Goal: Check status: Check status

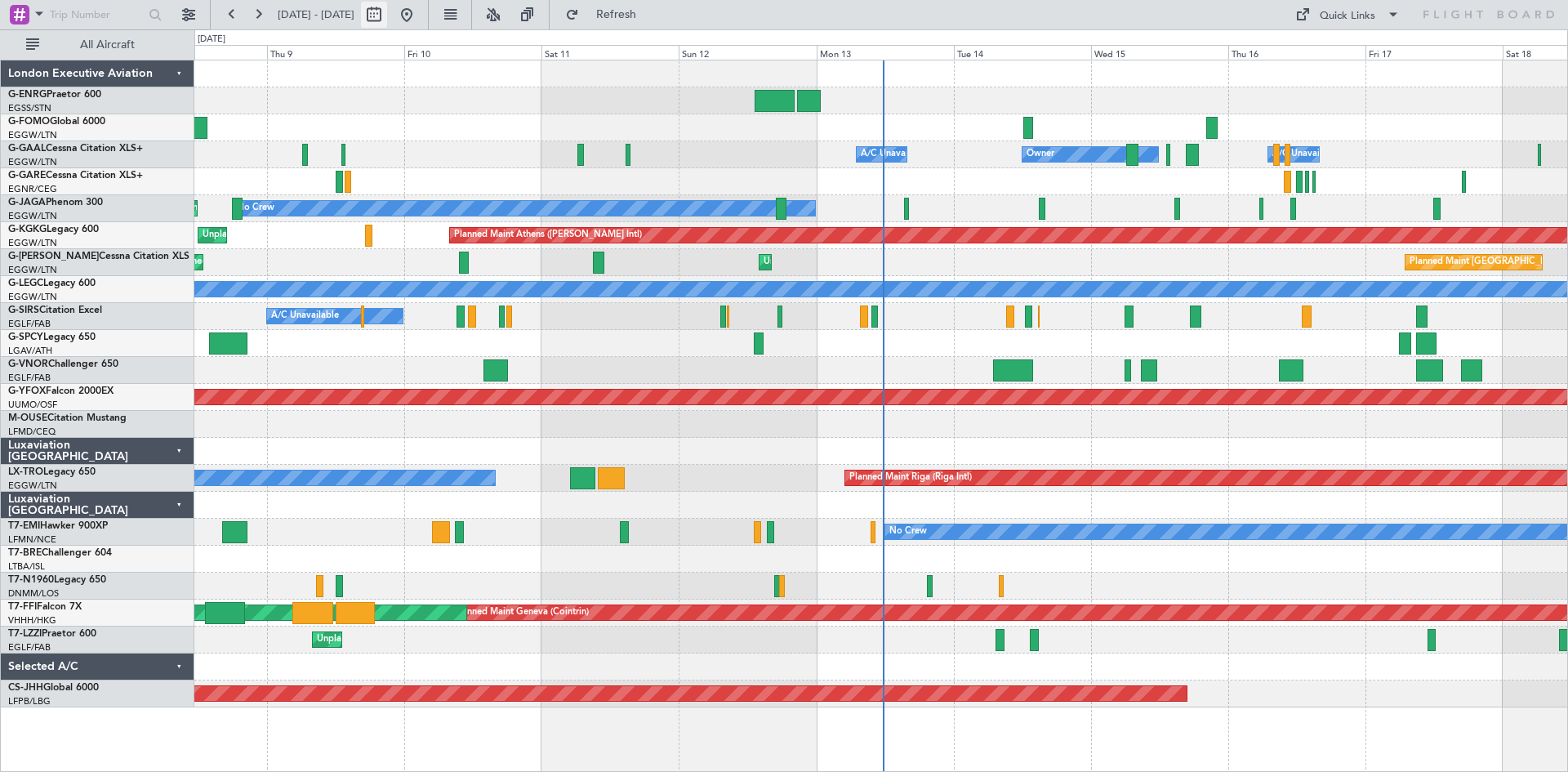
click at [387, 8] on button at bounding box center [374, 15] width 26 height 26
select select "10"
select select "2025"
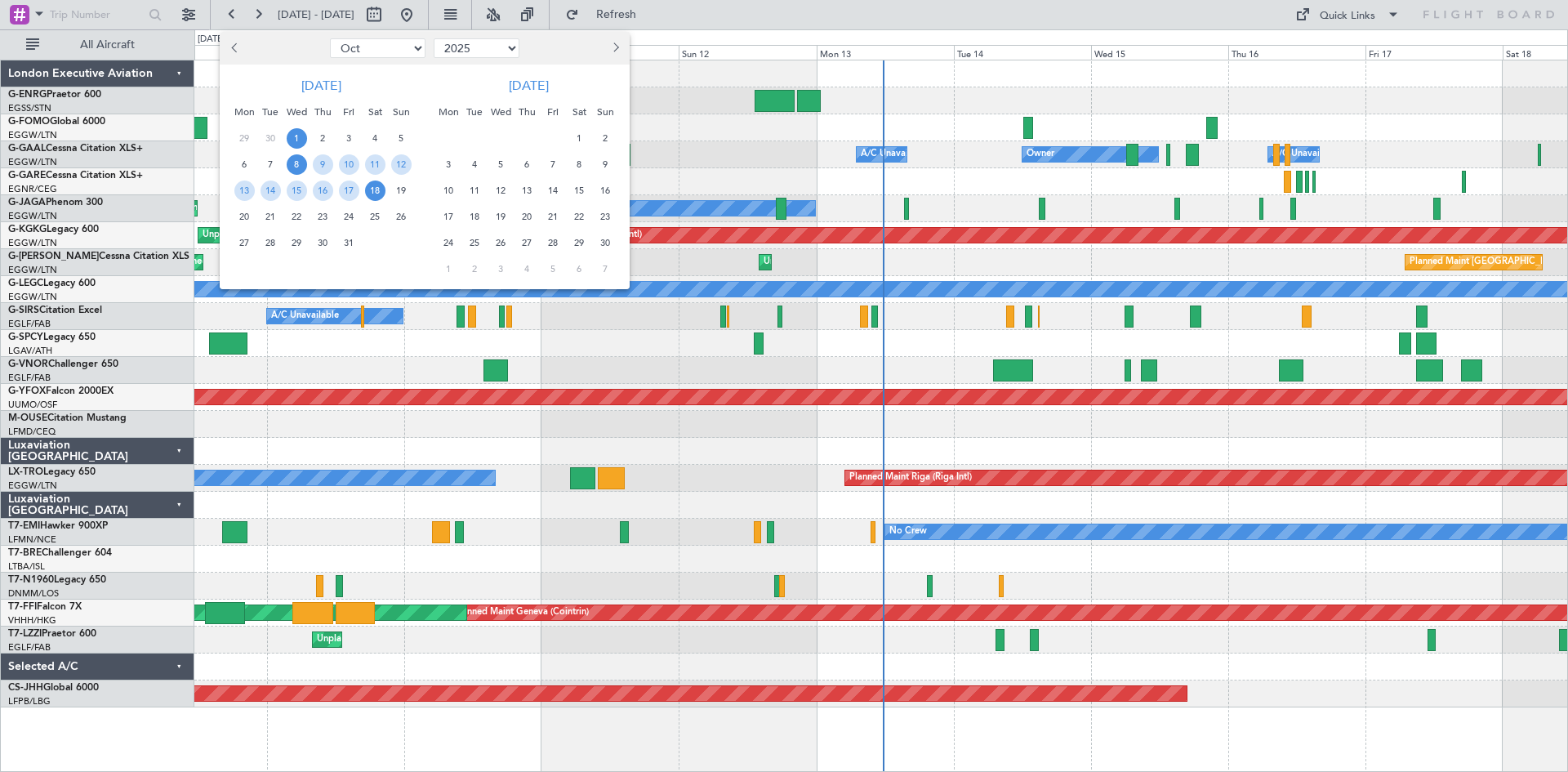
click at [295, 136] on span "1" at bounding box center [297, 139] width 21 height 21
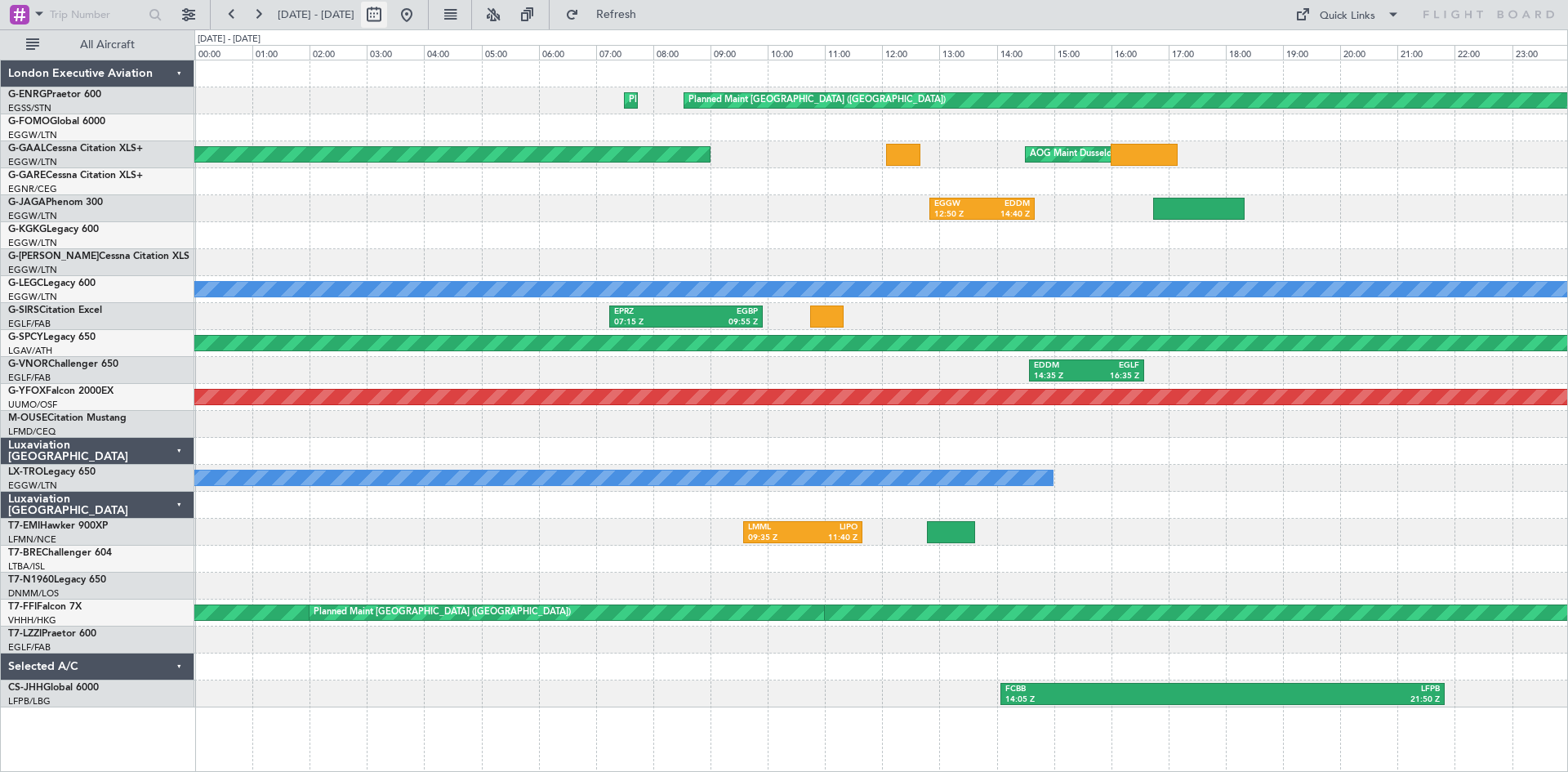
click at [387, 16] on button at bounding box center [374, 15] width 26 height 26
select select "10"
select select "2025"
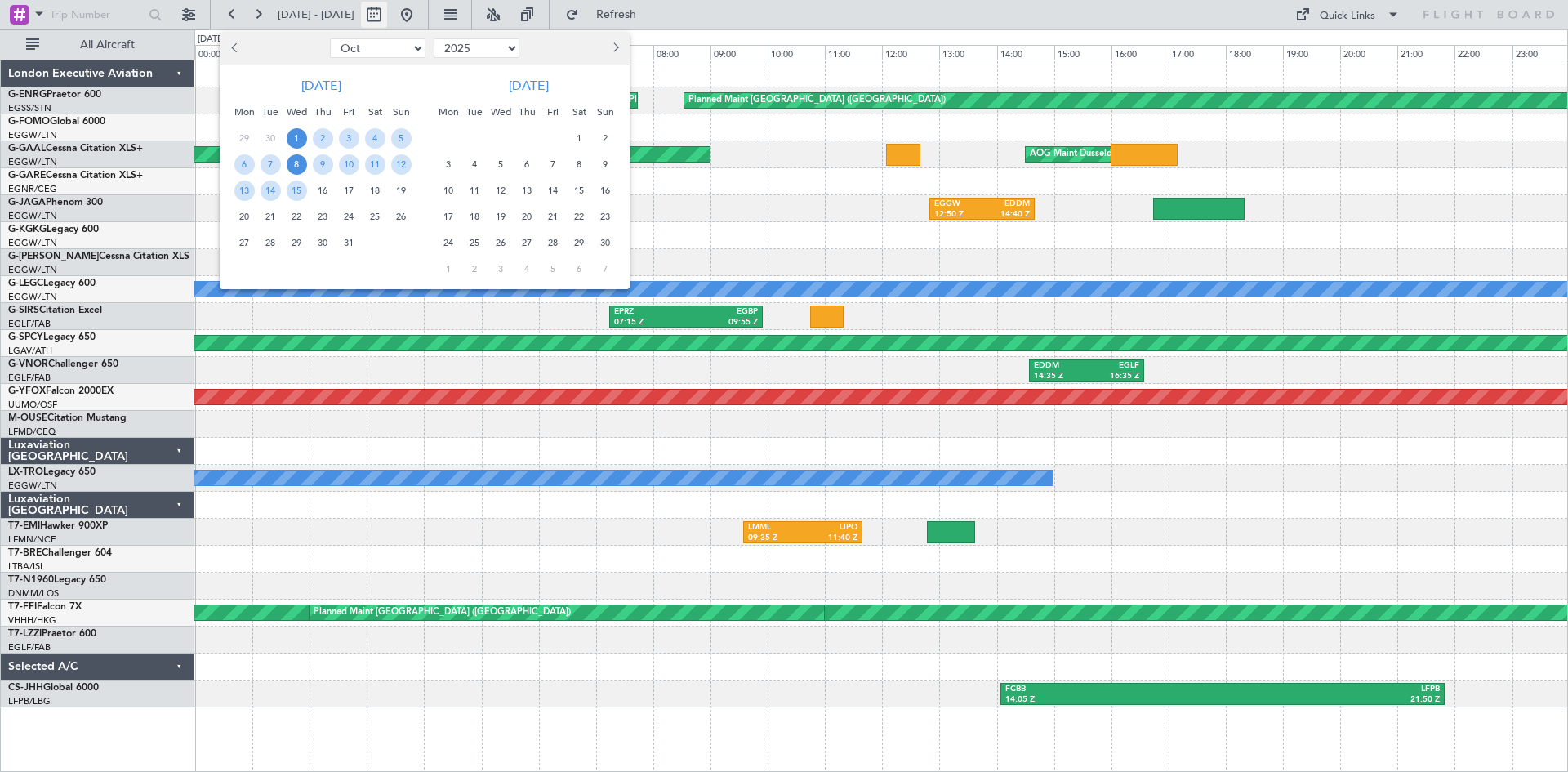
click at [429, 16] on div at bounding box center [784, 386] width 1568 height 772
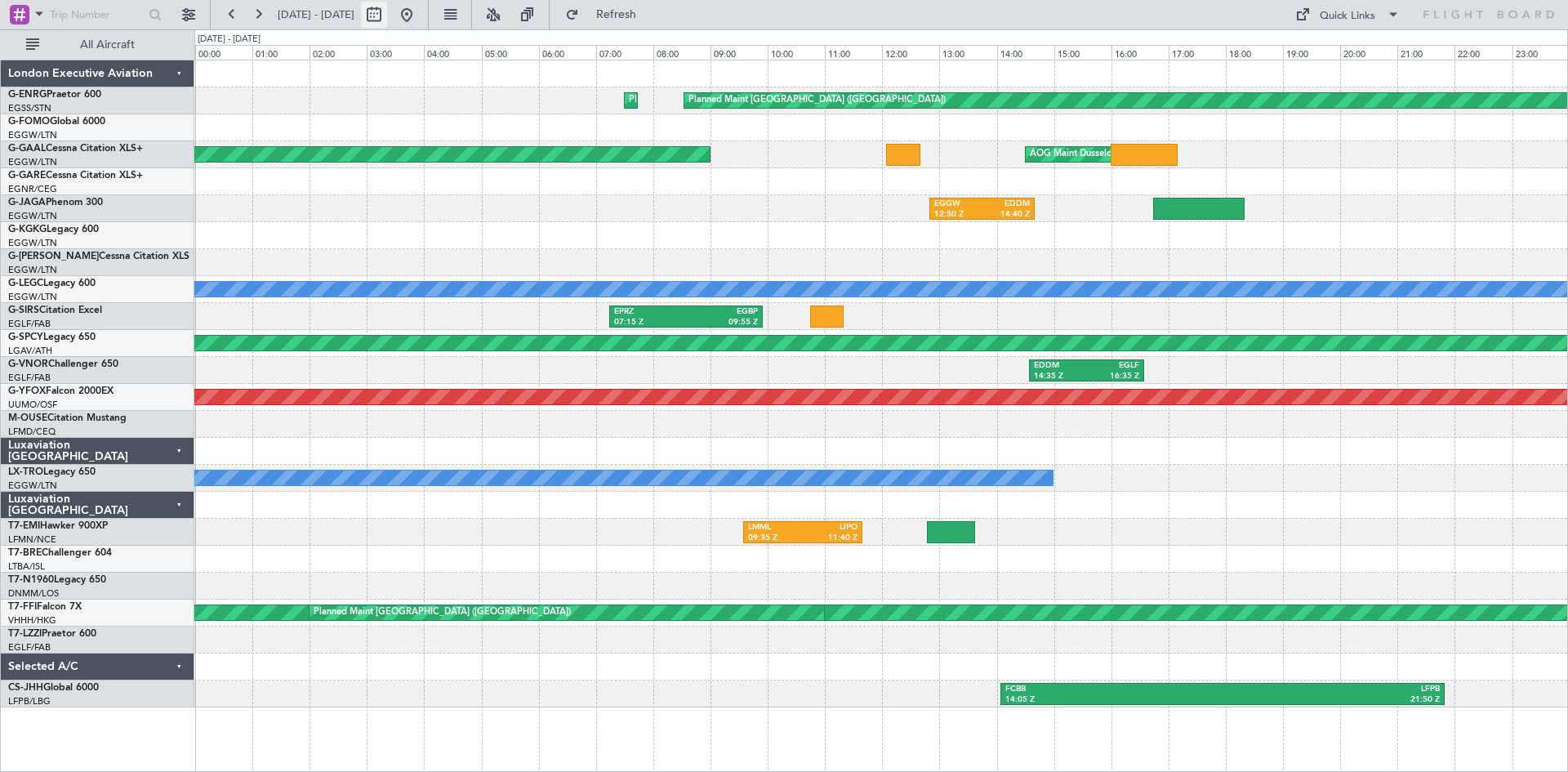
click at [387, 10] on button at bounding box center [374, 15] width 26 height 26
select select "10"
select select "2025"
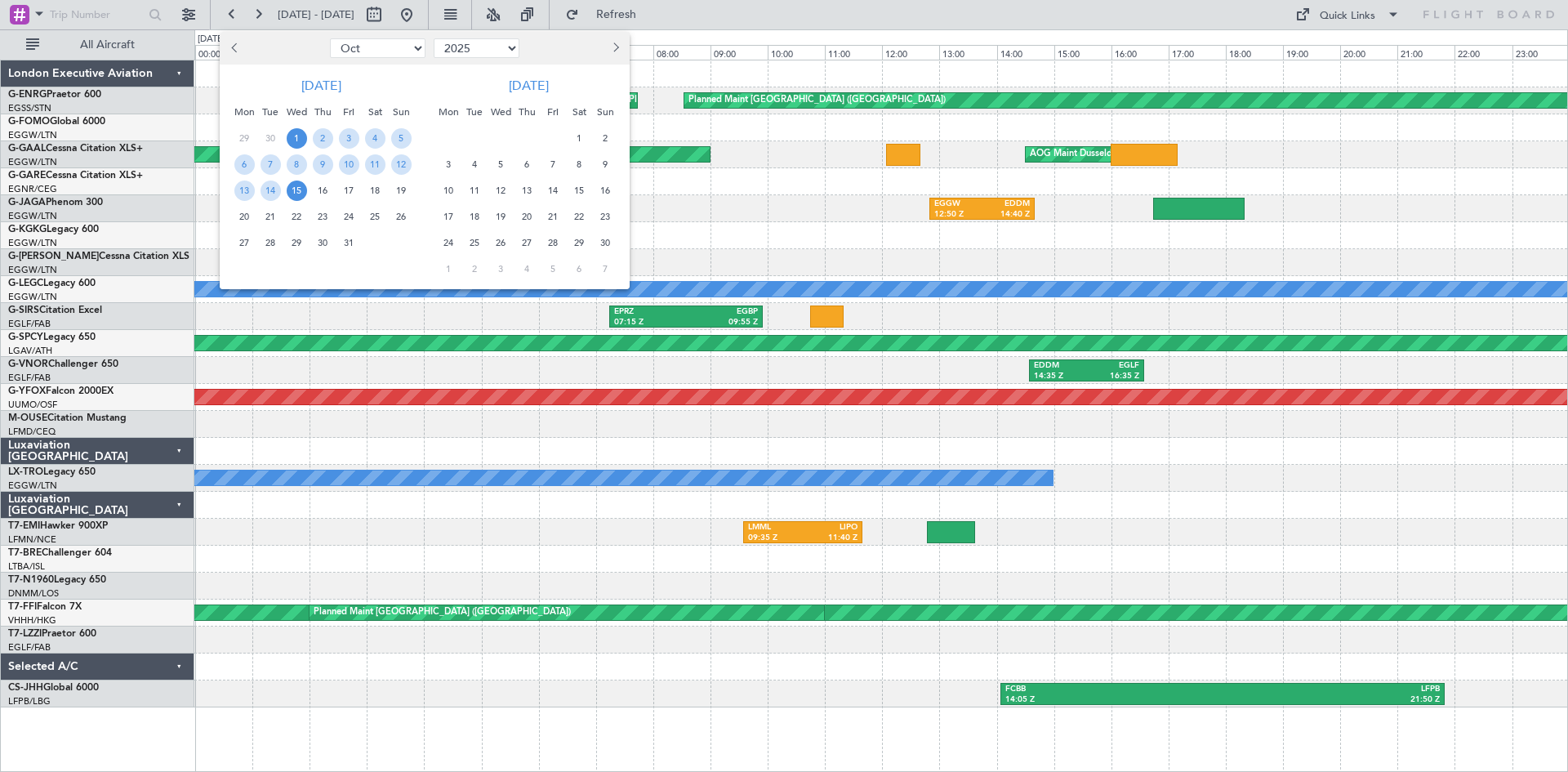
click at [303, 192] on span "15" at bounding box center [297, 191] width 21 height 21
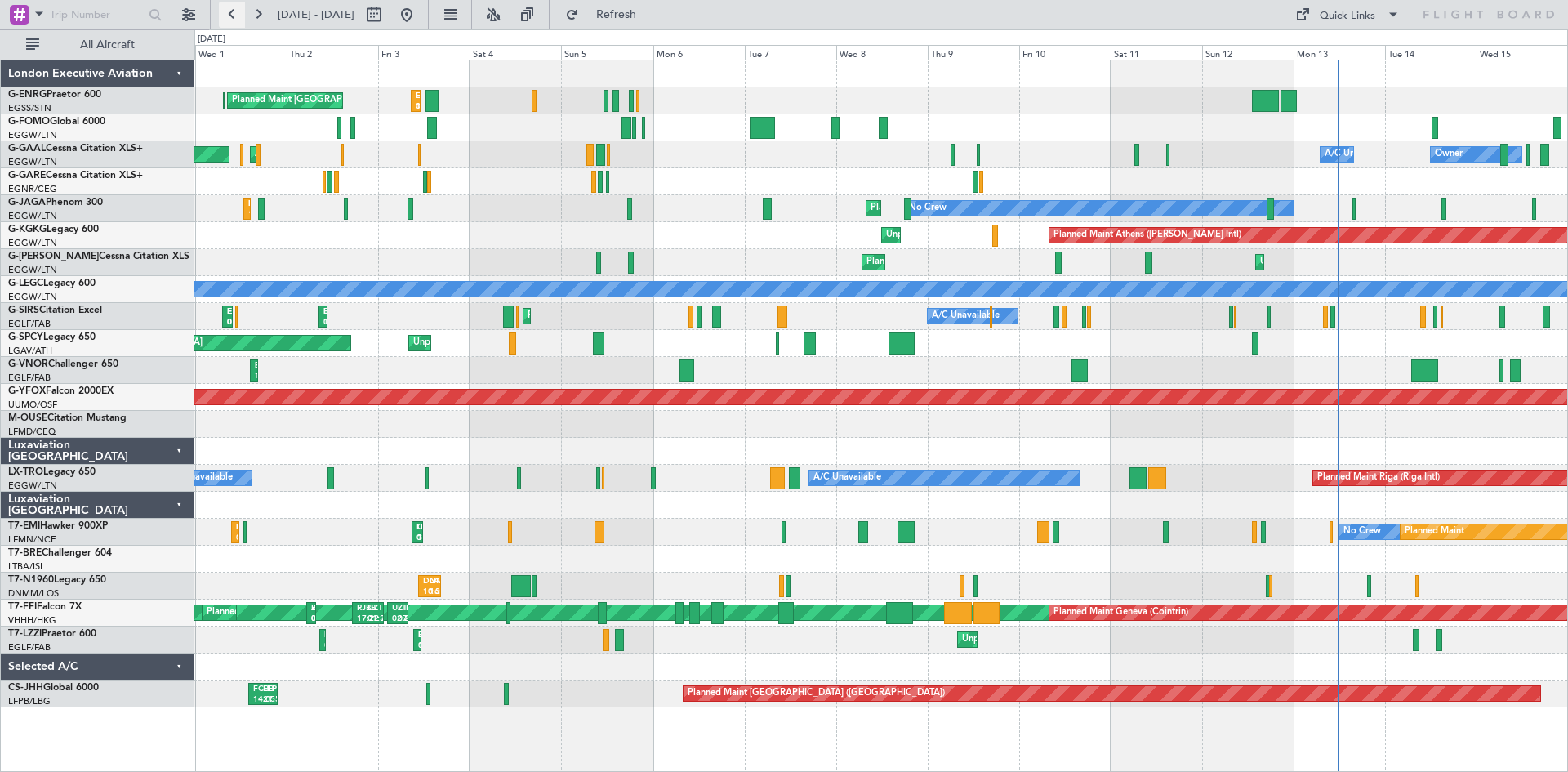
click at [233, 23] on button at bounding box center [232, 15] width 26 height 26
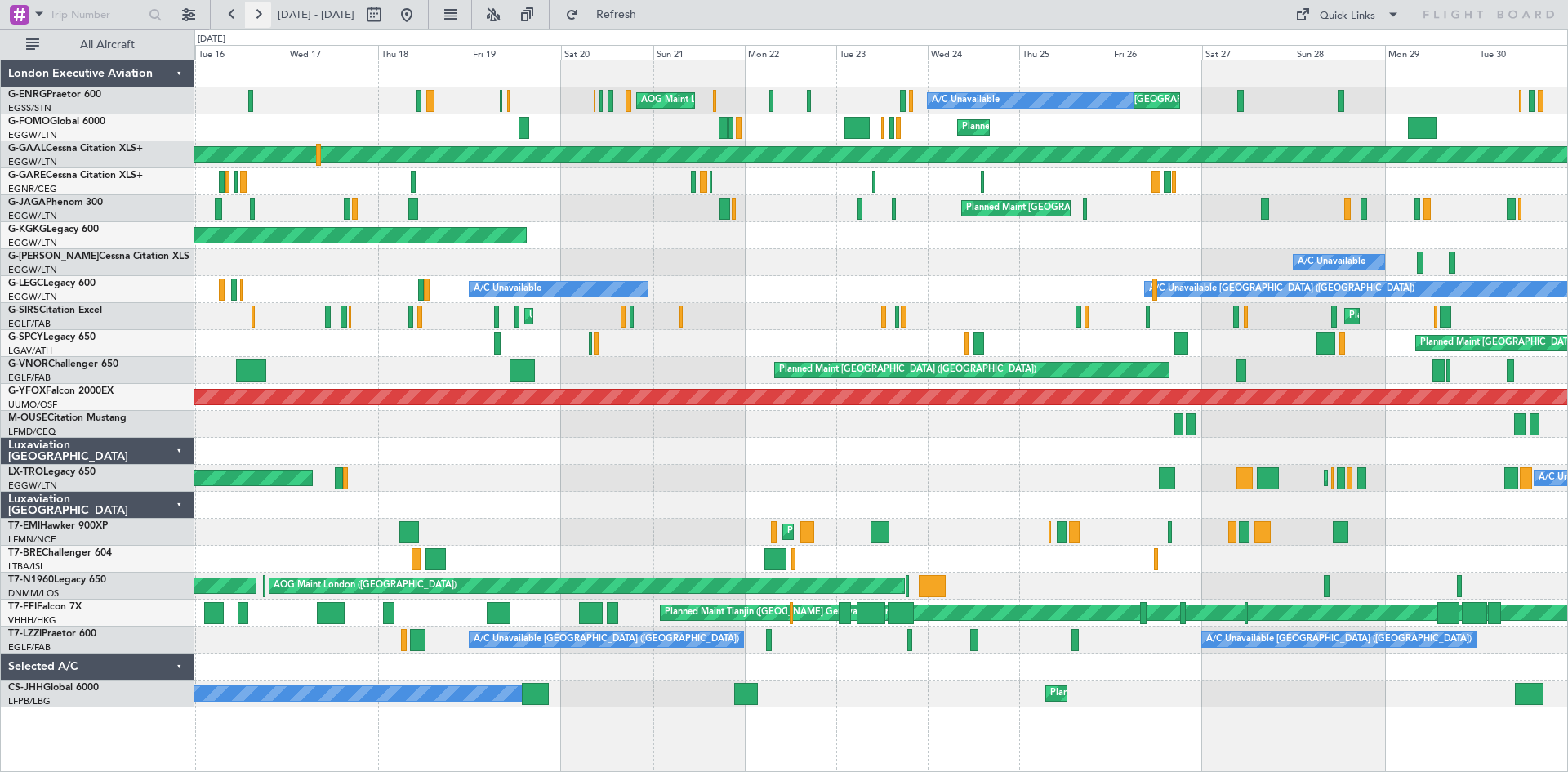
click at [262, 18] on button at bounding box center [259, 15] width 26 height 26
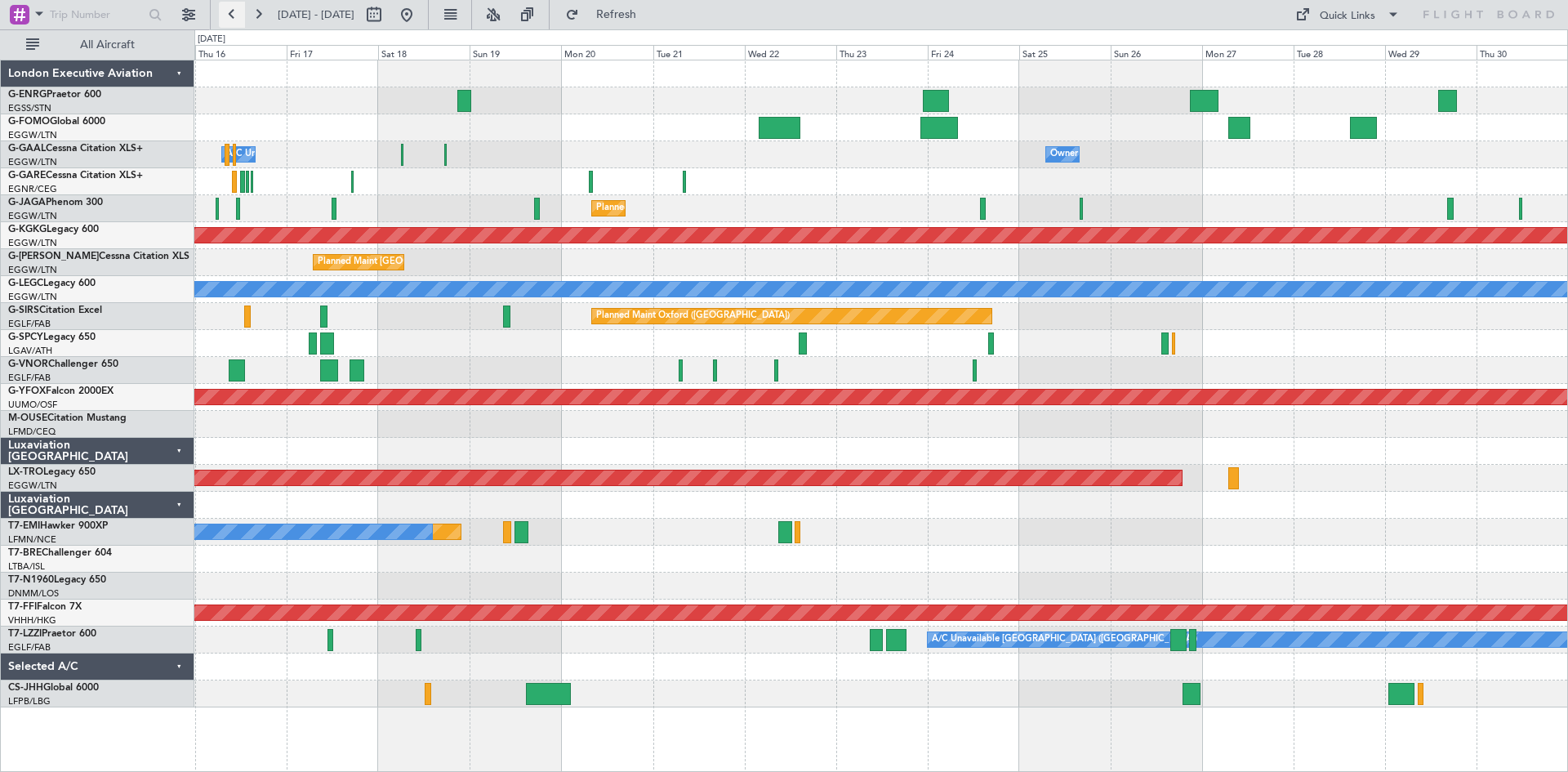
click at [233, 9] on button at bounding box center [232, 15] width 26 height 26
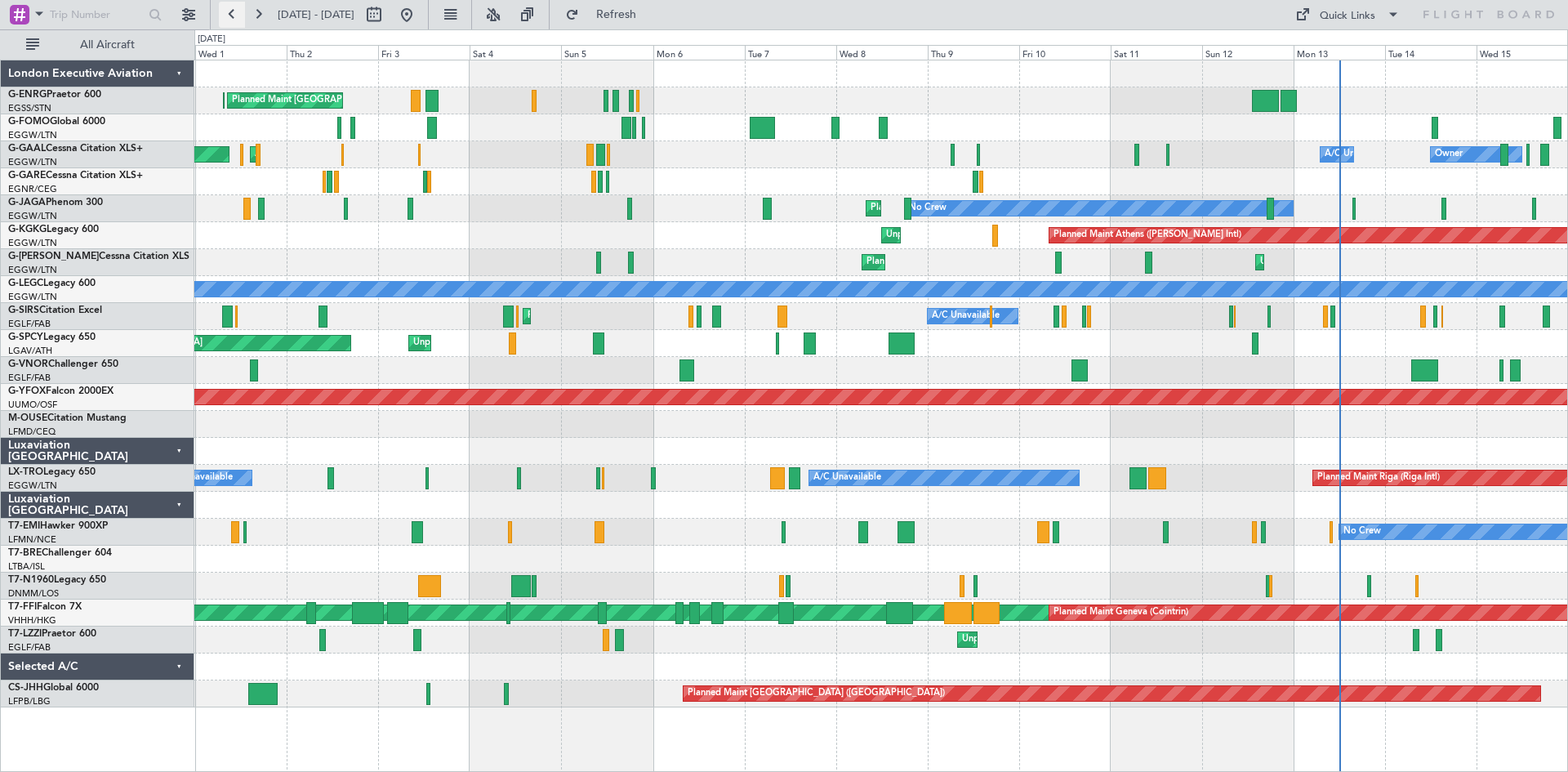
click at [237, 14] on button at bounding box center [232, 15] width 26 height 26
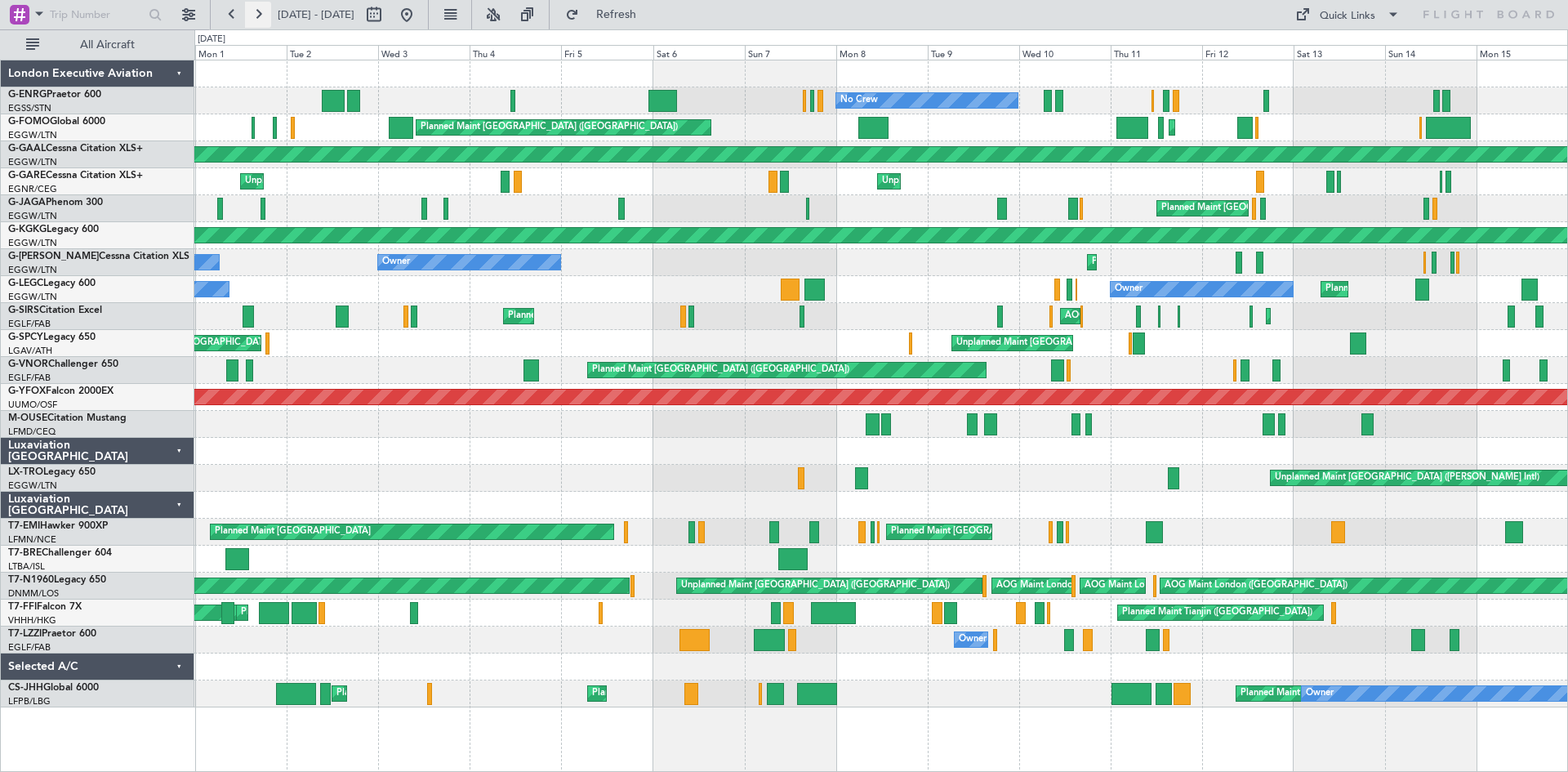
click at [259, 17] on button at bounding box center [259, 15] width 26 height 26
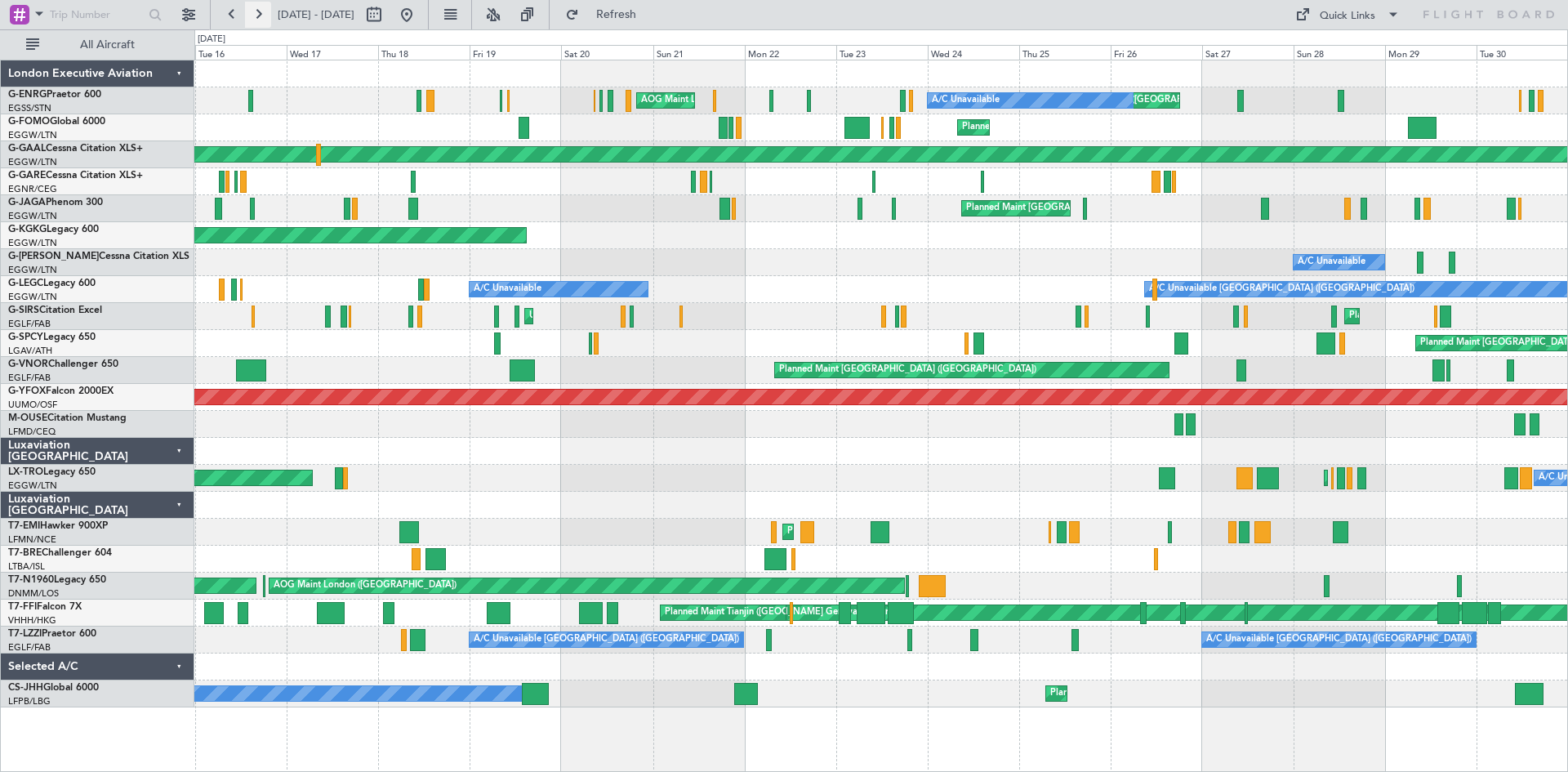
click at [257, 16] on button at bounding box center [259, 15] width 26 height 26
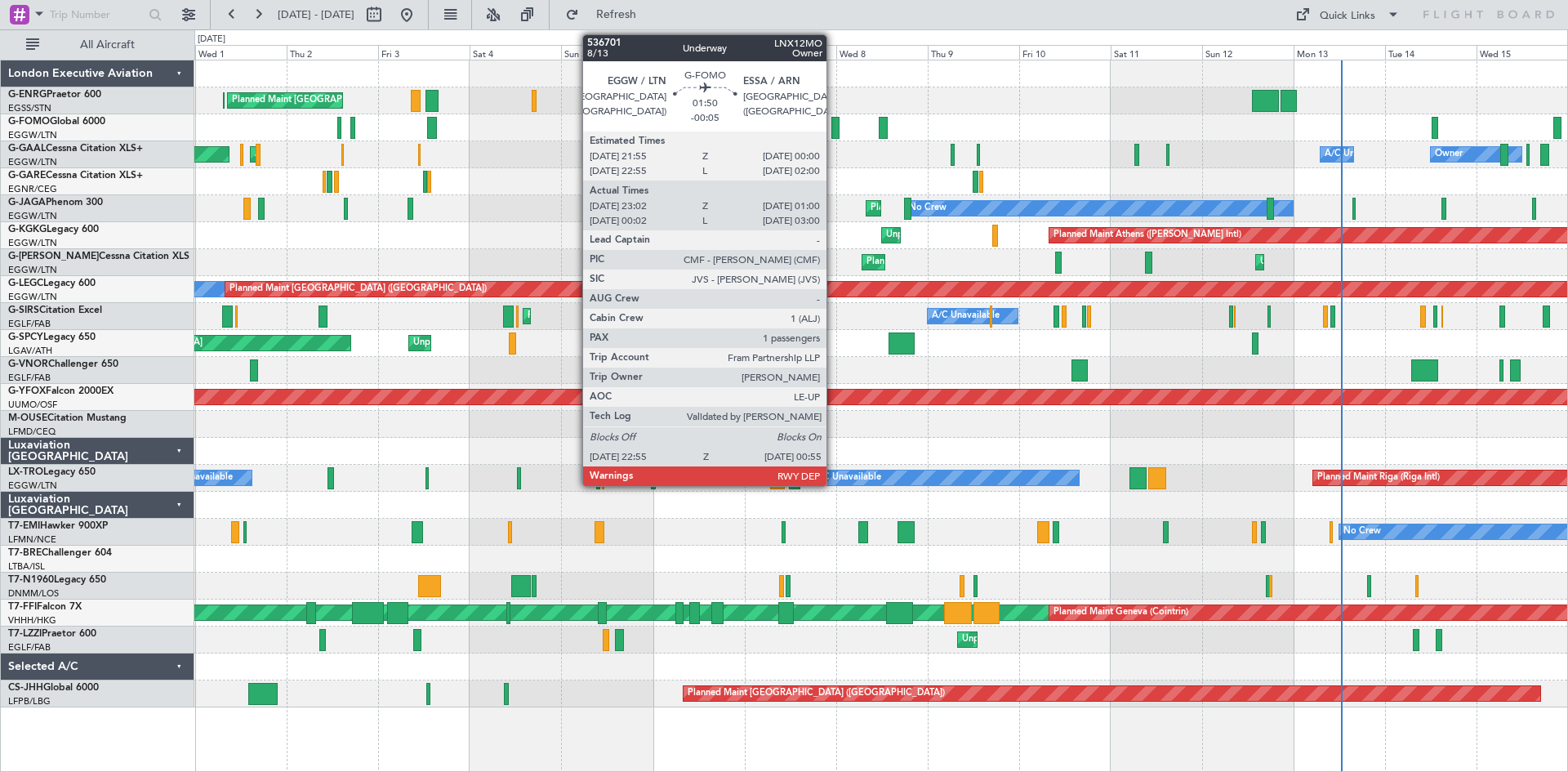
click at [834, 131] on div at bounding box center [836, 128] width 8 height 22
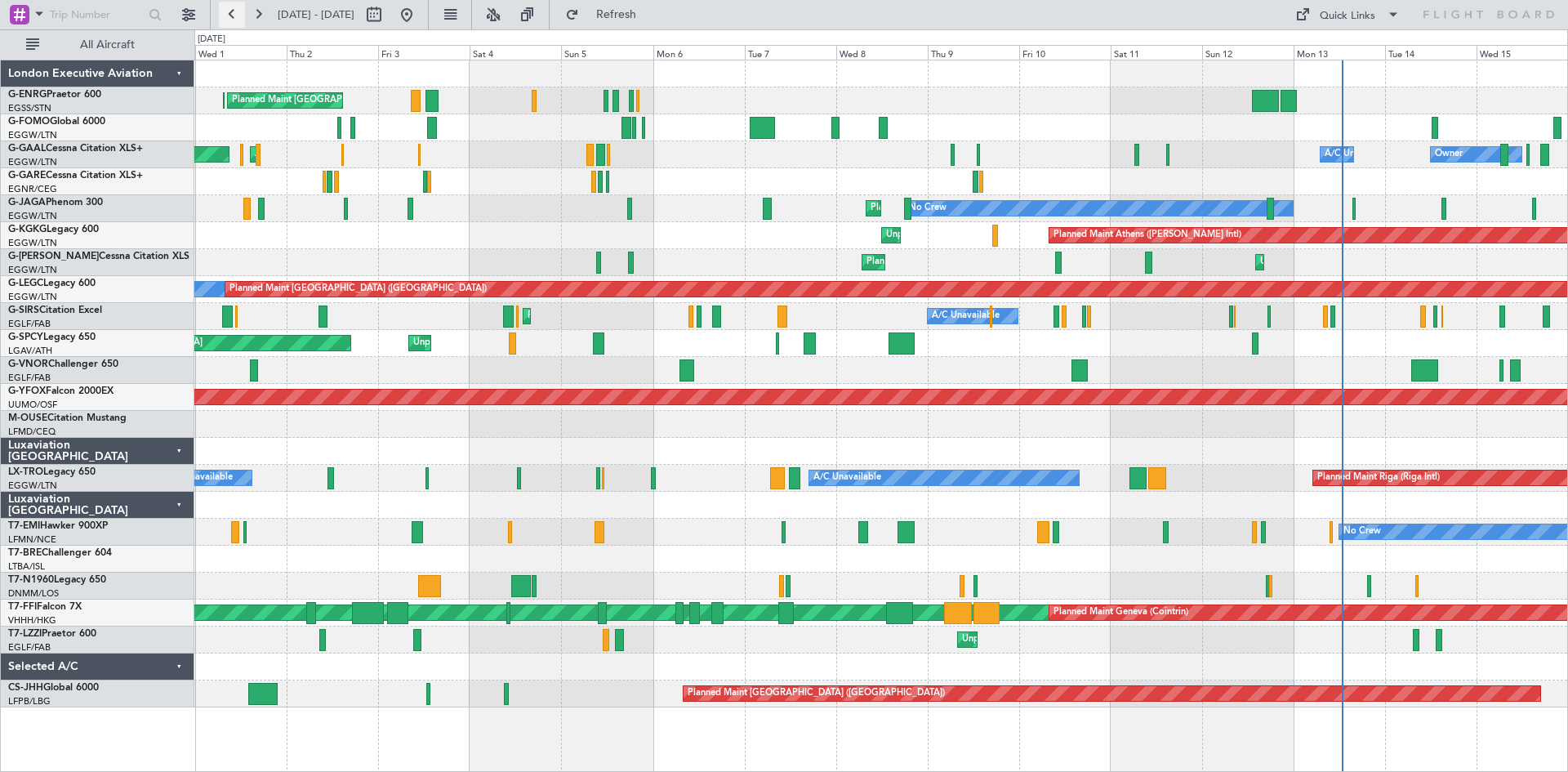
click at [230, 22] on button at bounding box center [232, 15] width 26 height 26
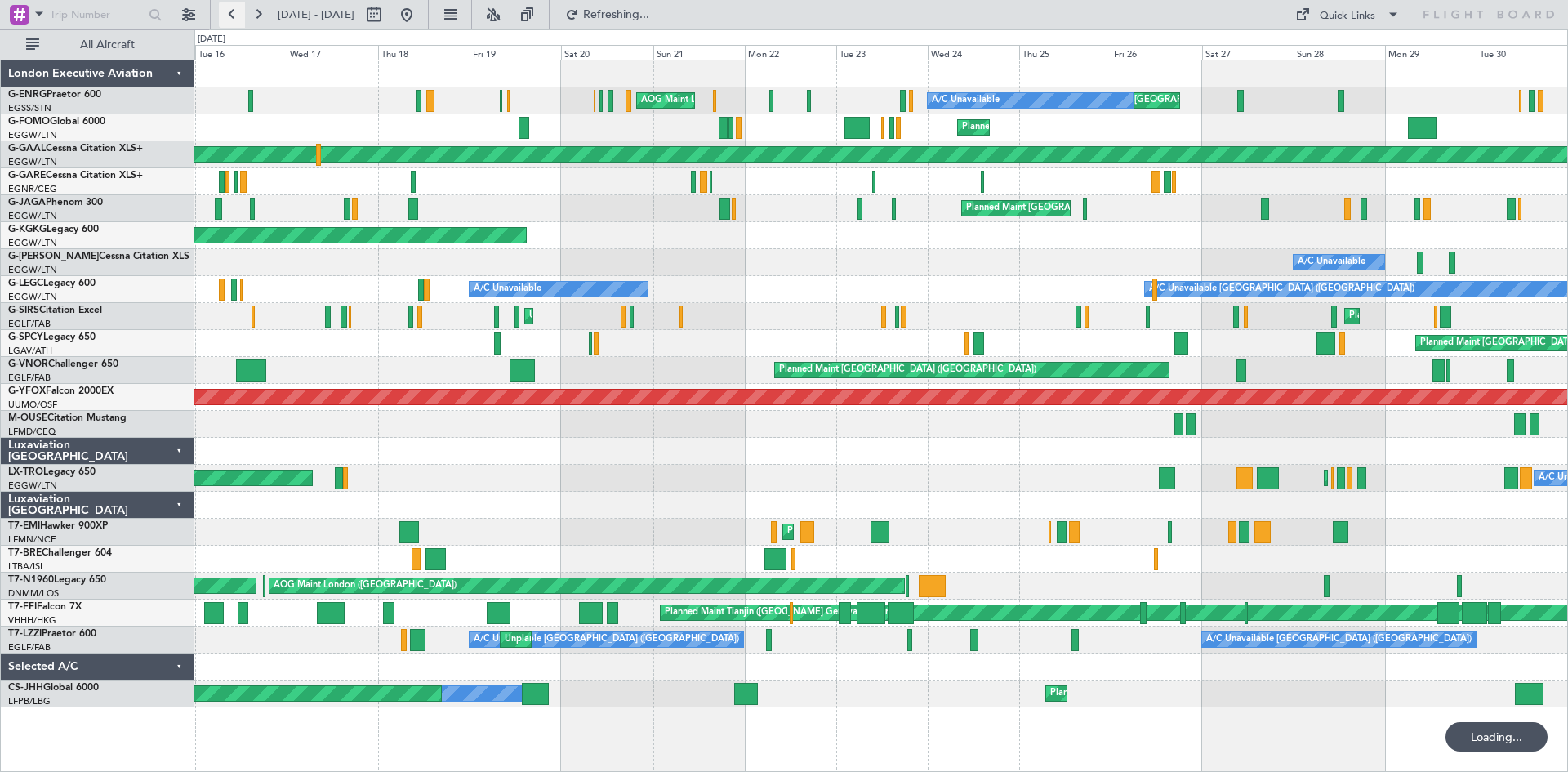
click at [230, 22] on button at bounding box center [232, 15] width 26 height 26
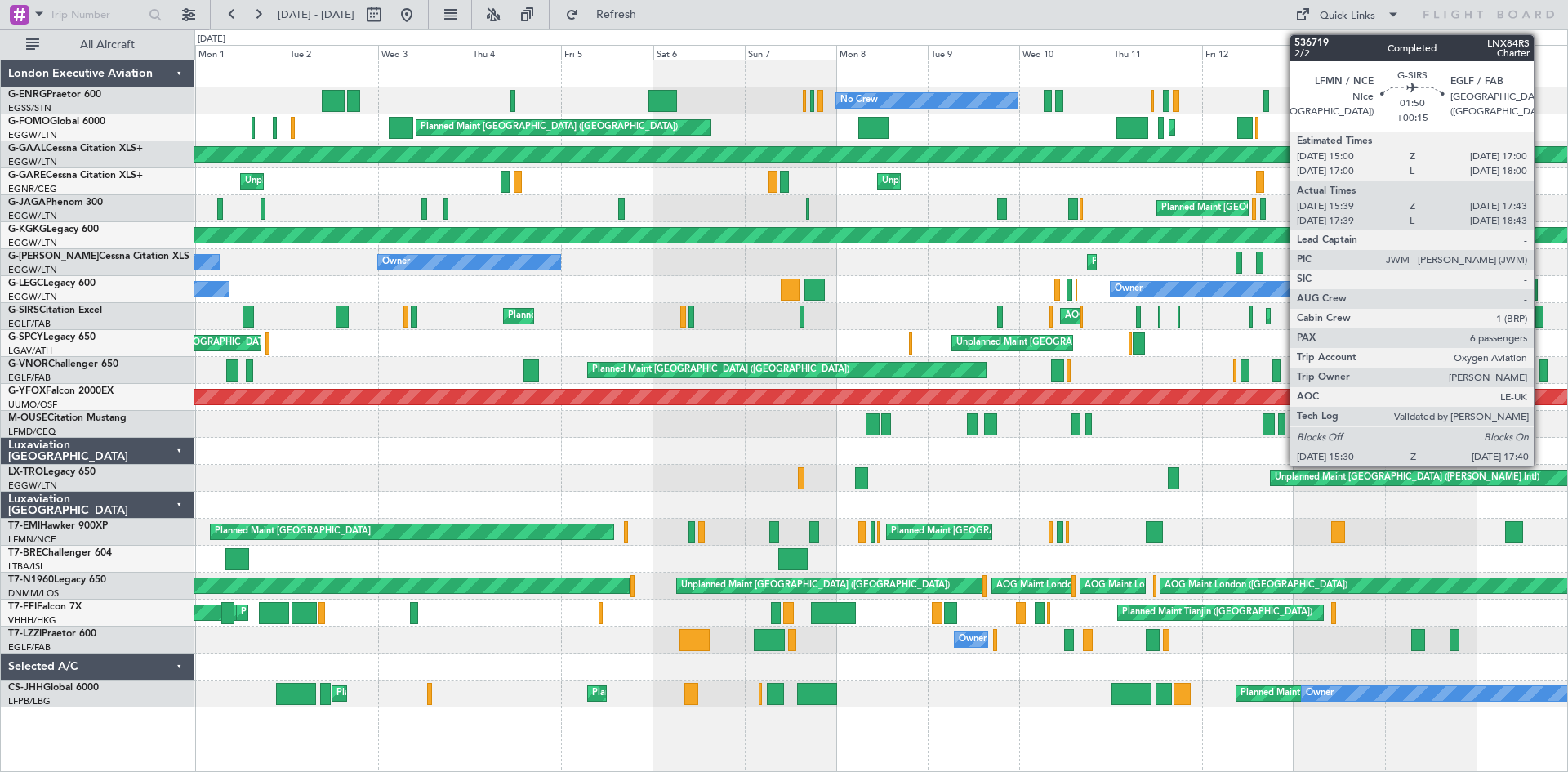
click at [1542, 316] on div at bounding box center [1541, 317] width 9 height 22
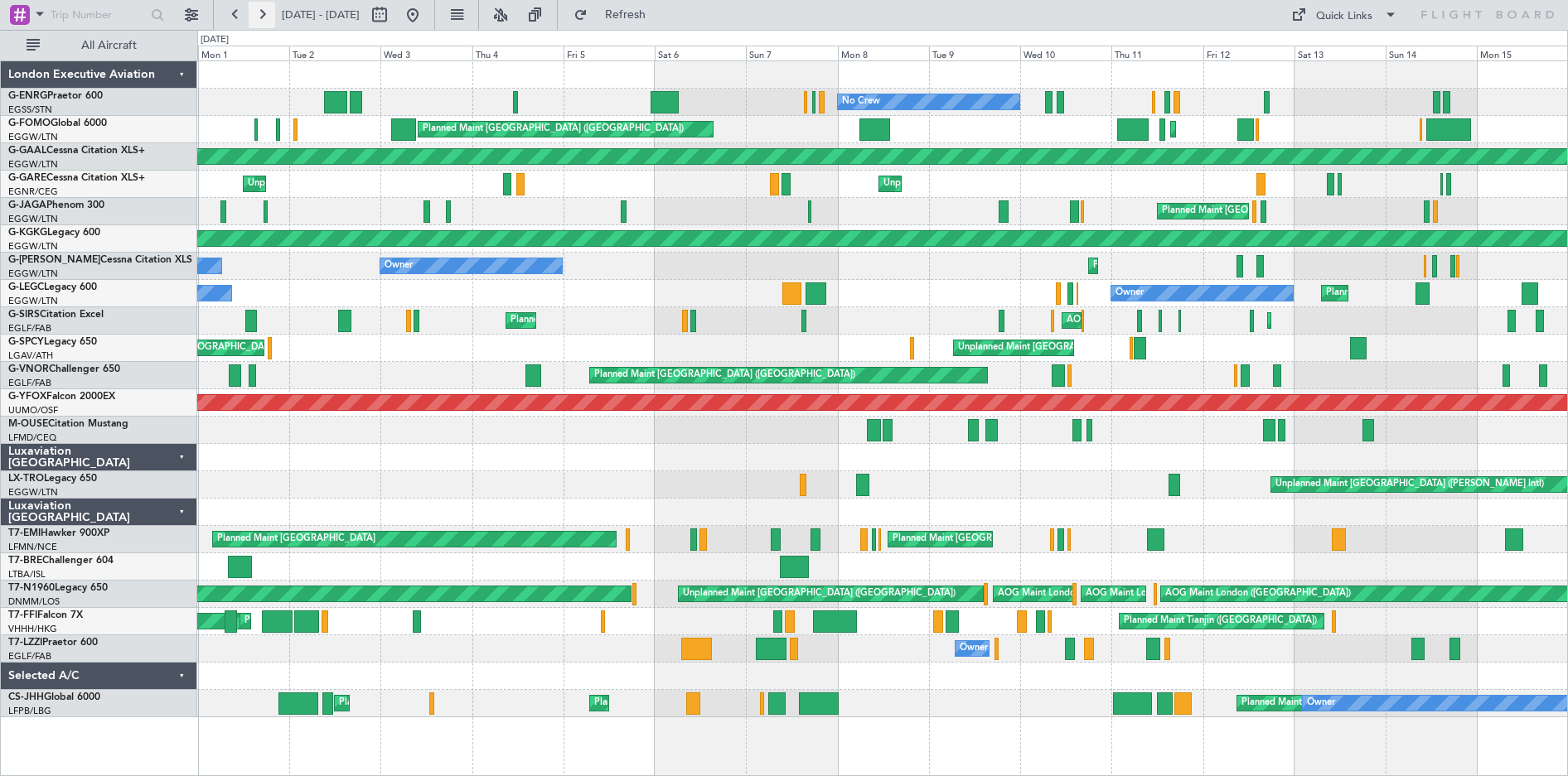
click at [258, 20] on button at bounding box center [262, 15] width 27 height 27
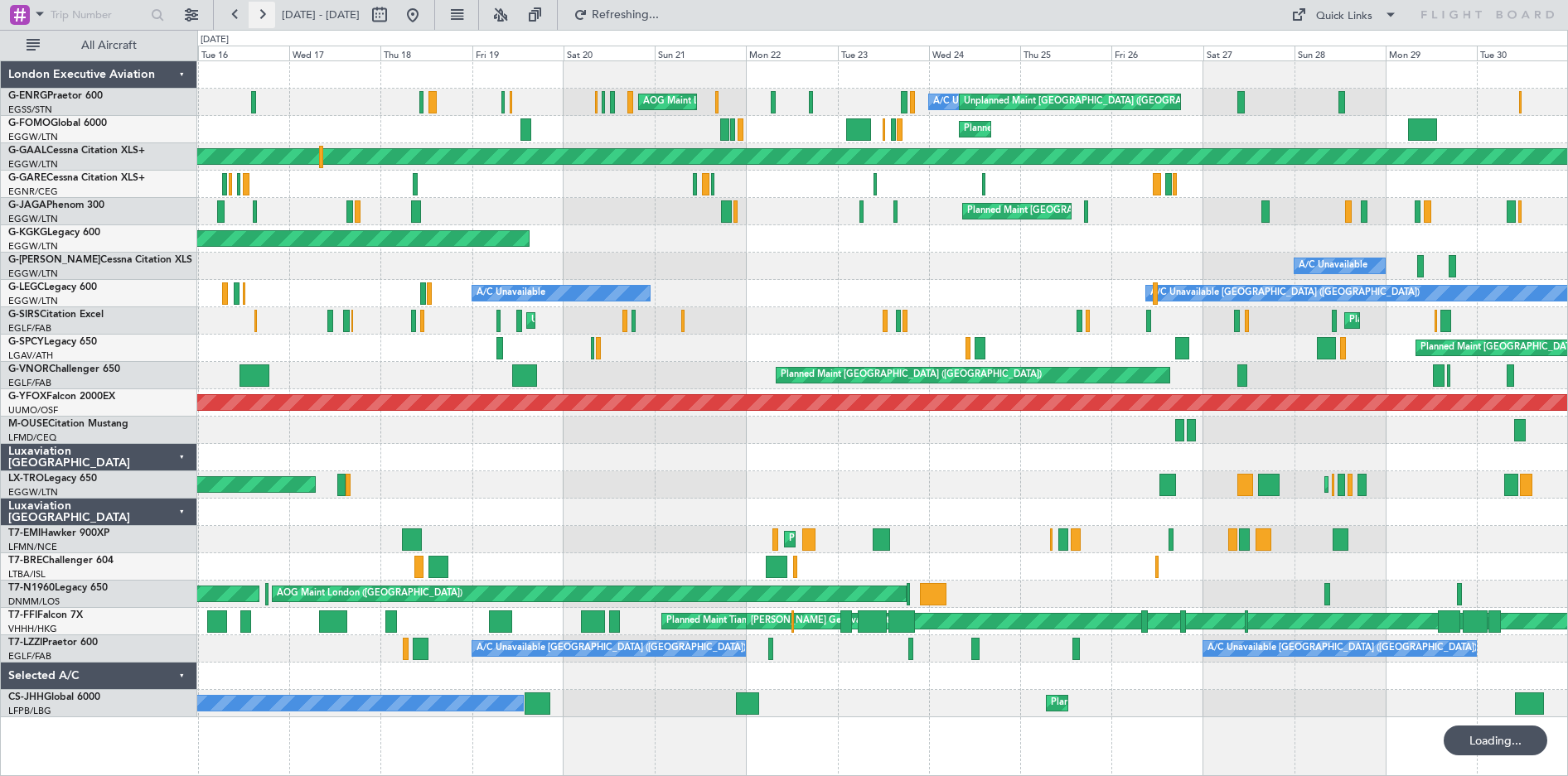
click at [258, 20] on button at bounding box center [262, 15] width 27 height 27
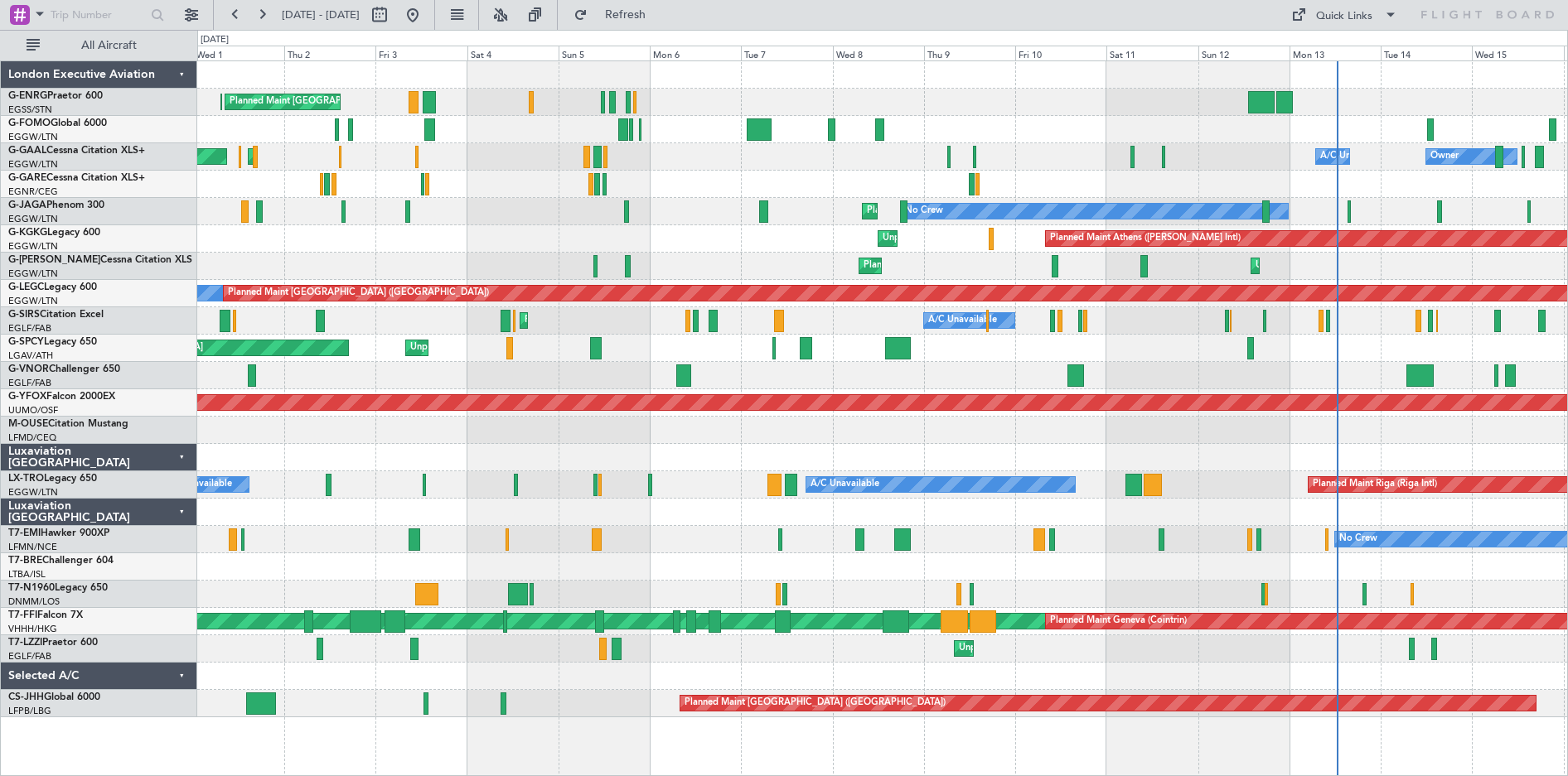
click at [760, 84] on div at bounding box center [883, 75] width 1370 height 28
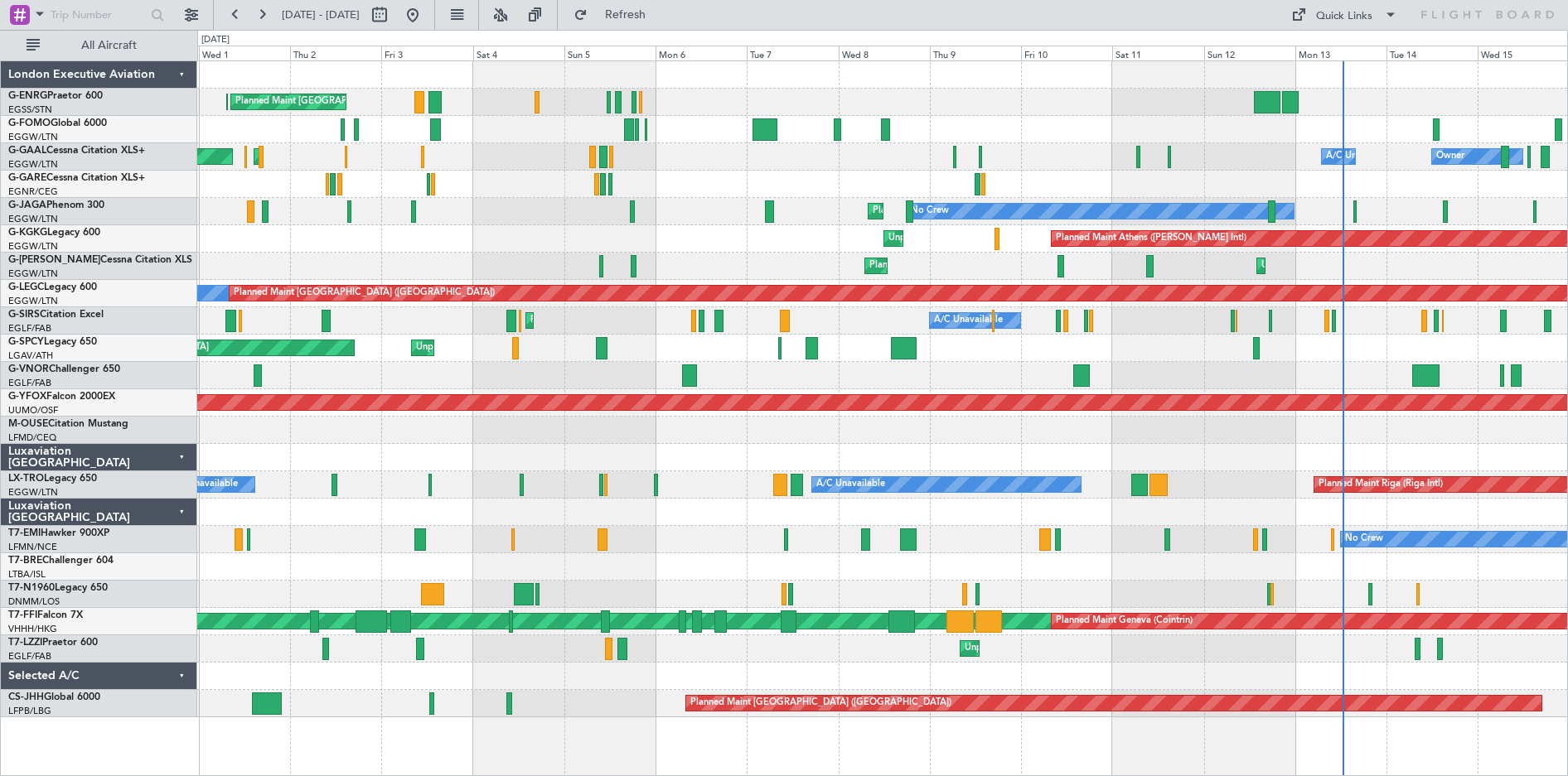
click at [807, 18] on div "30 Sep 2025 - 15 Oct 2025 Refresh Quick Links All Aircraft" at bounding box center [784, 14] width 1568 height 29
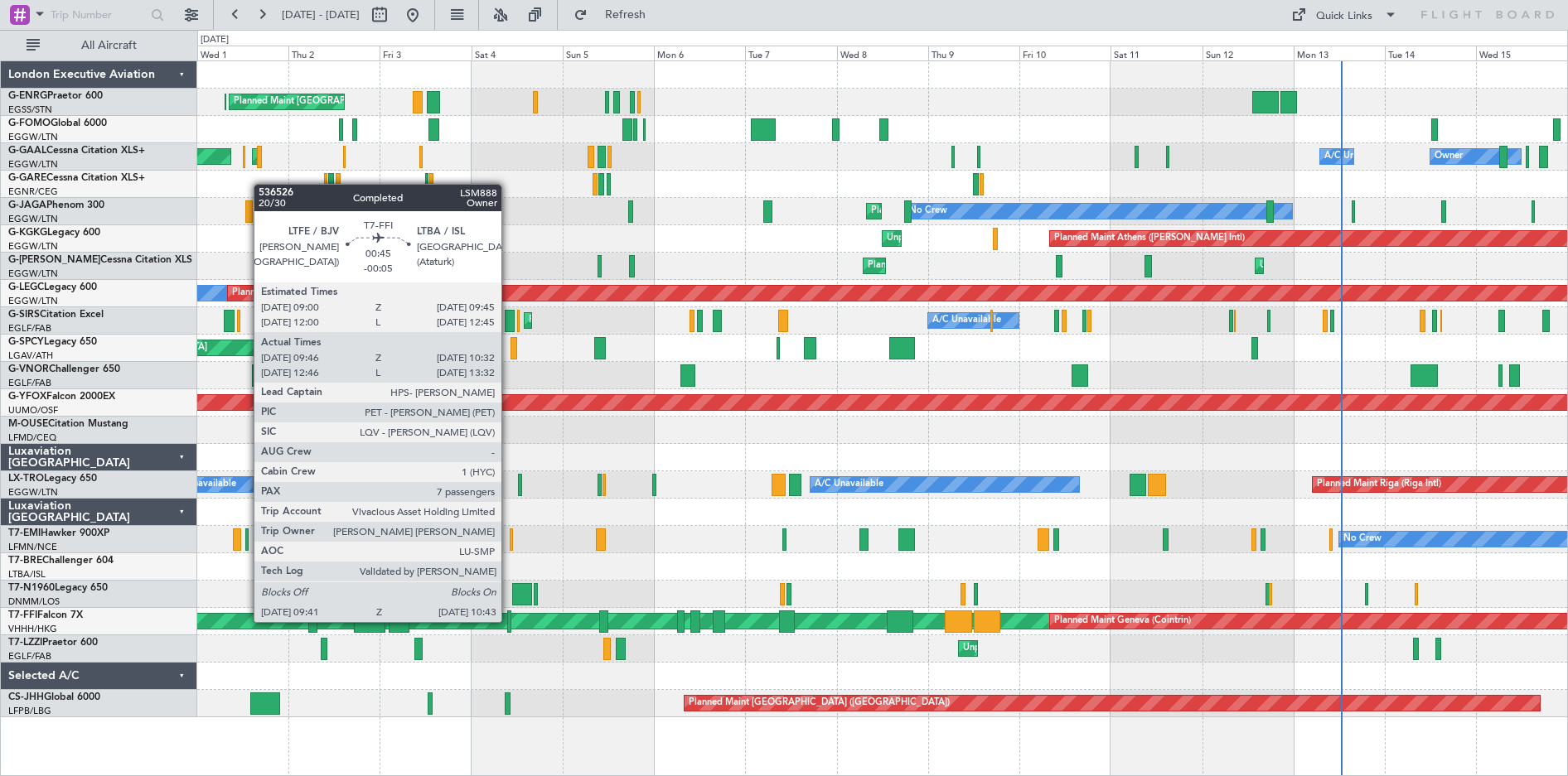
click at [508, 620] on div at bounding box center [509, 622] width 4 height 23
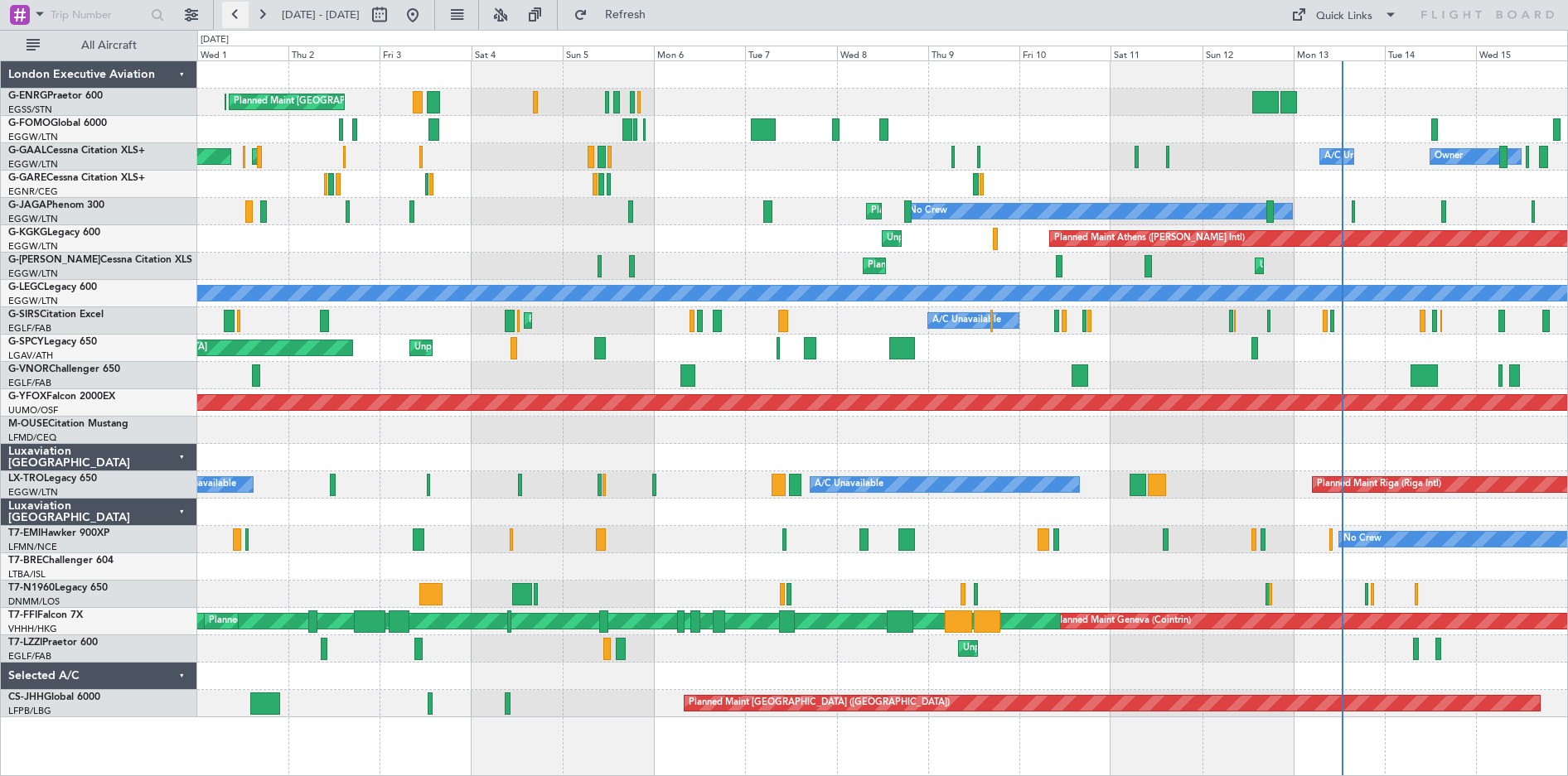
click at [234, 15] on button at bounding box center [236, 15] width 27 height 27
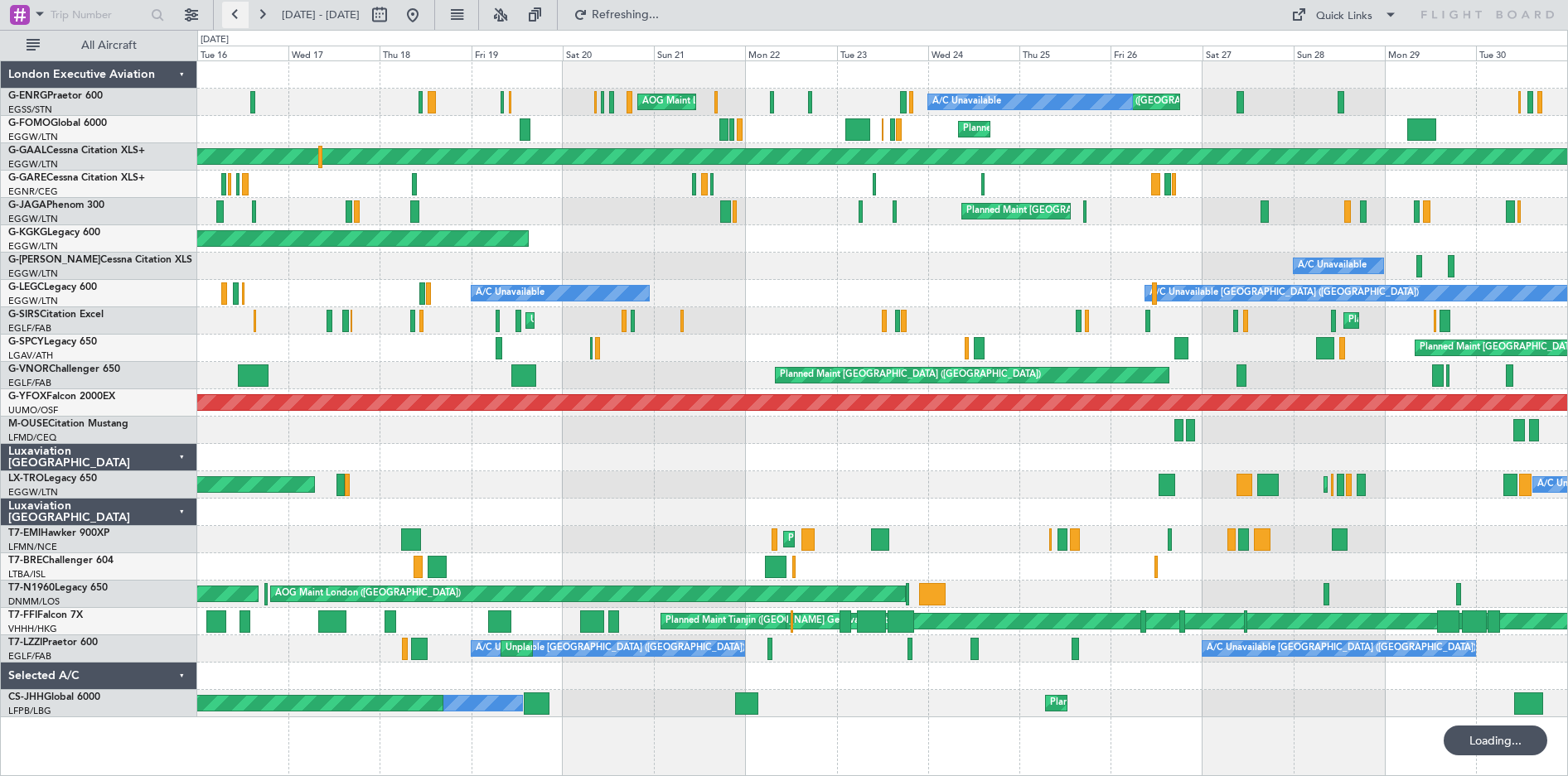
click at [234, 15] on button at bounding box center [236, 15] width 27 height 27
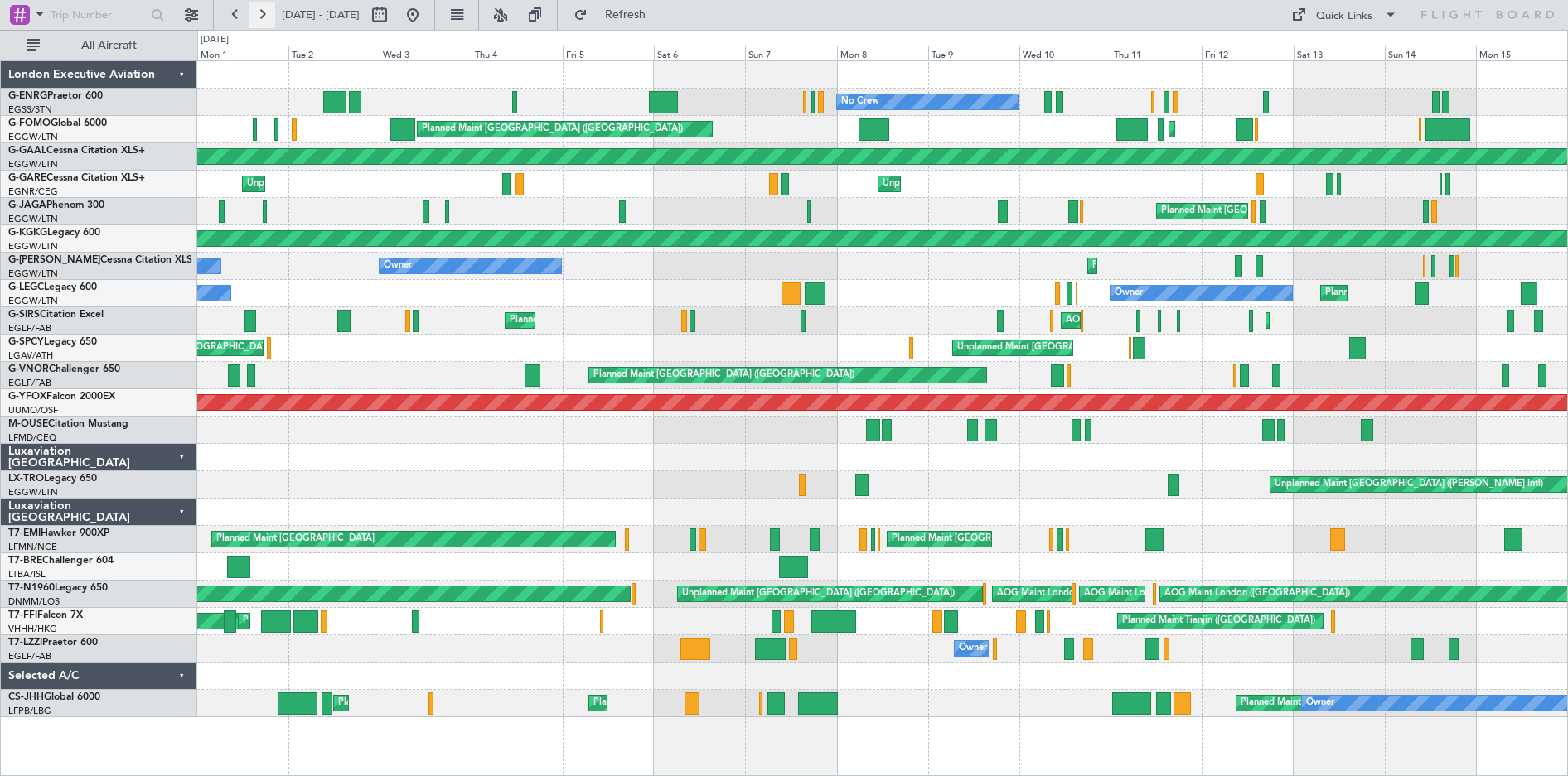
click at [269, 8] on button at bounding box center [262, 15] width 27 height 27
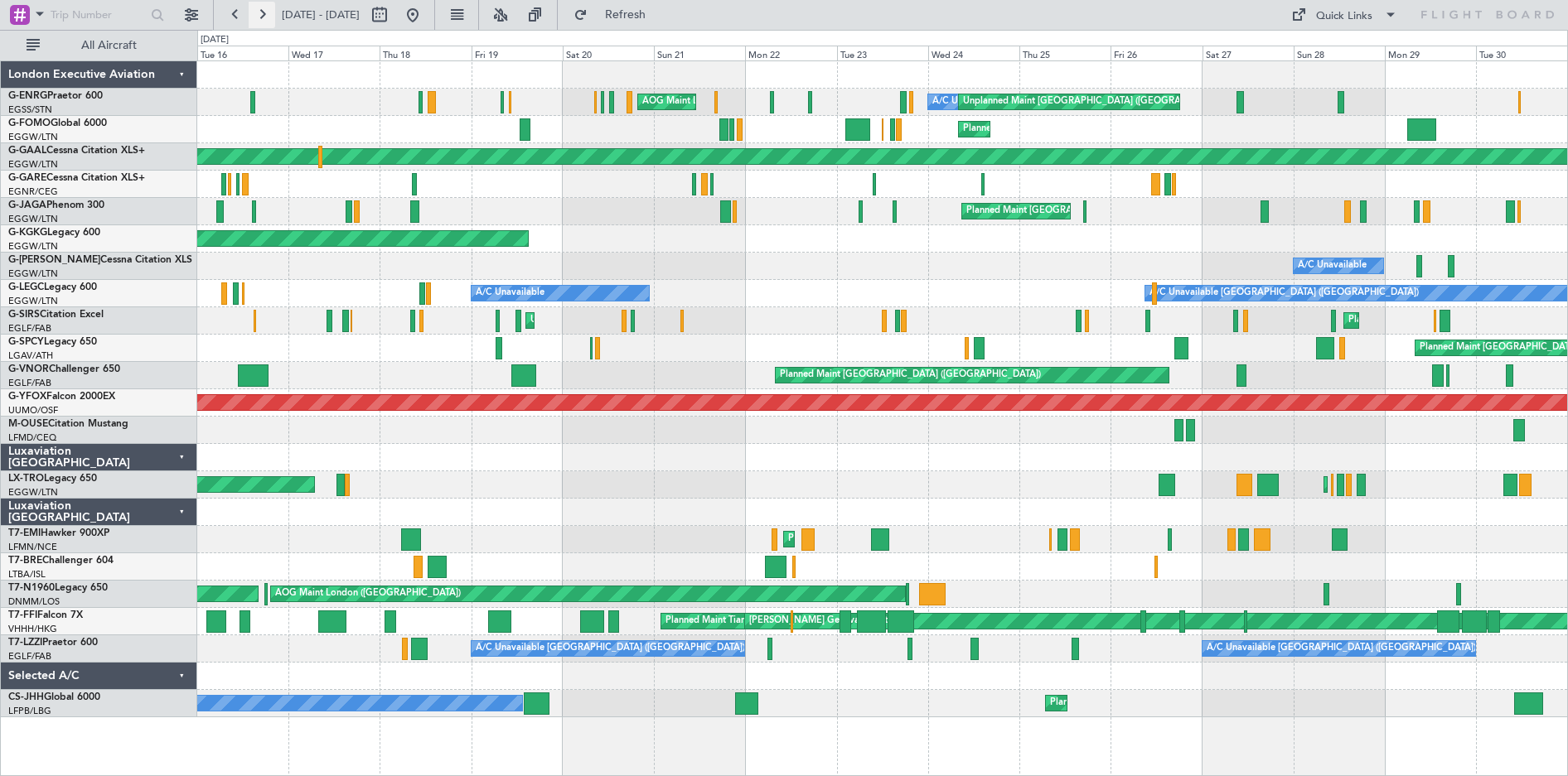
click at [263, 19] on button at bounding box center [262, 15] width 27 height 27
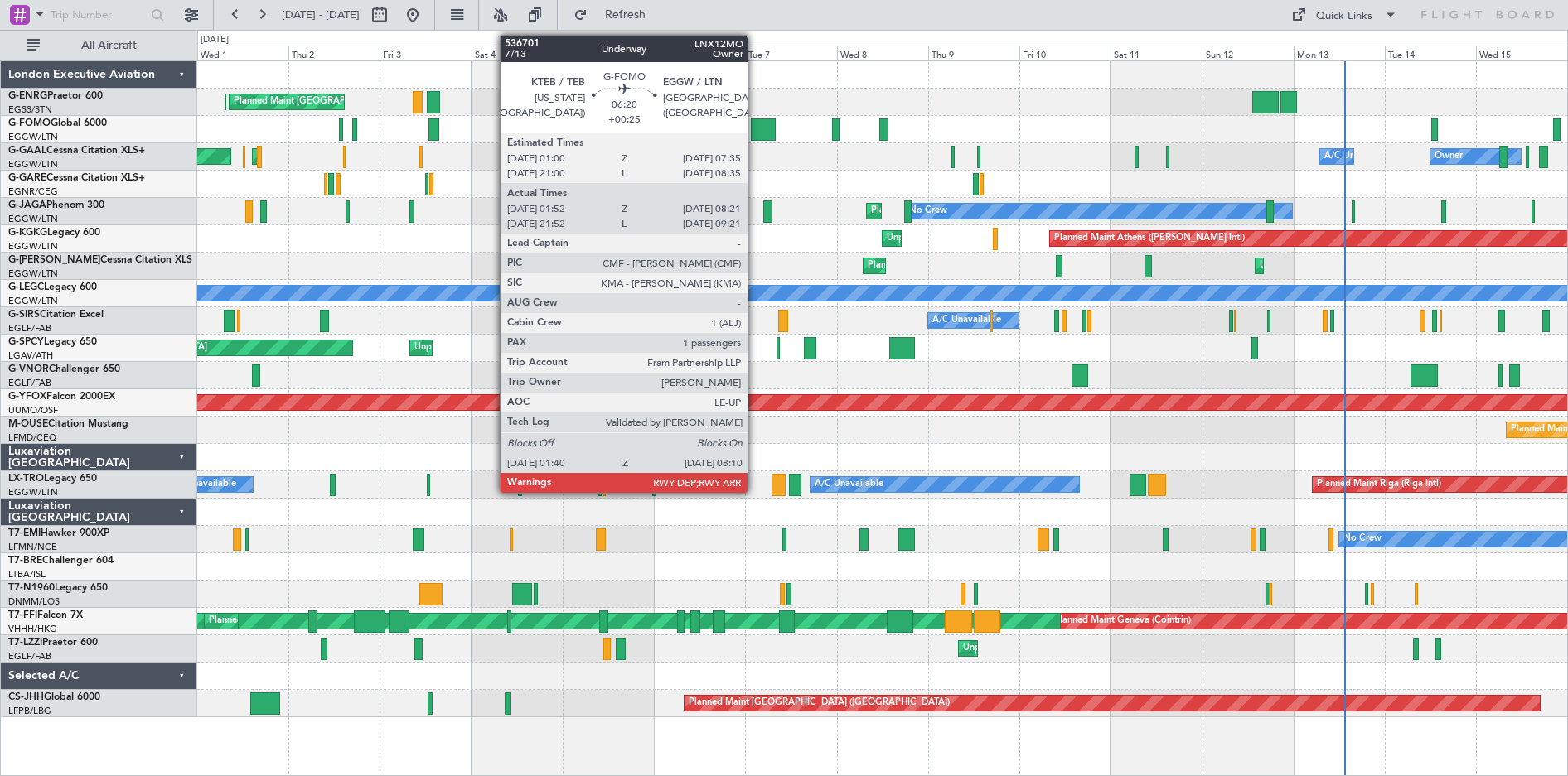
click at [755, 130] on div at bounding box center [763, 130] width 25 height 23
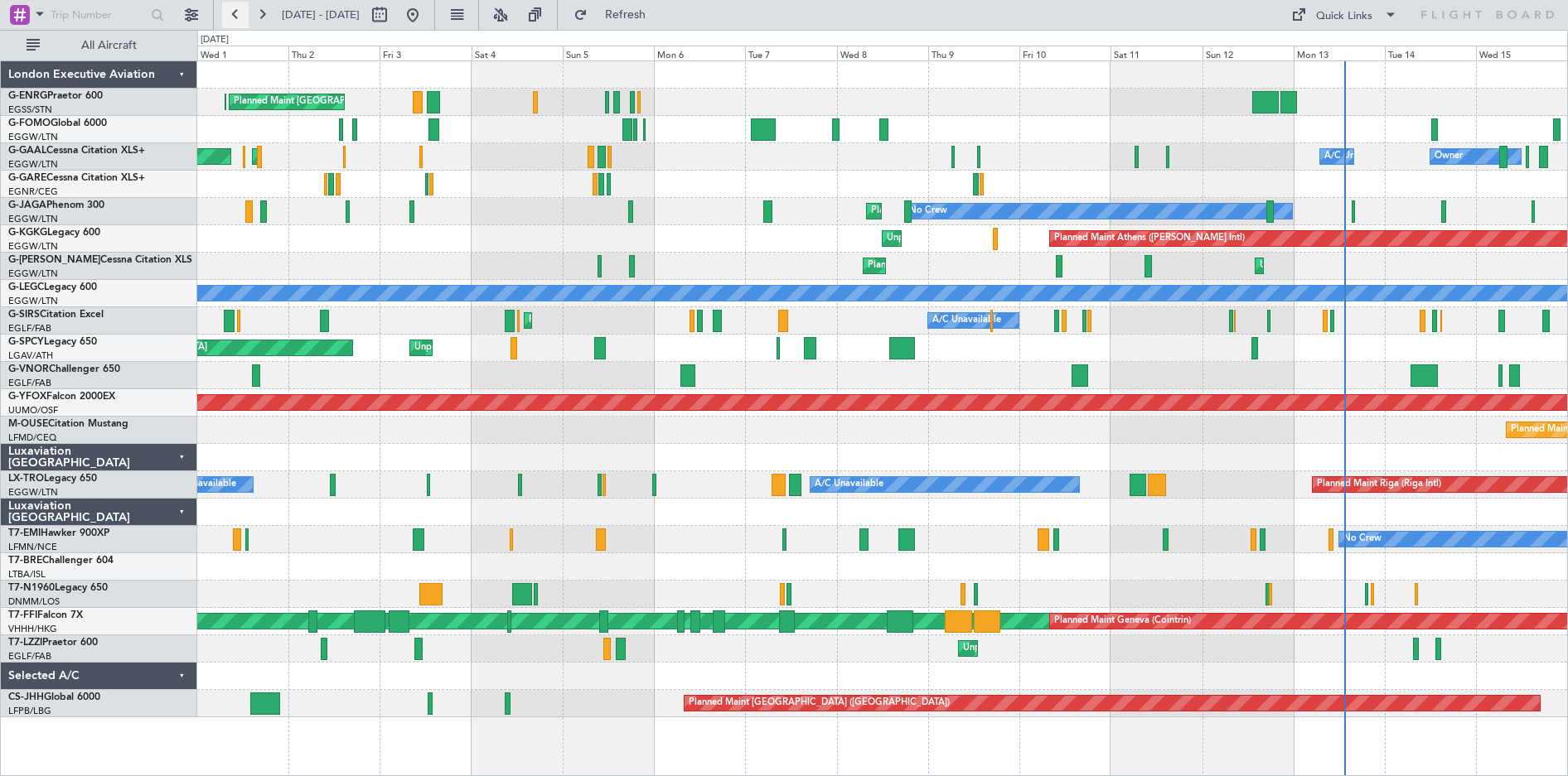
click at [235, 19] on button at bounding box center [236, 15] width 27 height 27
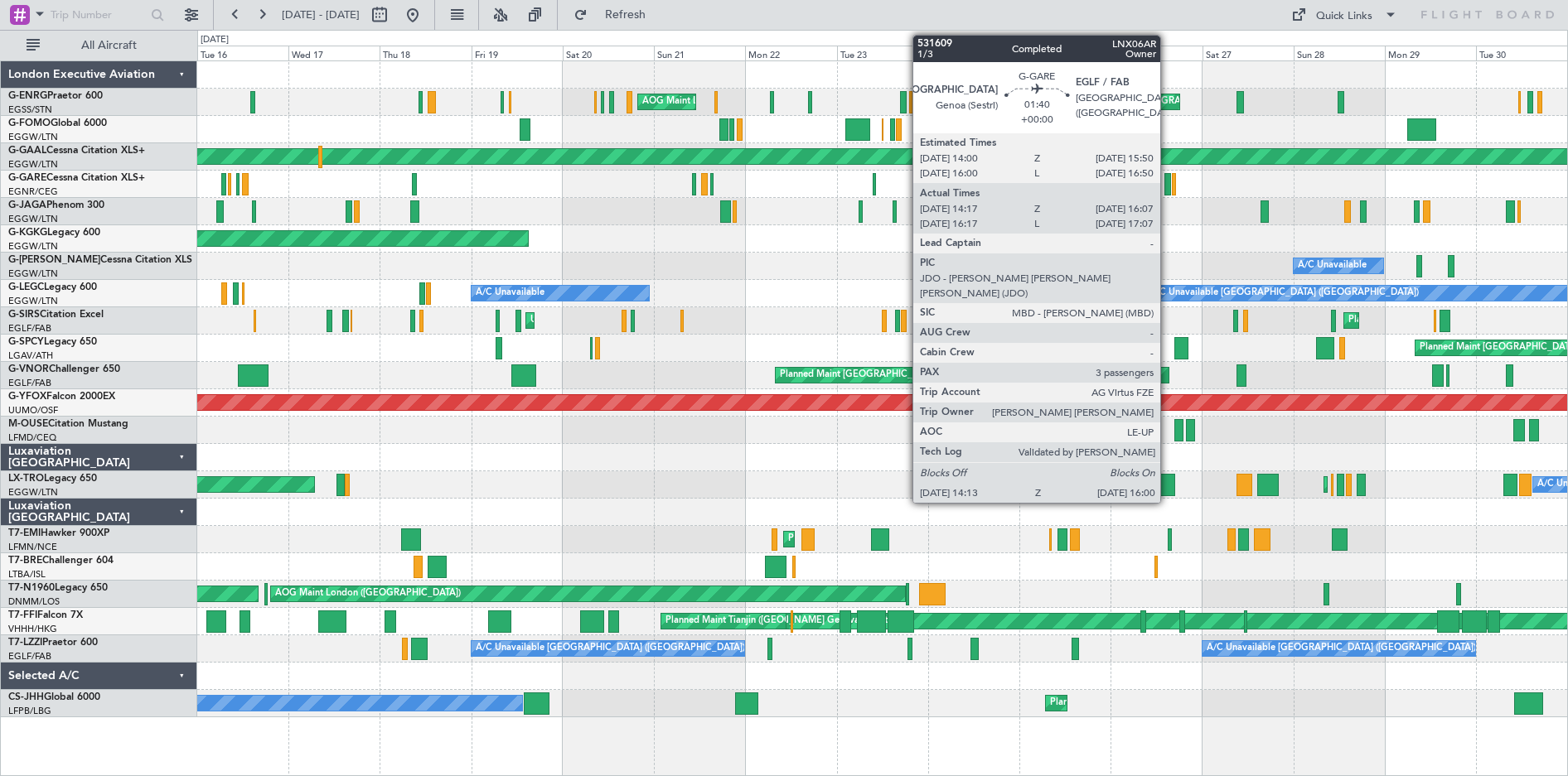
click at [1168, 186] on div at bounding box center [1168, 184] width 8 height 23
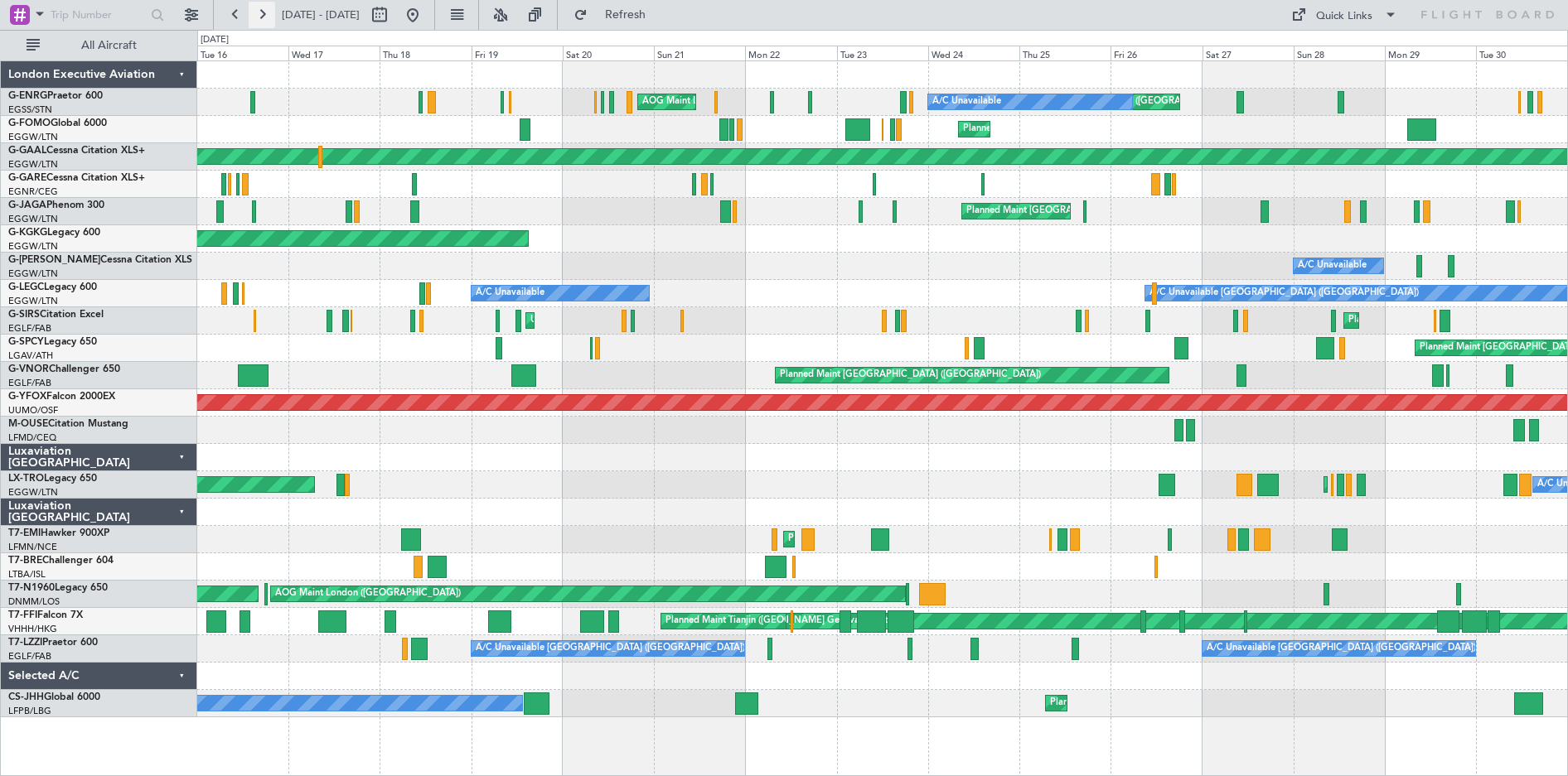
click at [265, 16] on button at bounding box center [262, 15] width 27 height 27
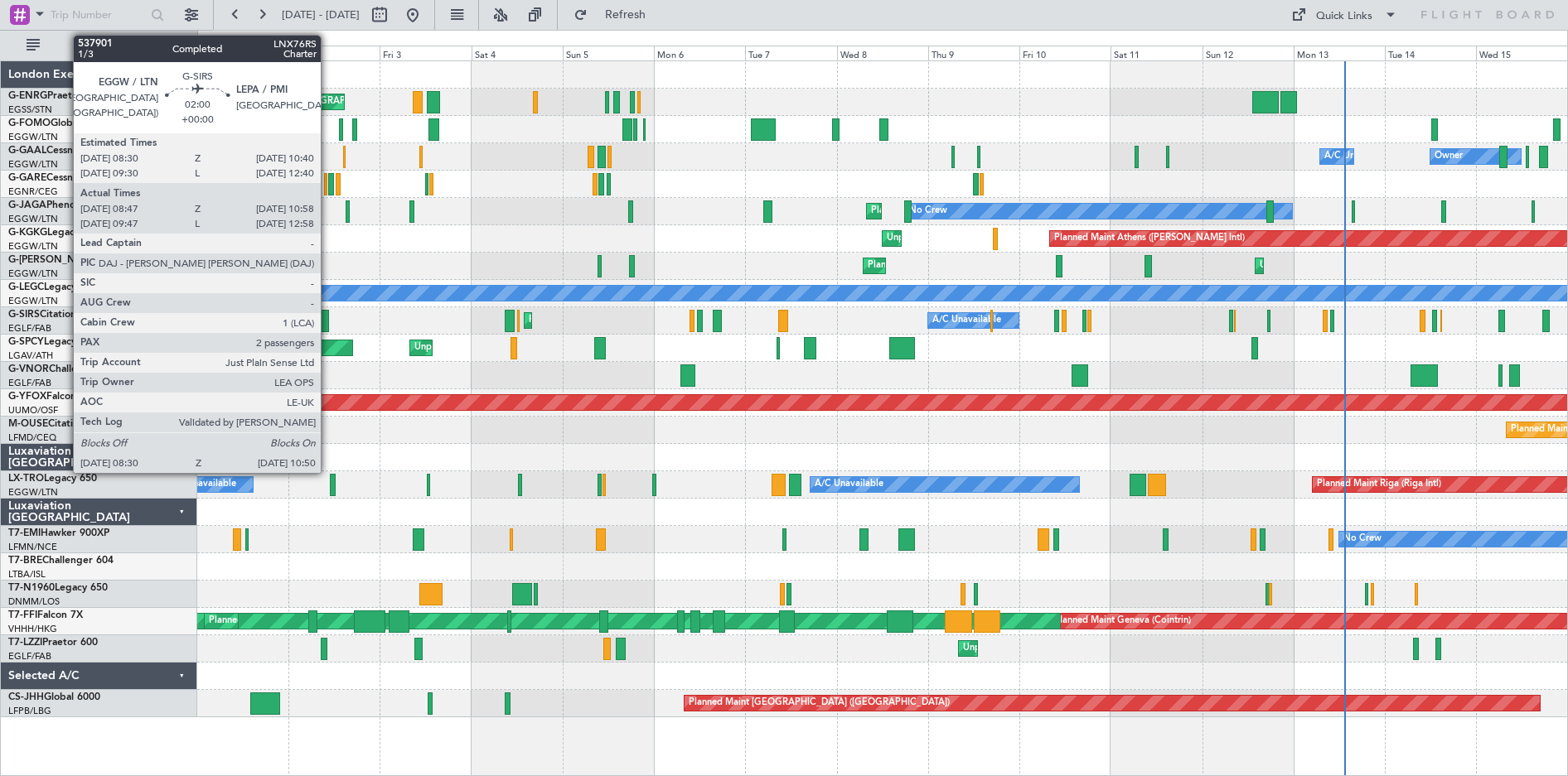
click at [328, 323] on div at bounding box center [325, 321] width 10 height 23
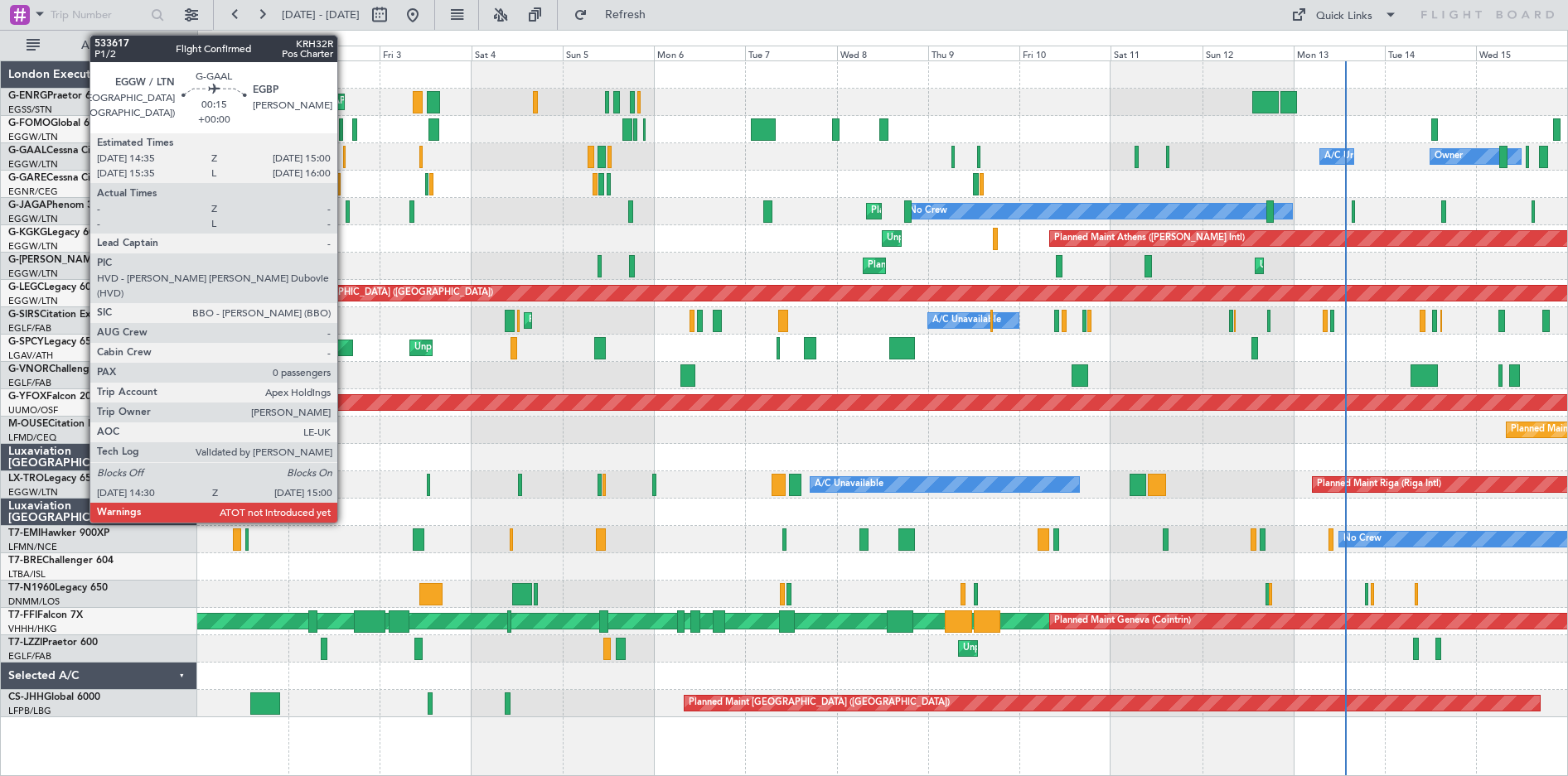
click at [345, 161] on div at bounding box center [344, 157] width 3 height 23
click at [344, 159] on div at bounding box center [344, 157] width 3 height 23
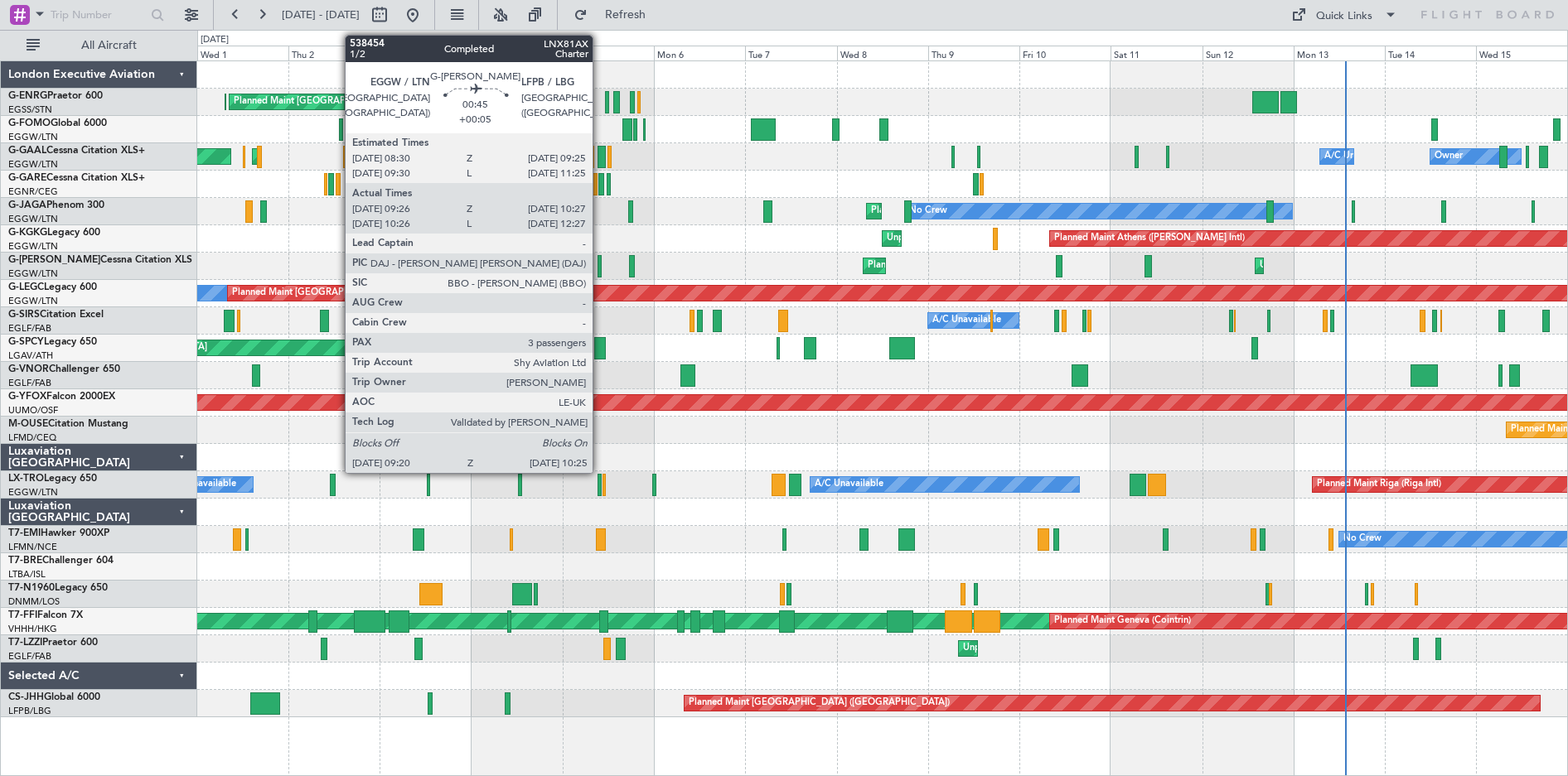
click at [600, 269] on div at bounding box center [600, 267] width 4 height 23
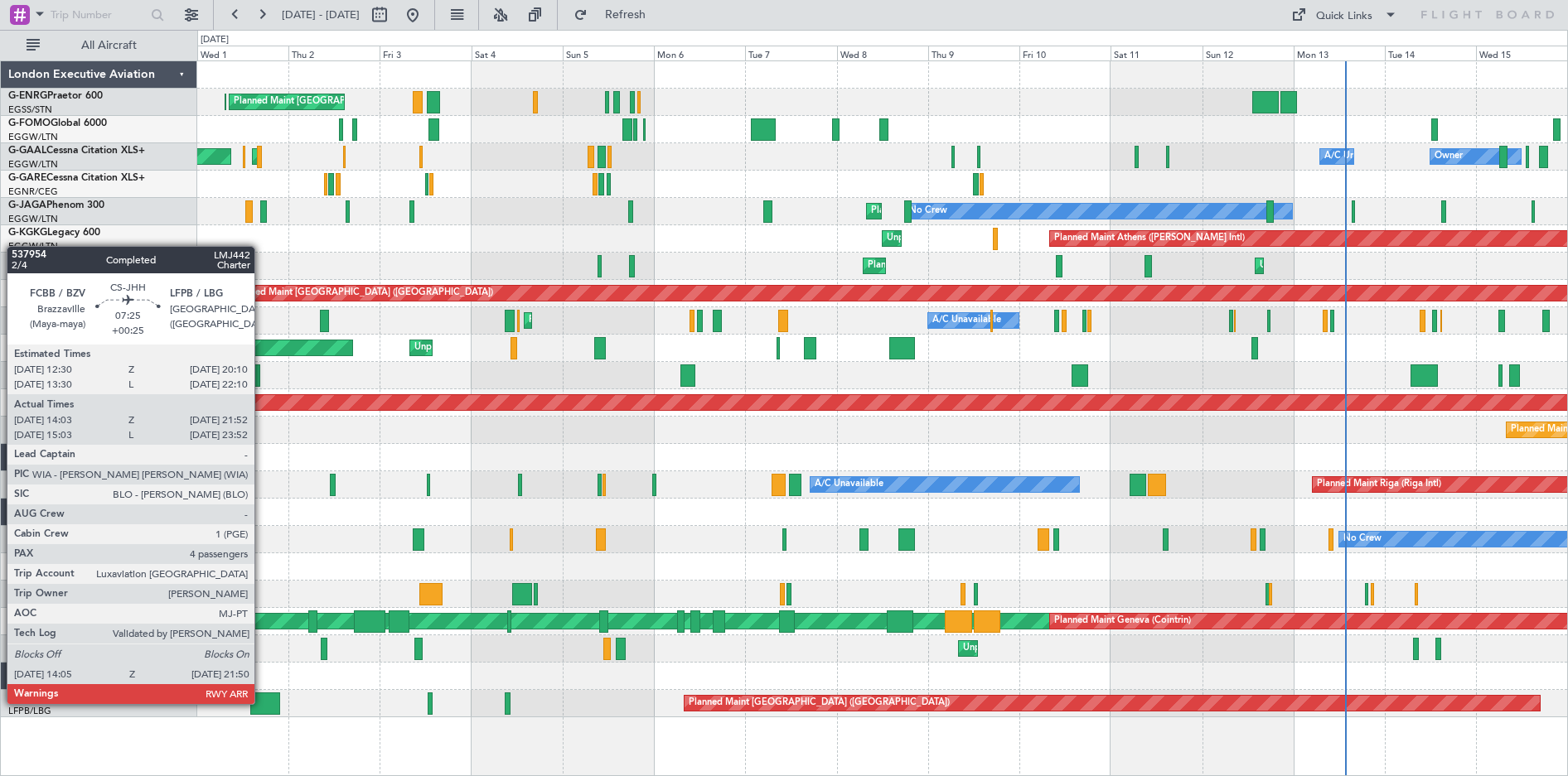
click at [262, 703] on div at bounding box center [264, 704] width 29 height 23
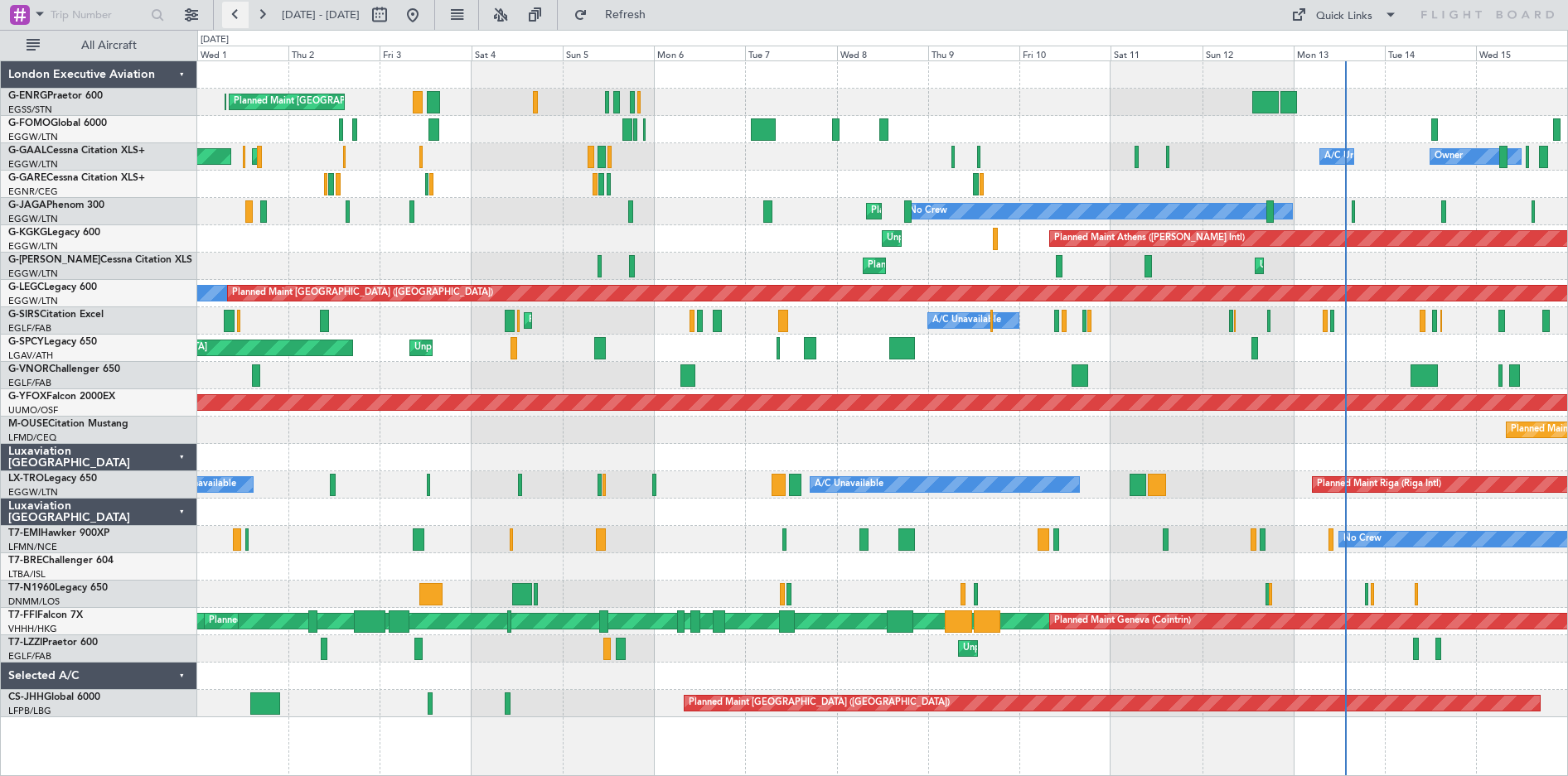
click at [230, 10] on button at bounding box center [236, 15] width 27 height 27
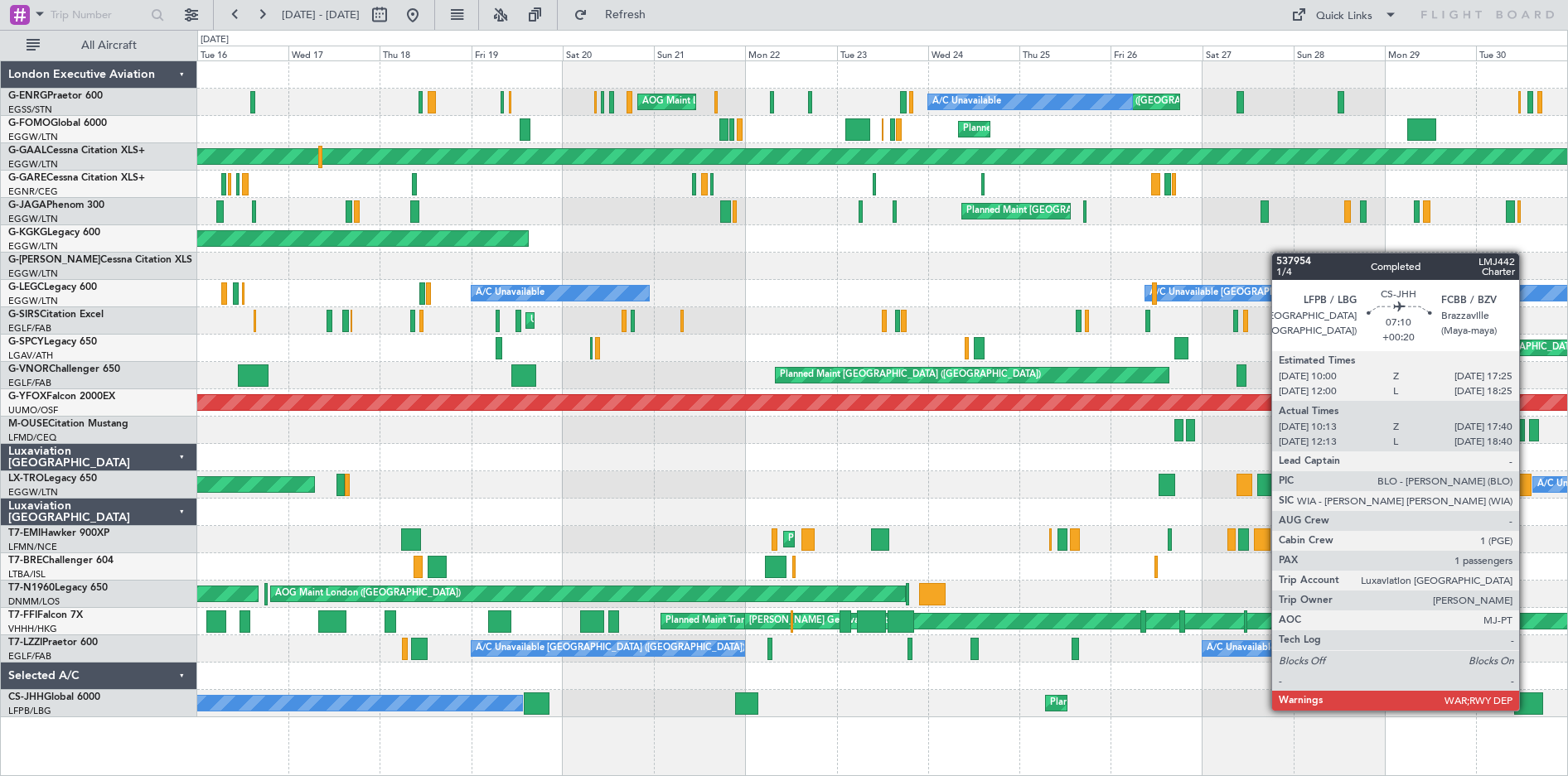
click at [1526, 710] on div at bounding box center [1528, 704] width 29 height 23
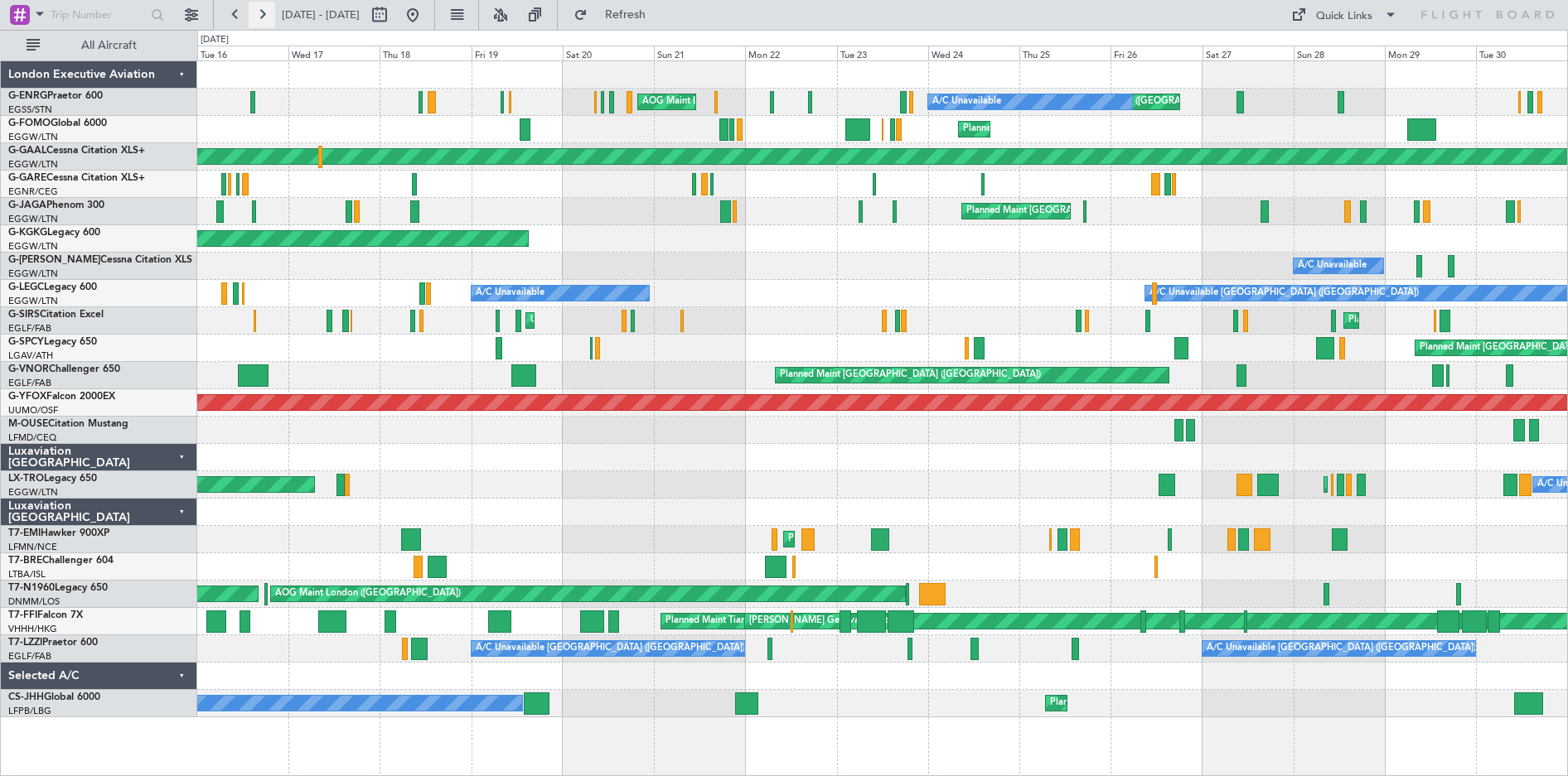
click at [259, 14] on button at bounding box center [262, 15] width 27 height 27
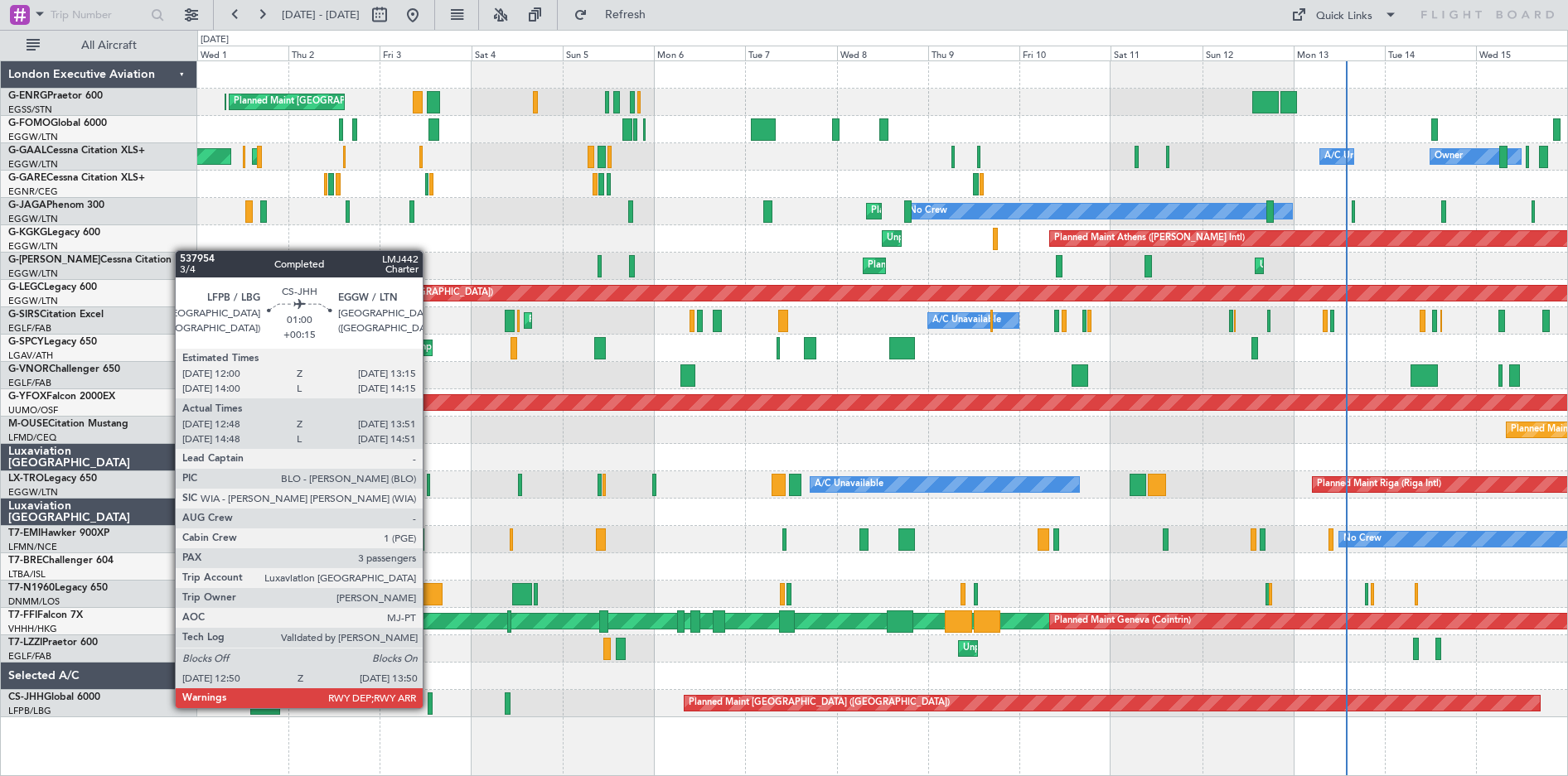
click at [430, 707] on div at bounding box center [430, 704] width 4 height 23
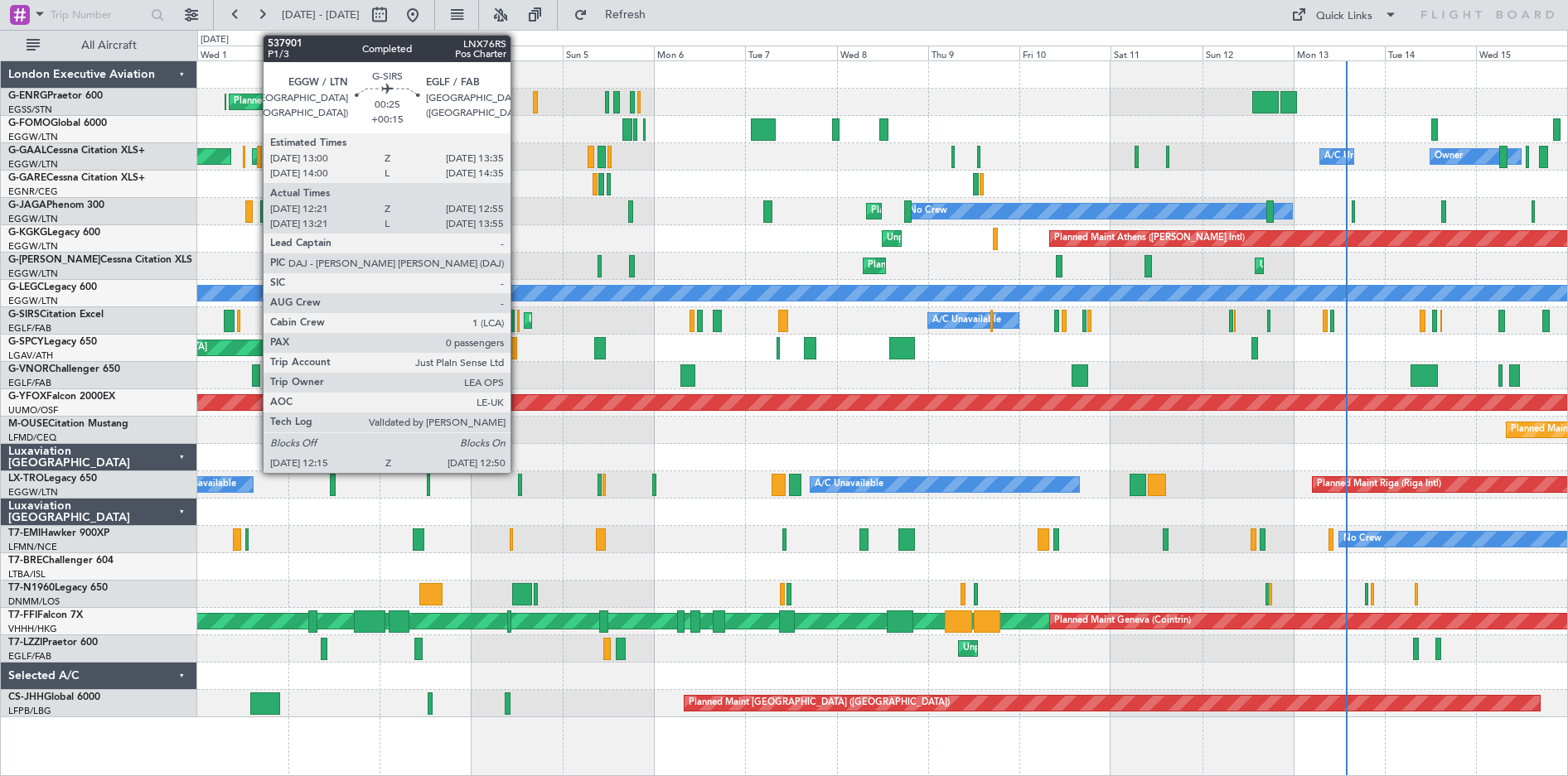
click at [518, 330] on div at bounding box center [518, 321] width 3 height 23
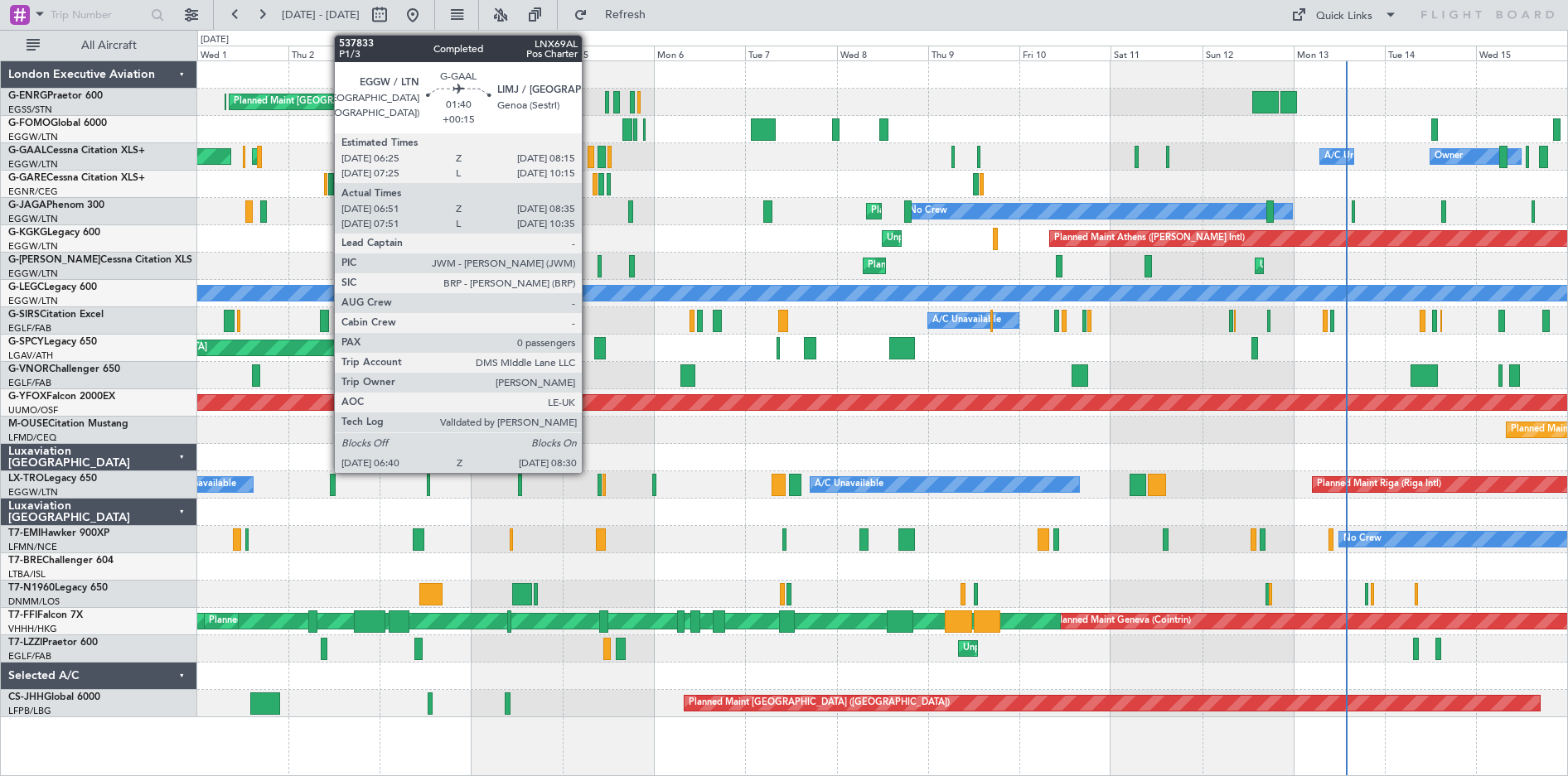
click at [589, 161] on div at bounding box center [591, 157] width 8 height 23
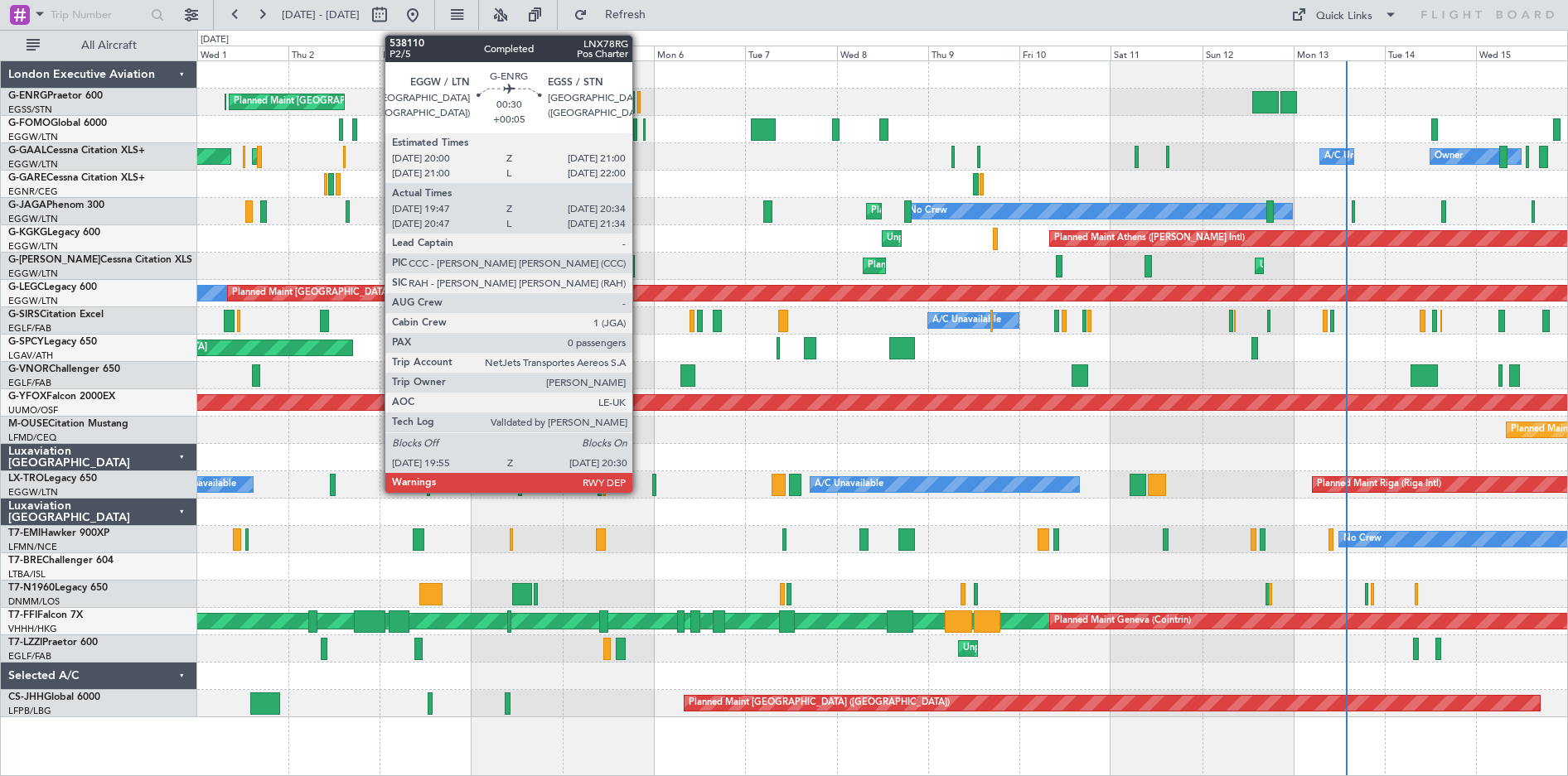
click at [640, 104] on div at bounding box center [639, 103] width 3 height 23
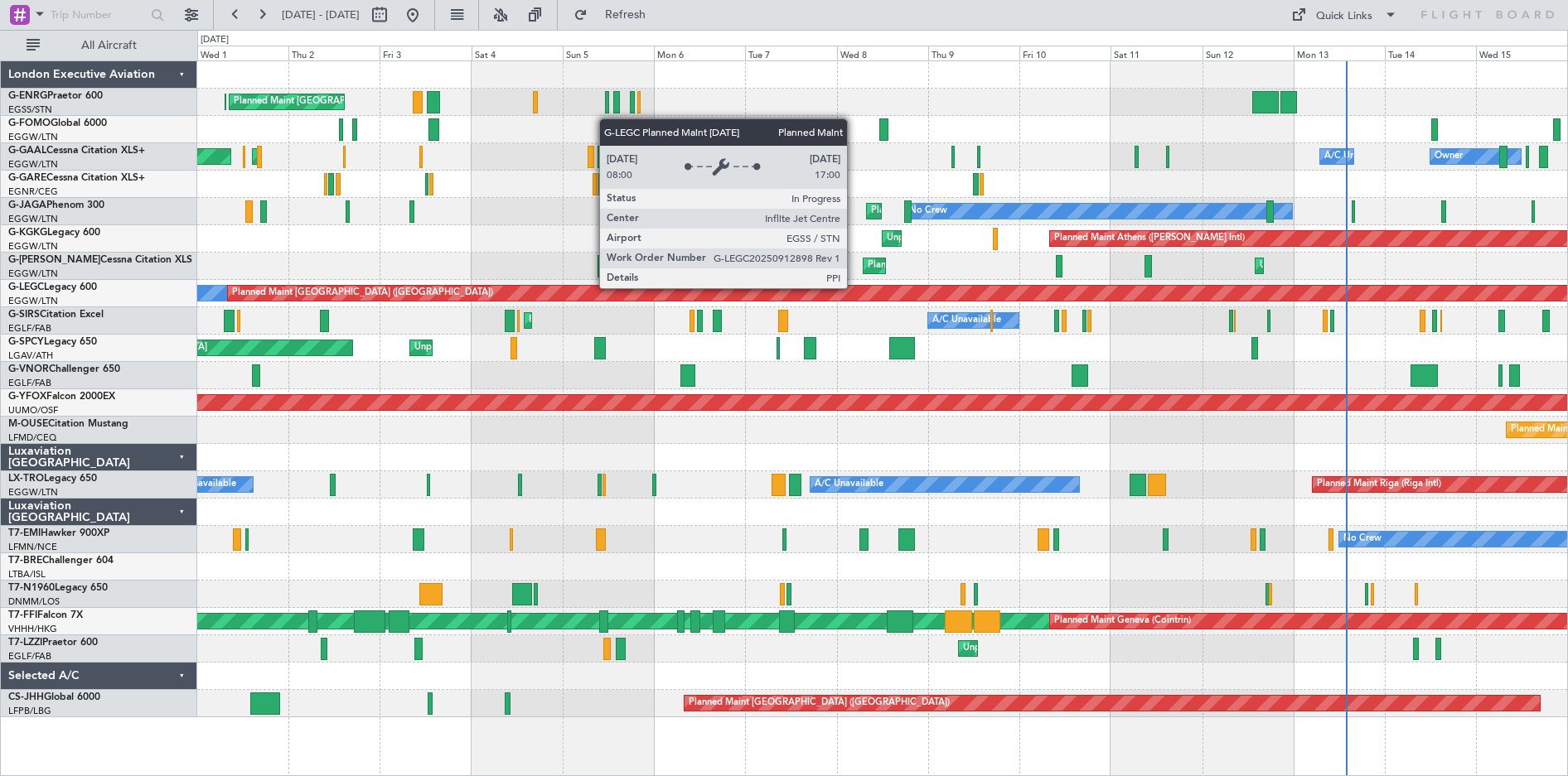
click at [854, 288] on div "Planned Maint [GEOGRAPHIC_DATA] ([GEOGRAPHIC_DATA])" at bounding box center [1582, 293] width 2709 height 15
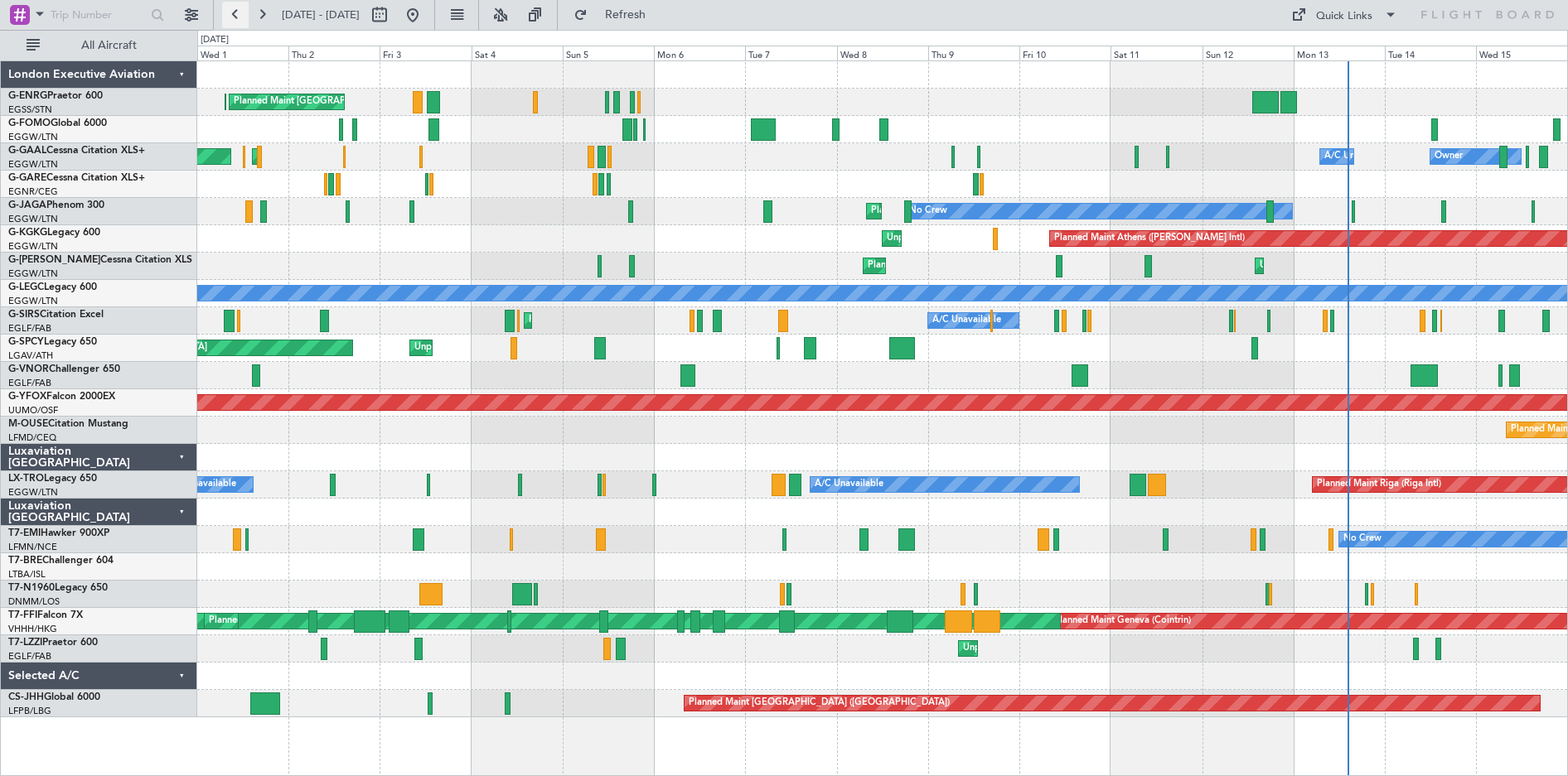
click at [239, 12] on button at bounding box center [236, 15] width 27 height 27
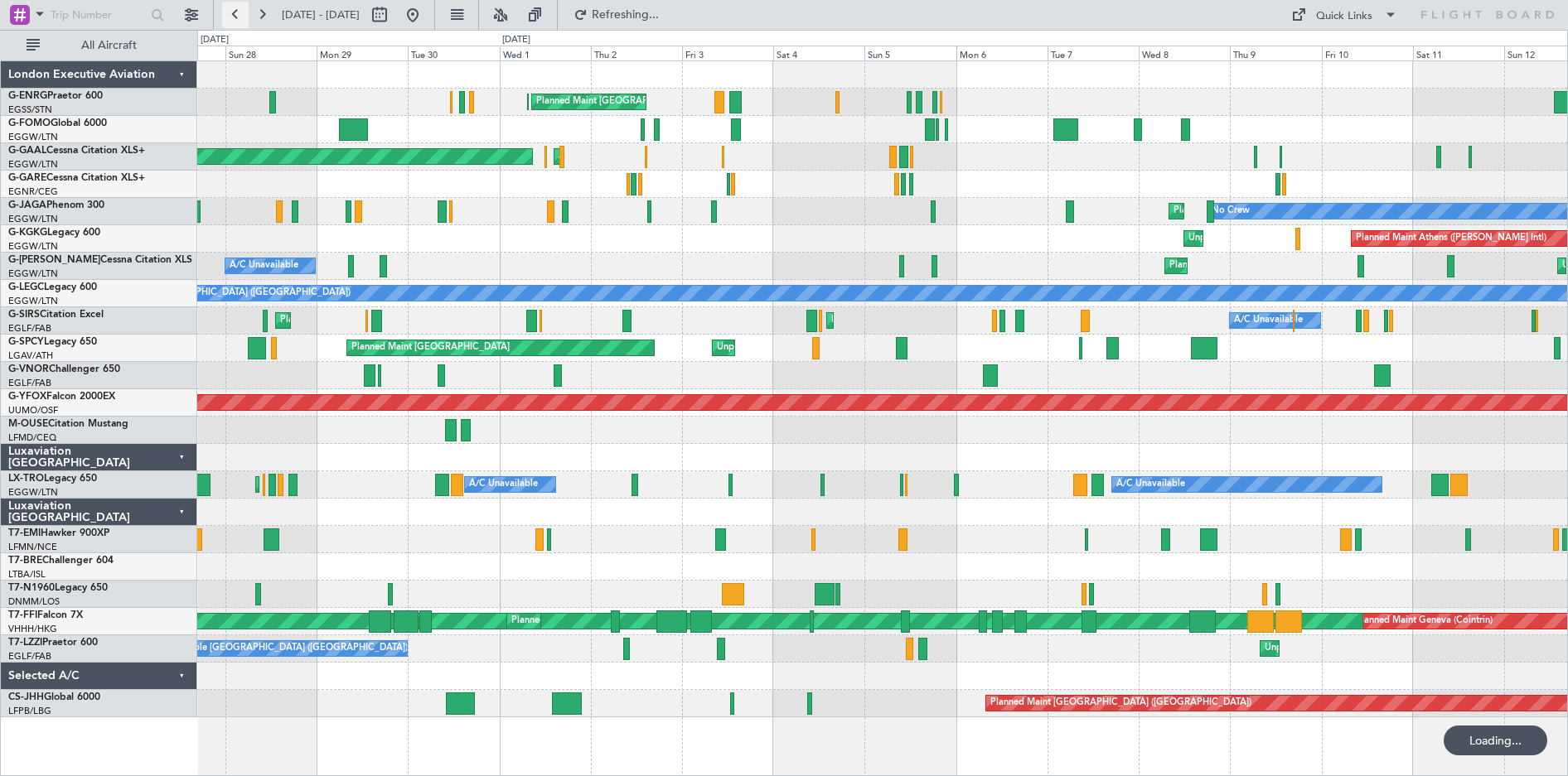
click at [239, 12] on button at bounding box center [236, 15] width 27 height 27
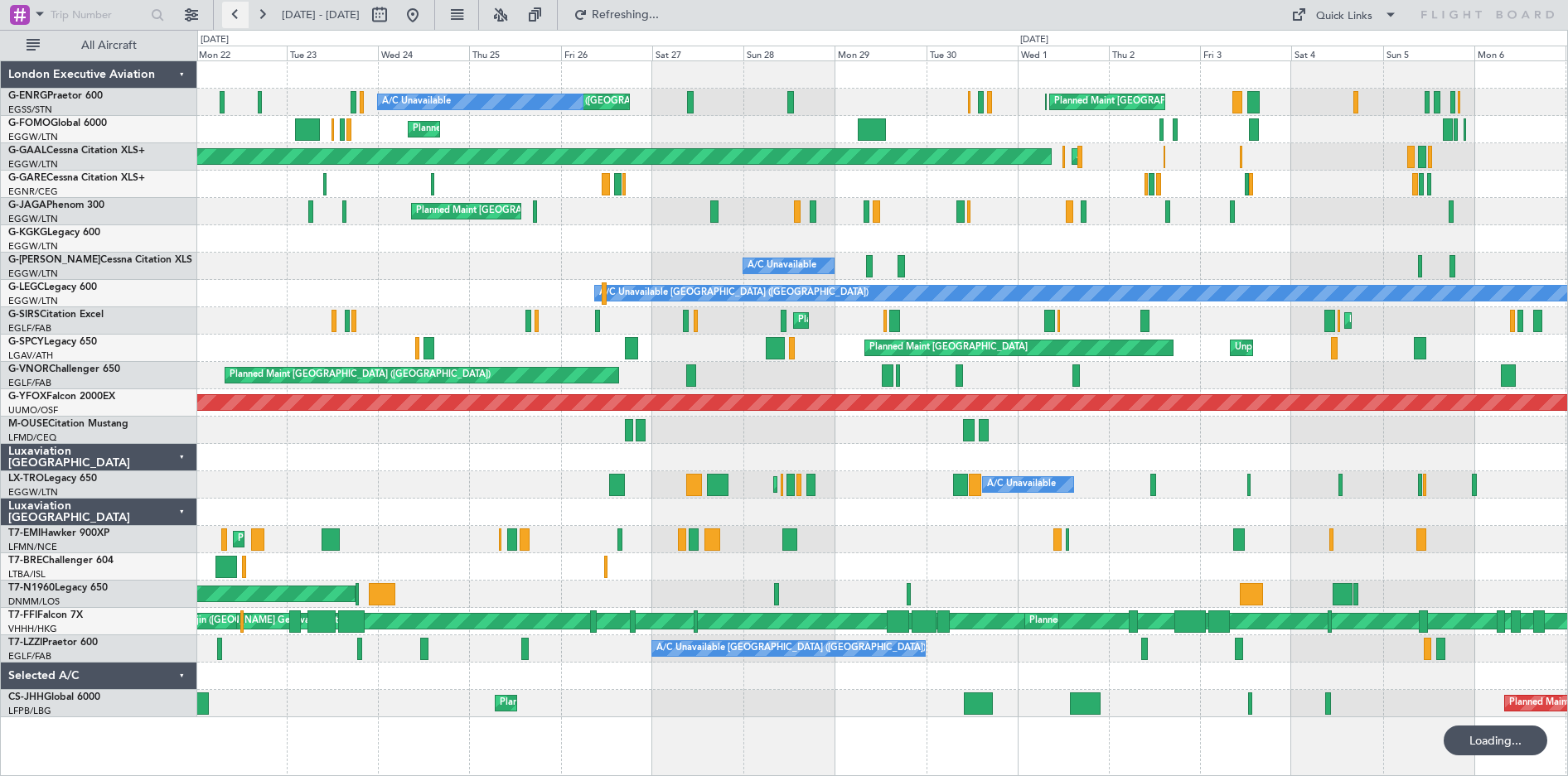
click at [238, 11] on button at bounding box center [236, 15] width 27 height 27
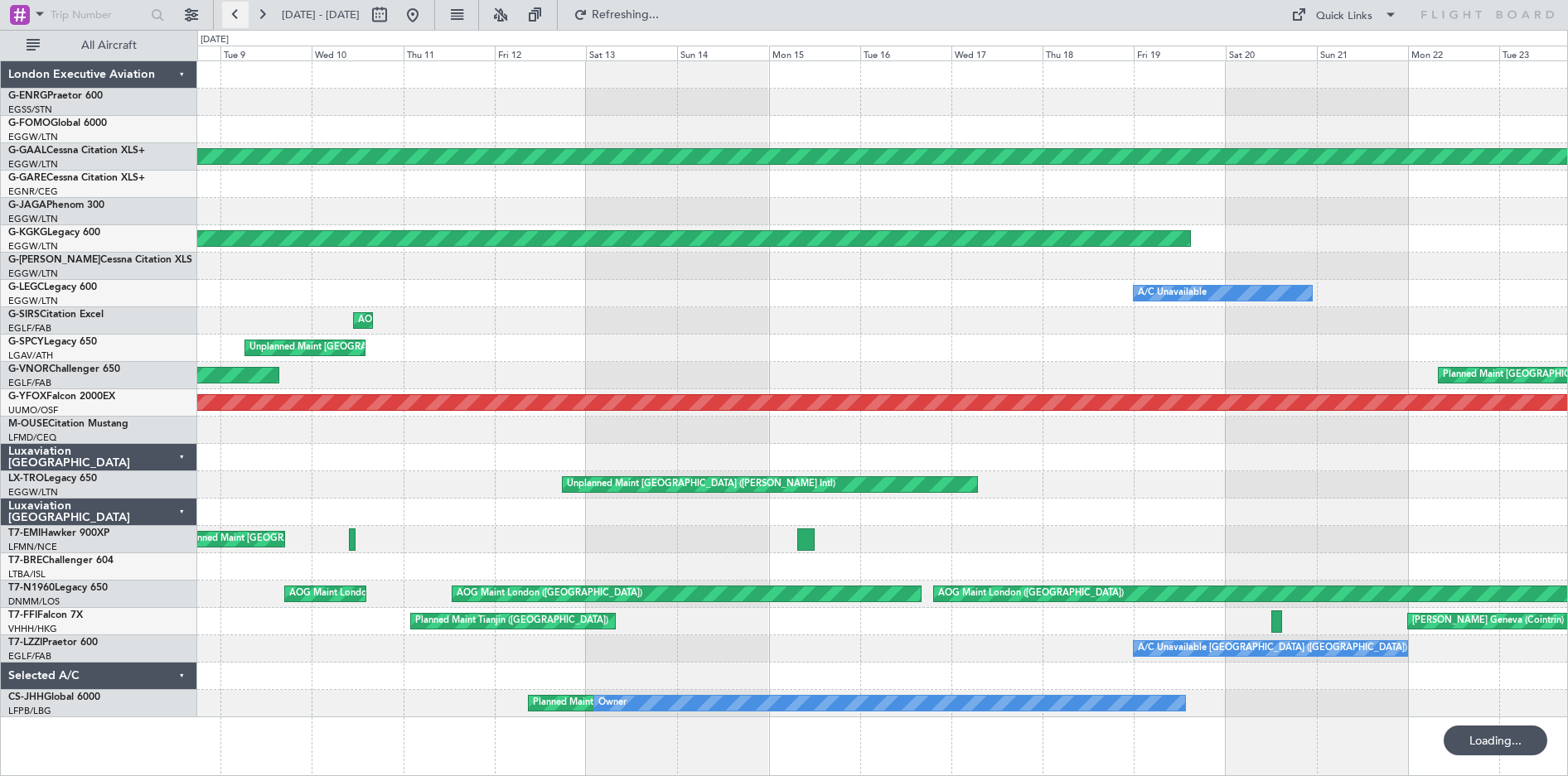
click at [238, 11] on button at bounding box center [236, 15] width 27 height 27
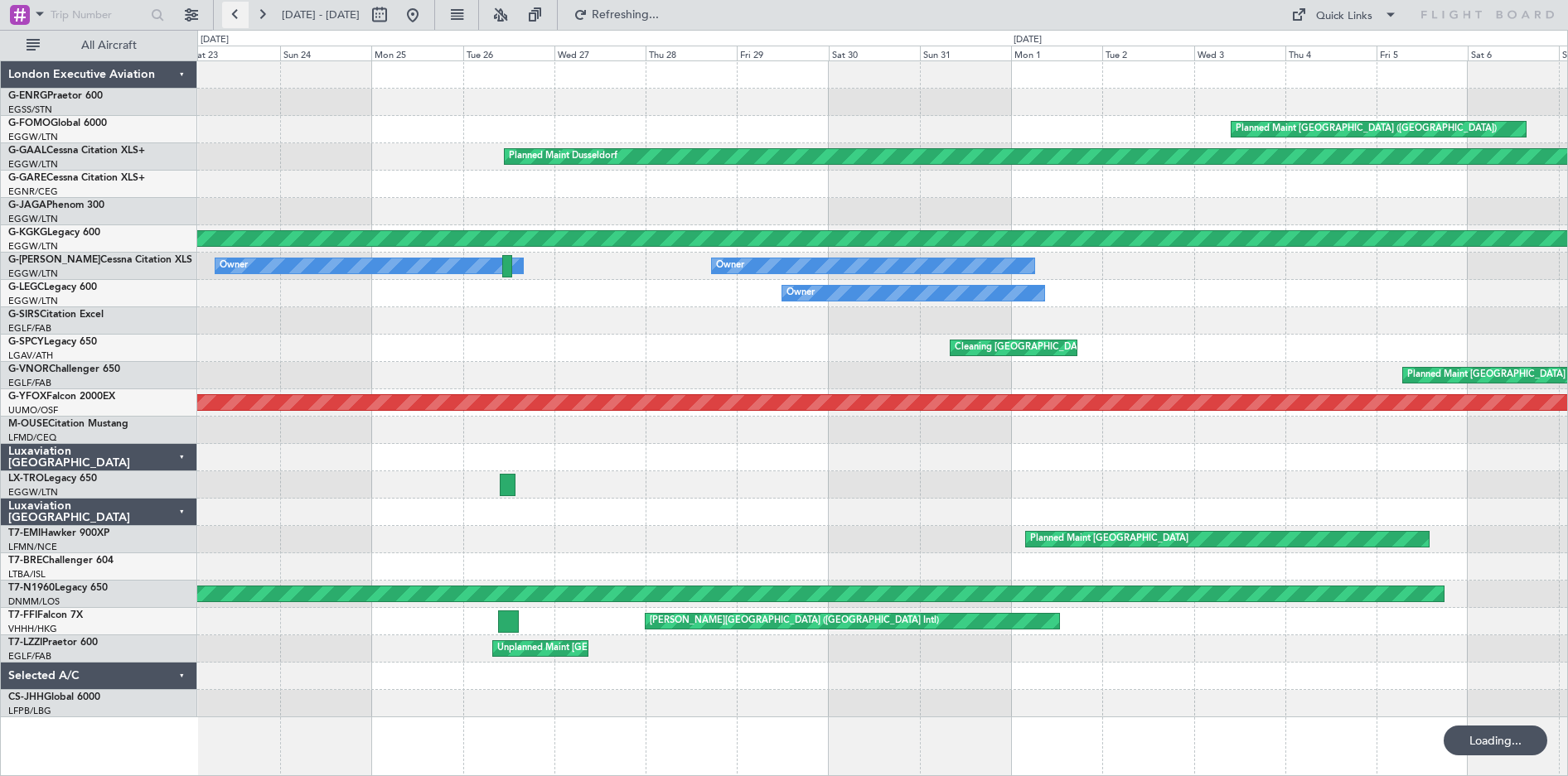
click at [238, 11] on button at bounding box center [236, 15] width 27 height 27
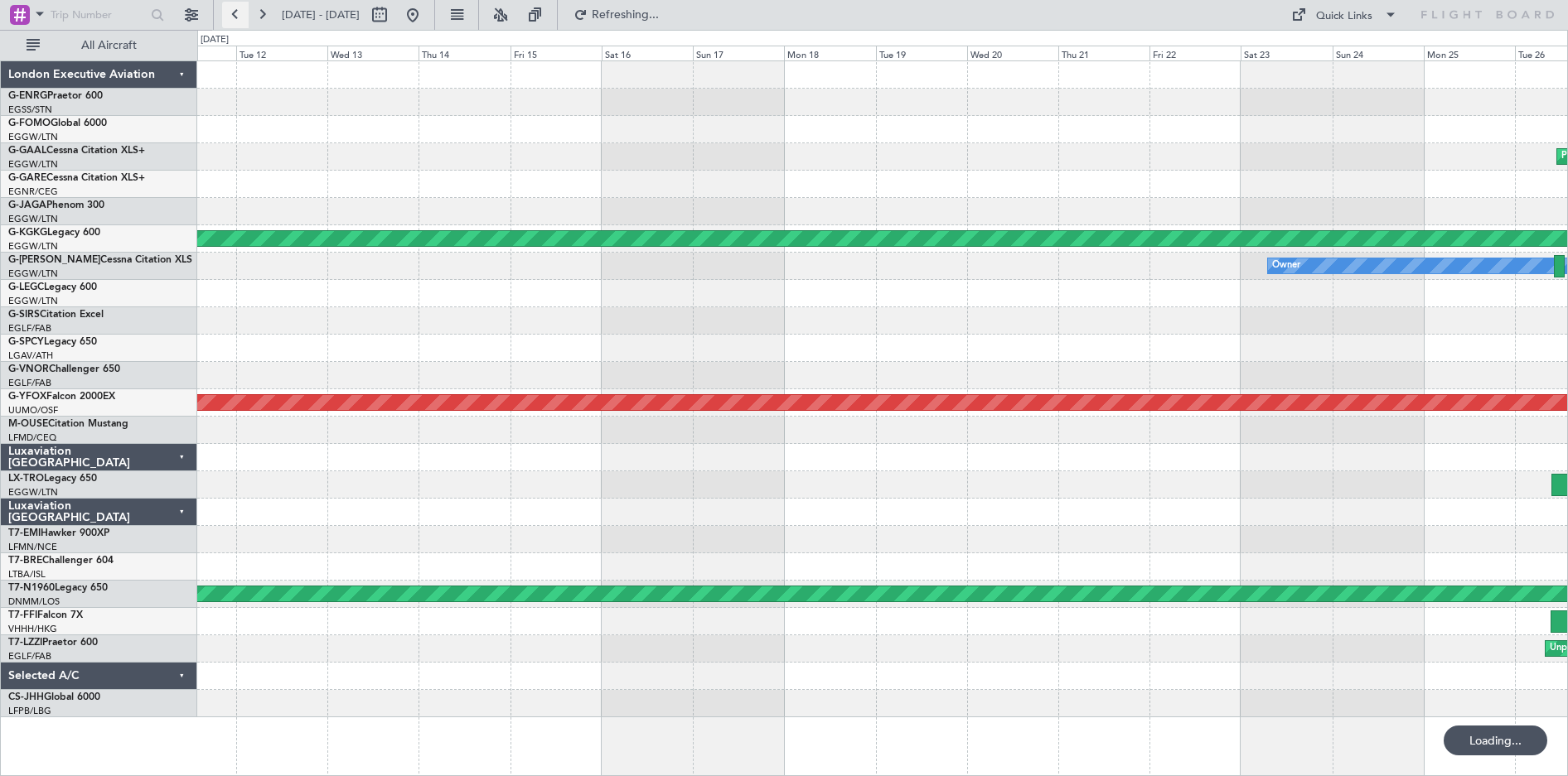
click at [238, 11] on button at bounding box center [236, 15] width 27 height 27
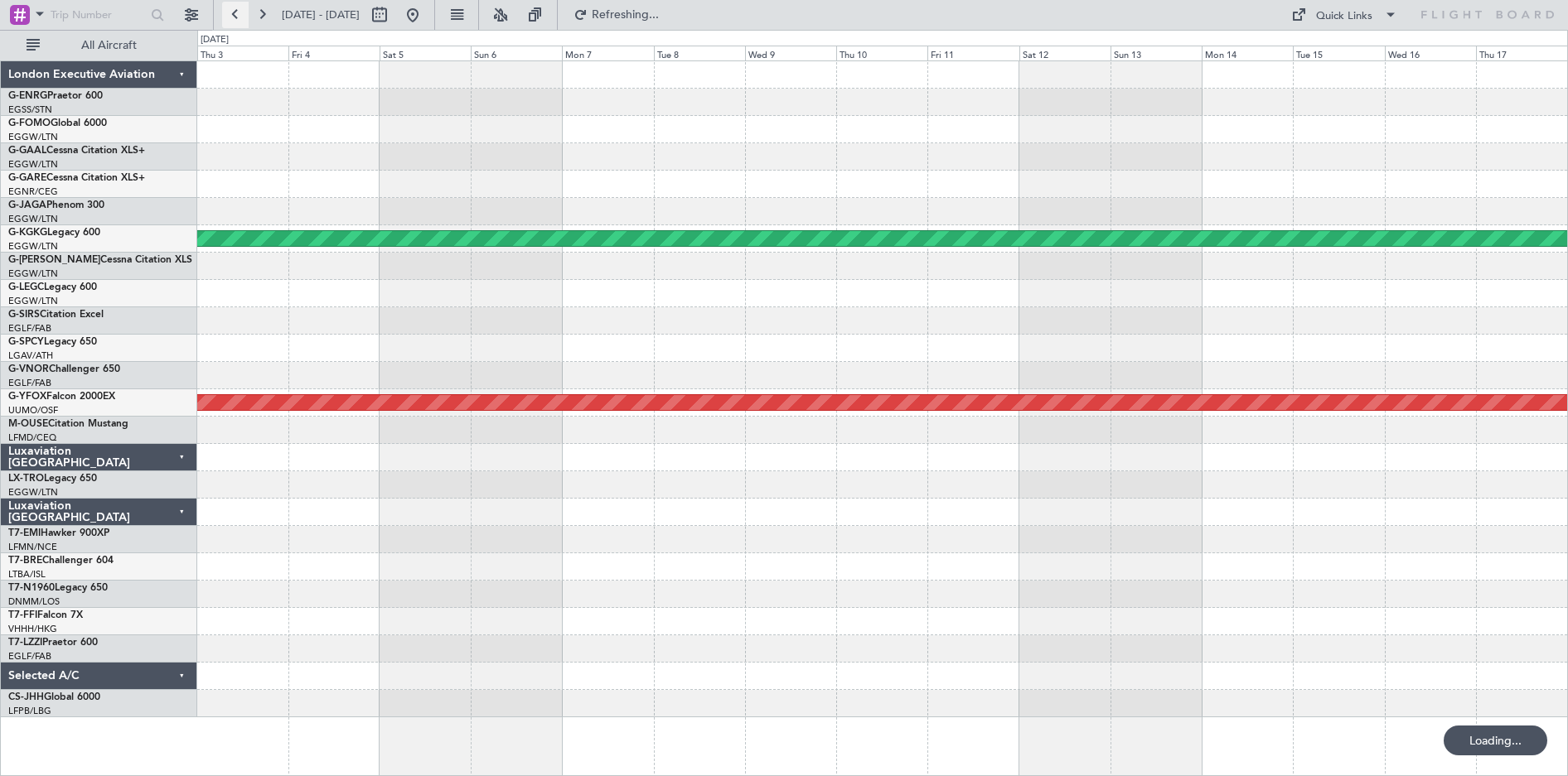
click at [238, 11] on button at bounding box center [236, 15] width 27 height 27
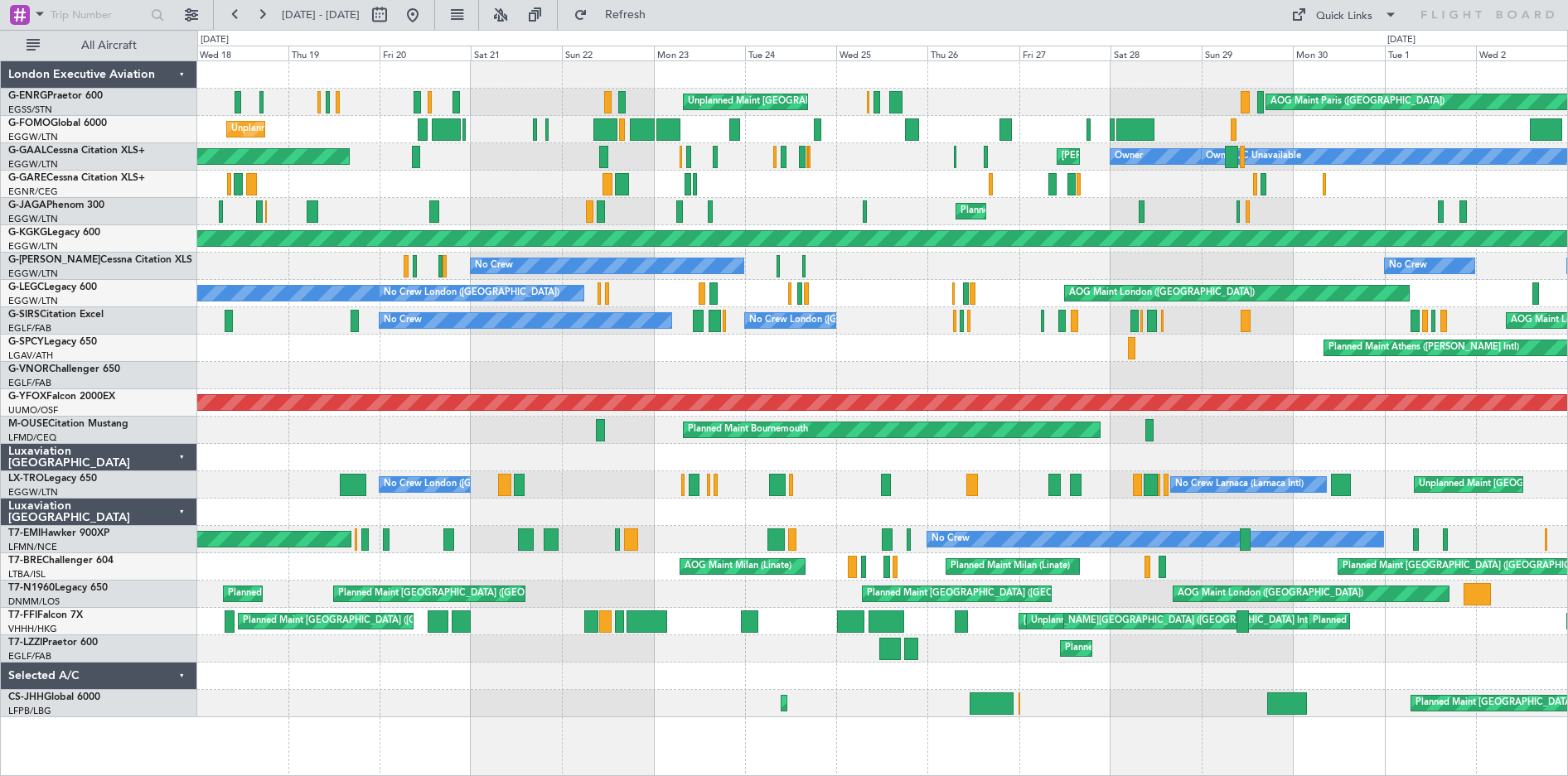
click at [1436, 327] on div "AOG Maint London ([GEOGRAPHIC_DATA]) Unplanned Maint [GEOGRAPHIC_DATA] ([GEOGRA…" at bounding box center [883, 321] width 1370 height 28
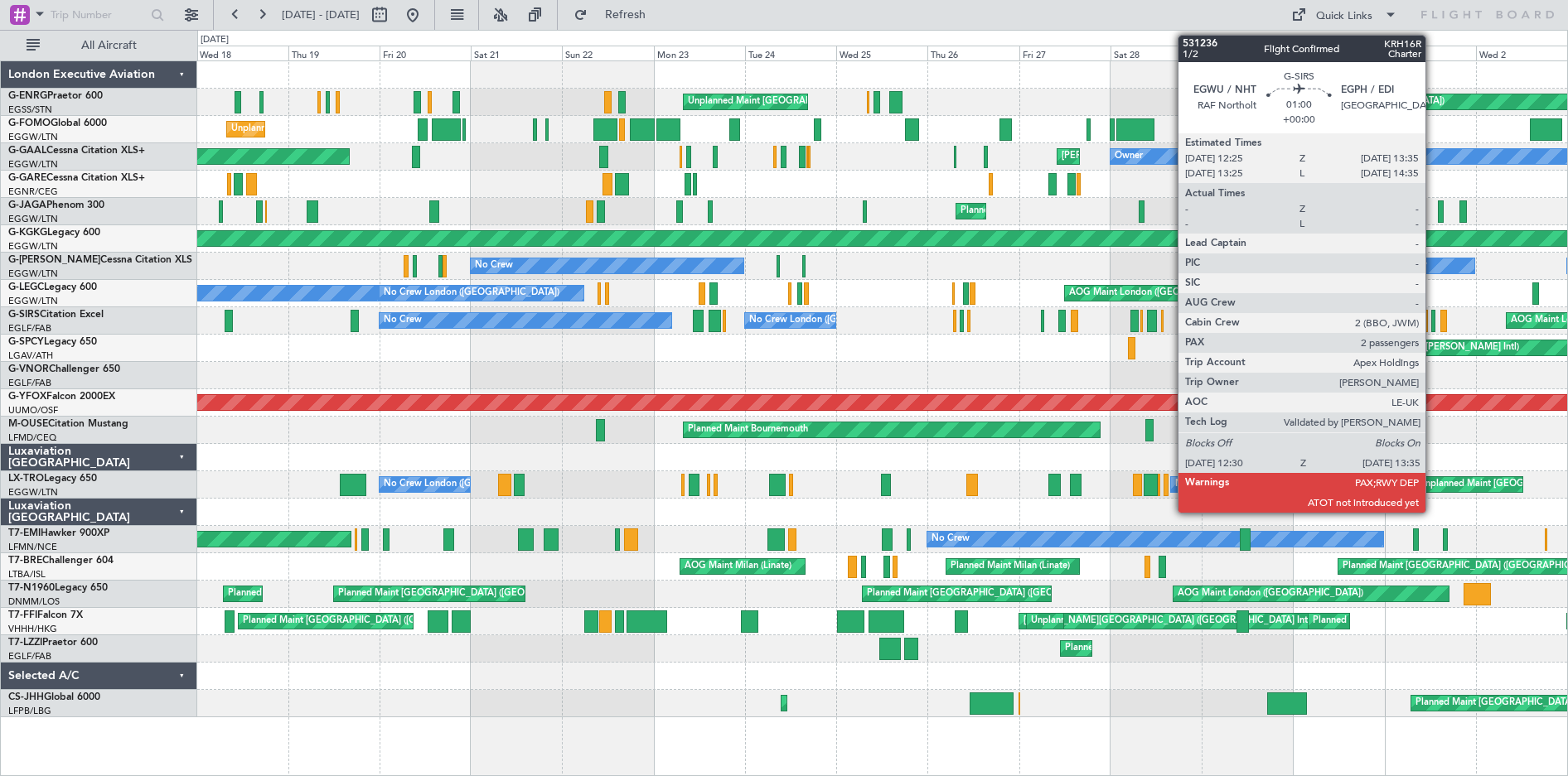
click at [1433, 326] on div at bounding box center [1433, 321] width 4 height 23
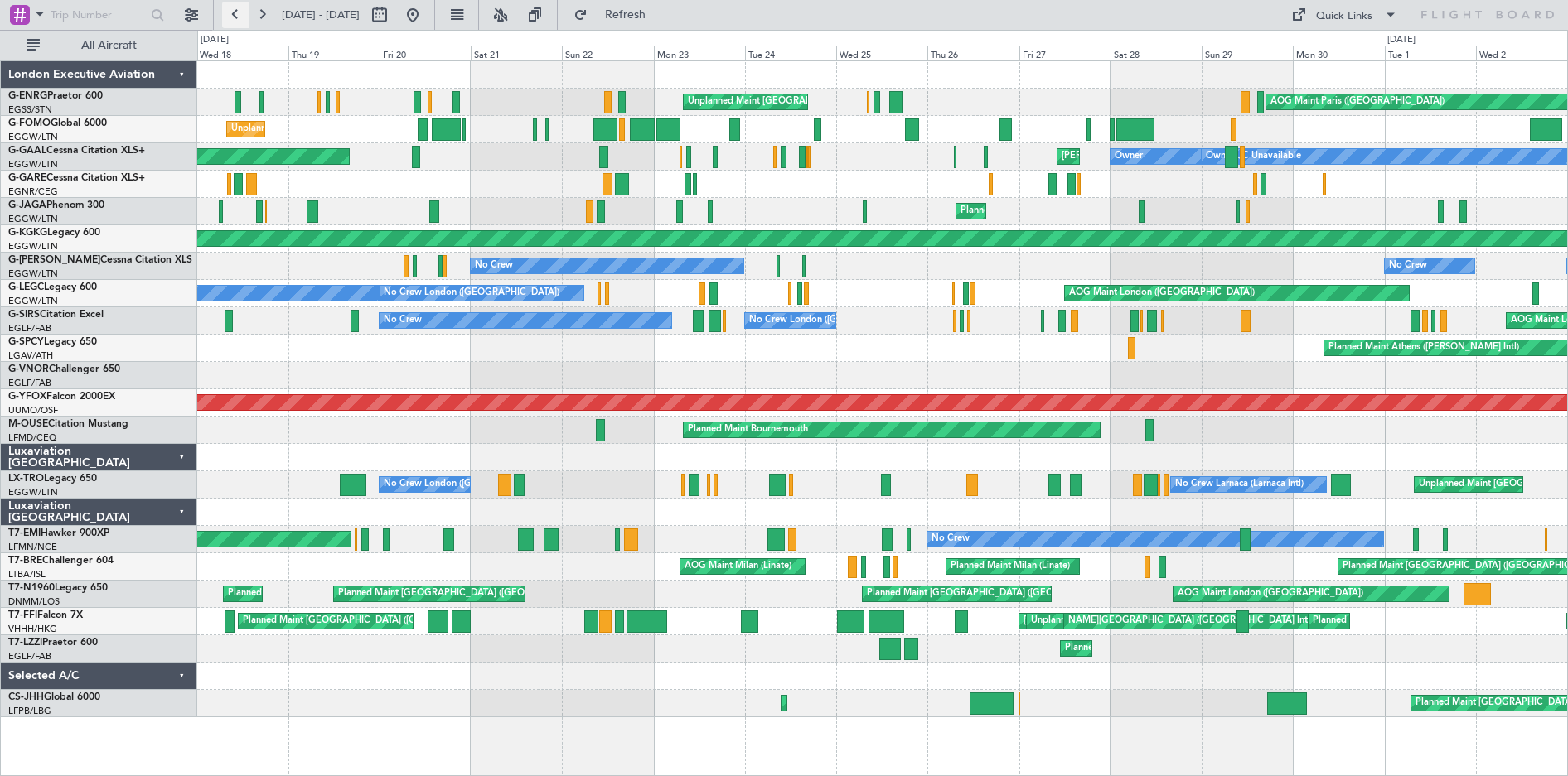
click at [234, 9] on button at bounding box center [236, 15] width 27 height 27
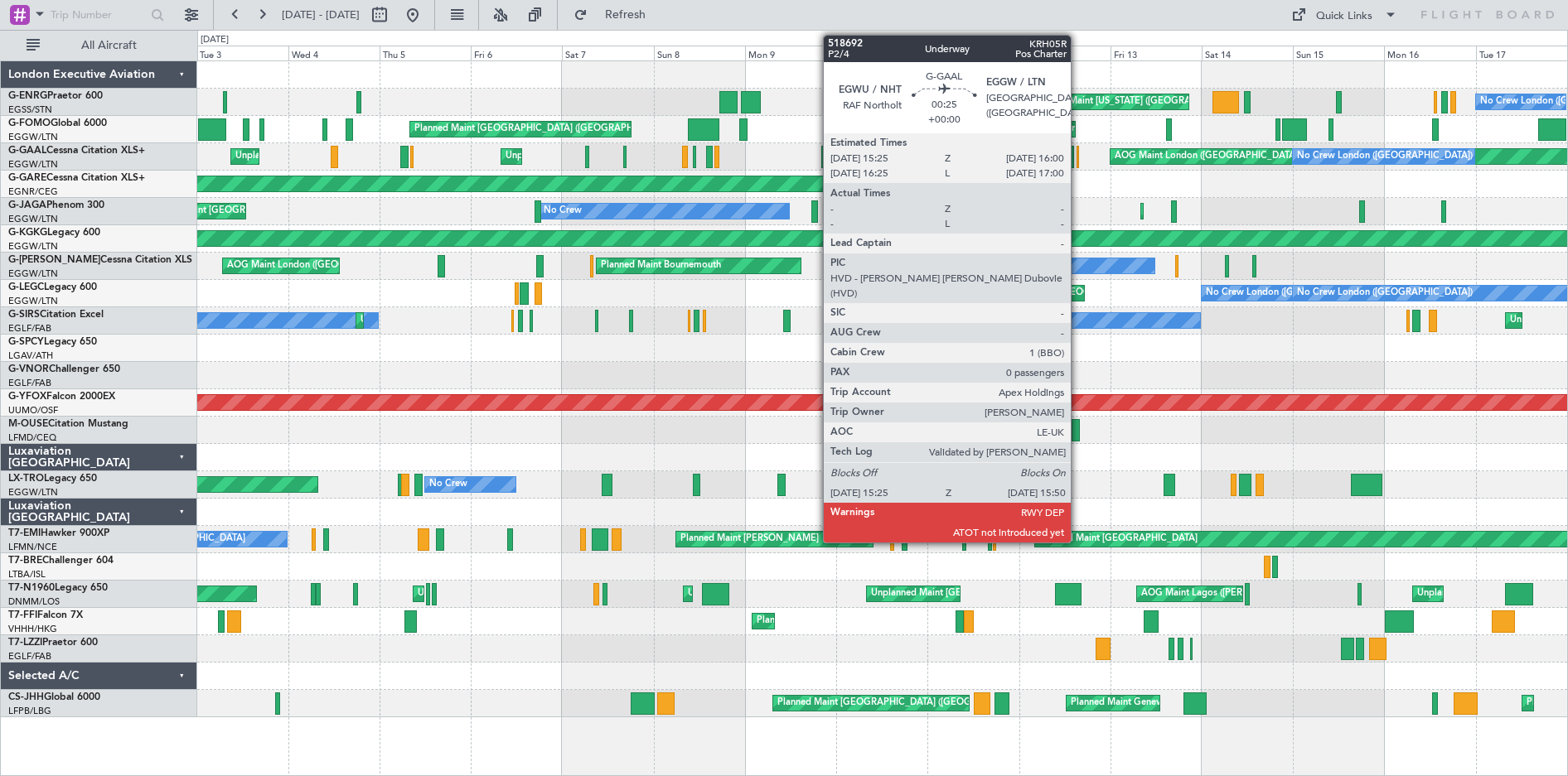
click at [1079, 162] on div at bounding box center [1078, 157] width 2 height 23
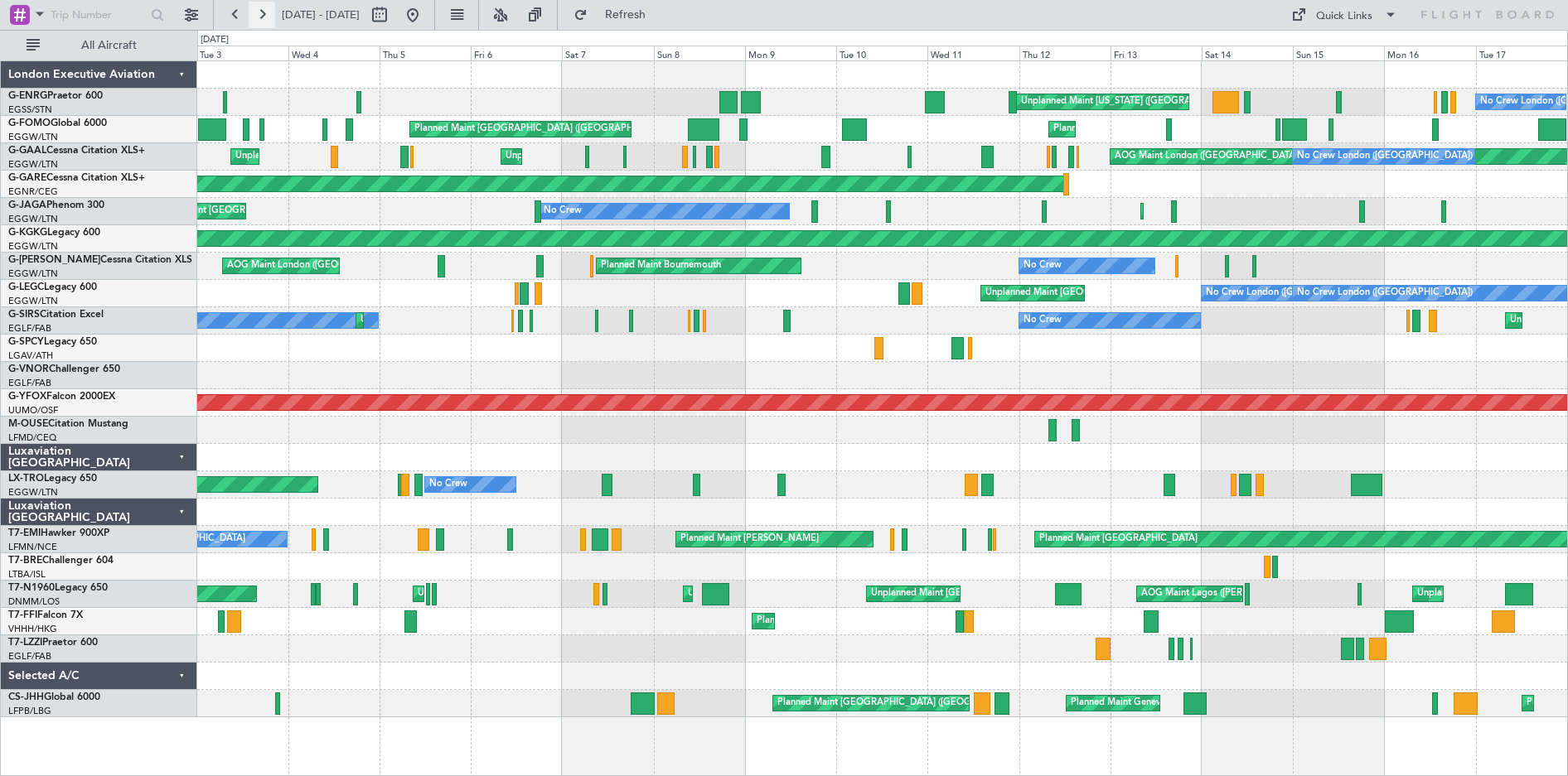
click at [266, 16] on button at bounding box center [262, 15] width 27 height 27
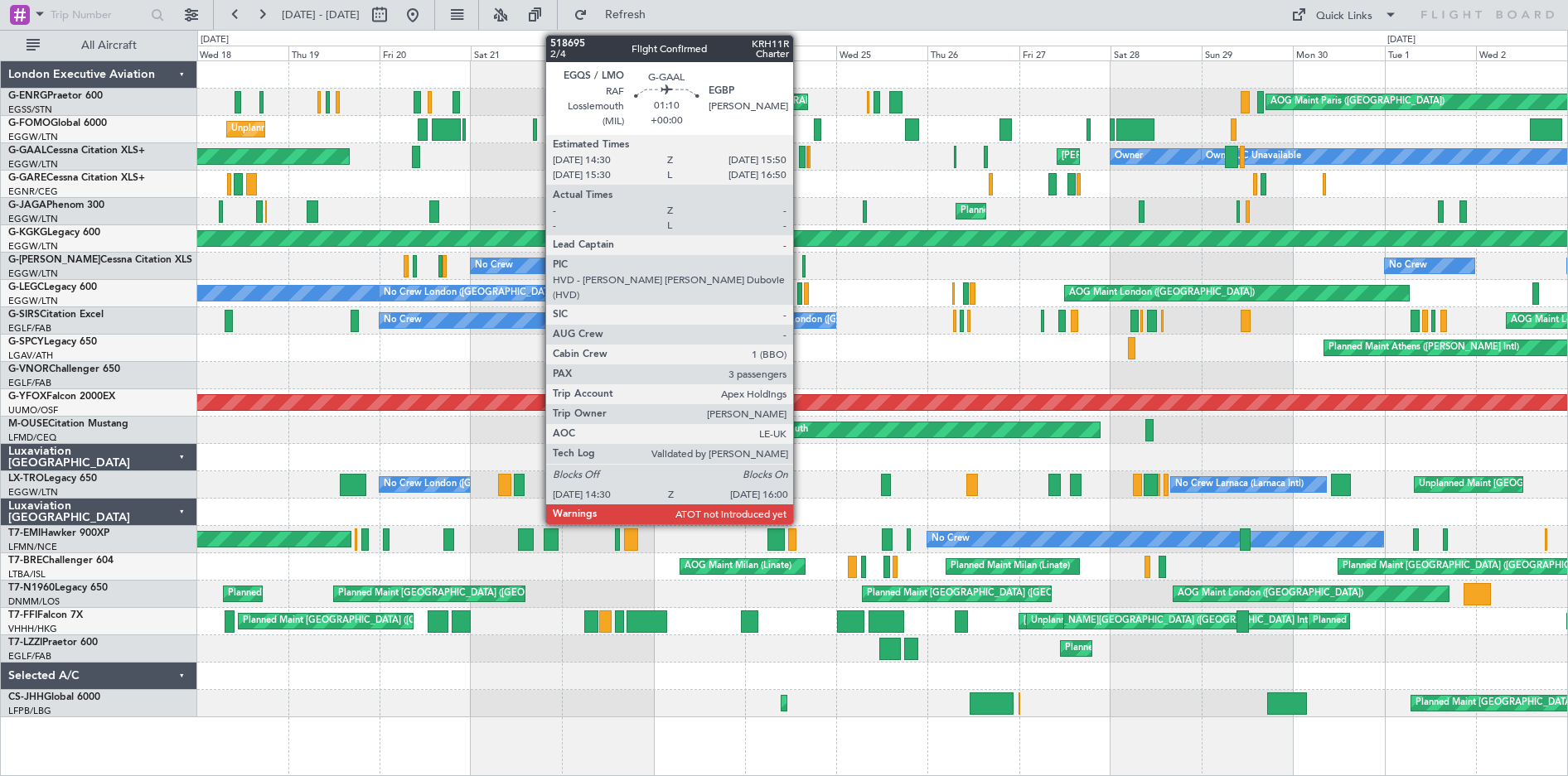
click at [800, 159] on div at bounding box center [802, 157] width 6 height 23
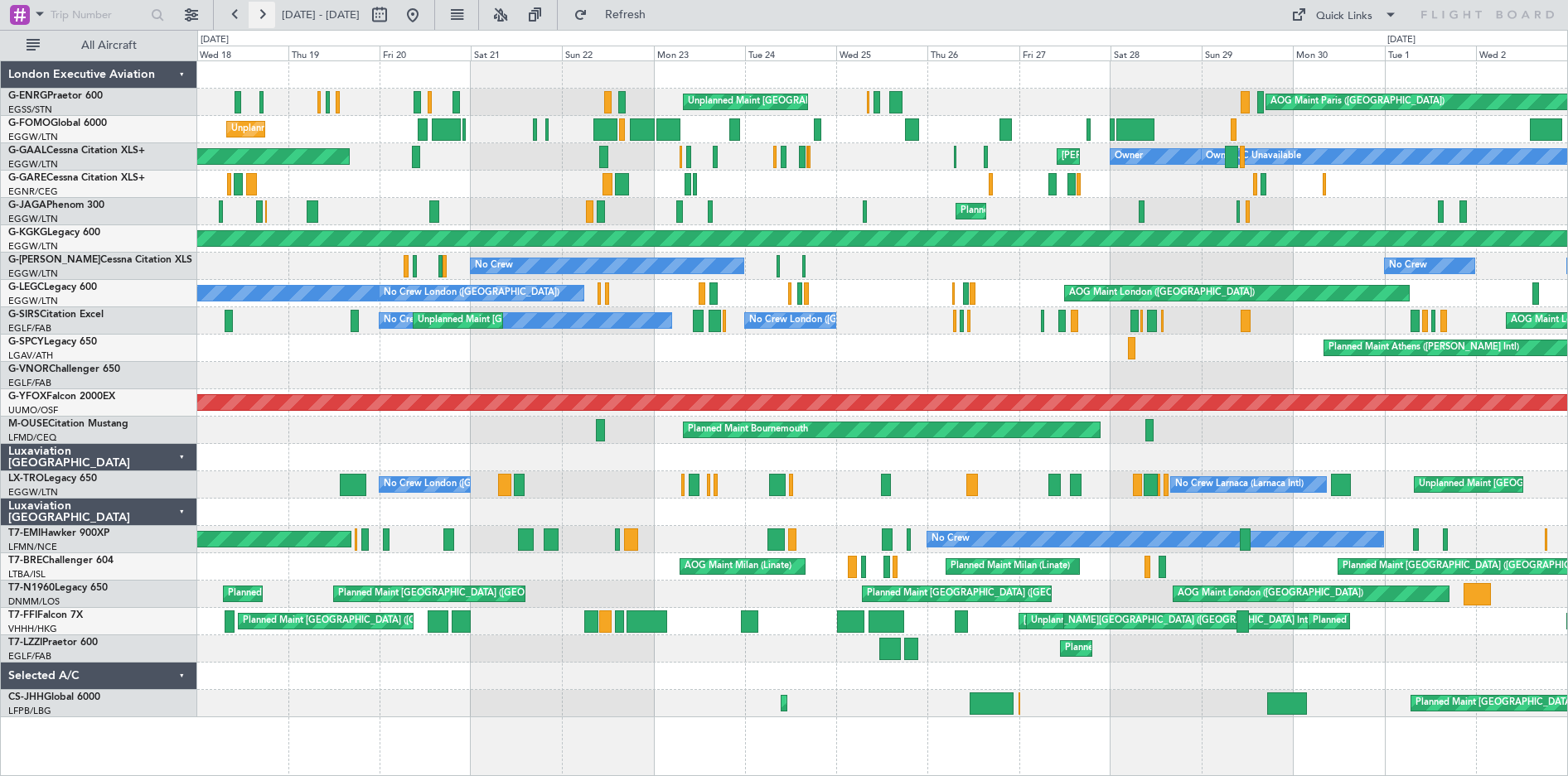
click at [271, 16] on button at bounding box center [262, 15] width 27 height 27
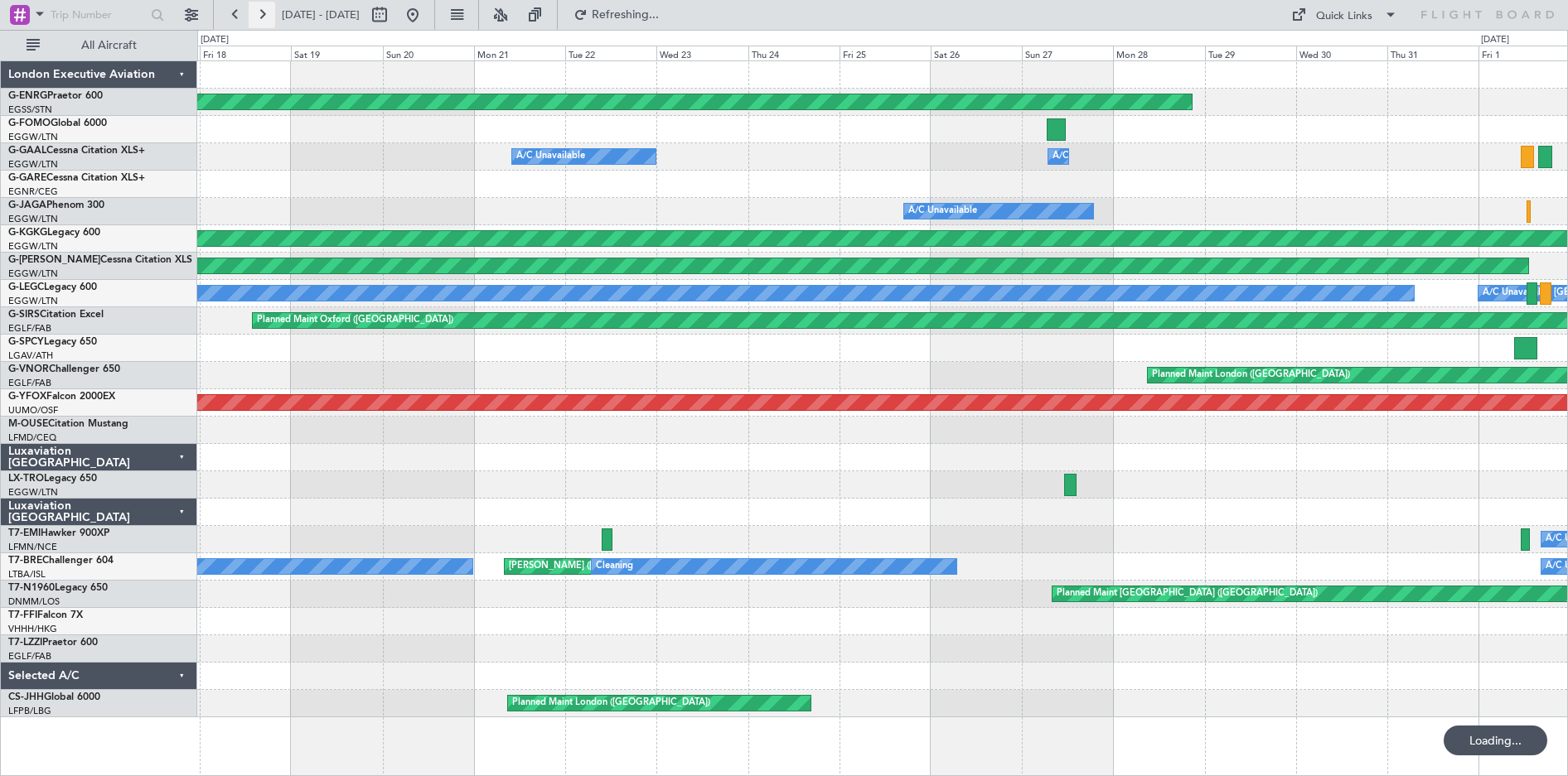
click at [271, 16] on button at bounding box center [262, 15] width 27 height 27
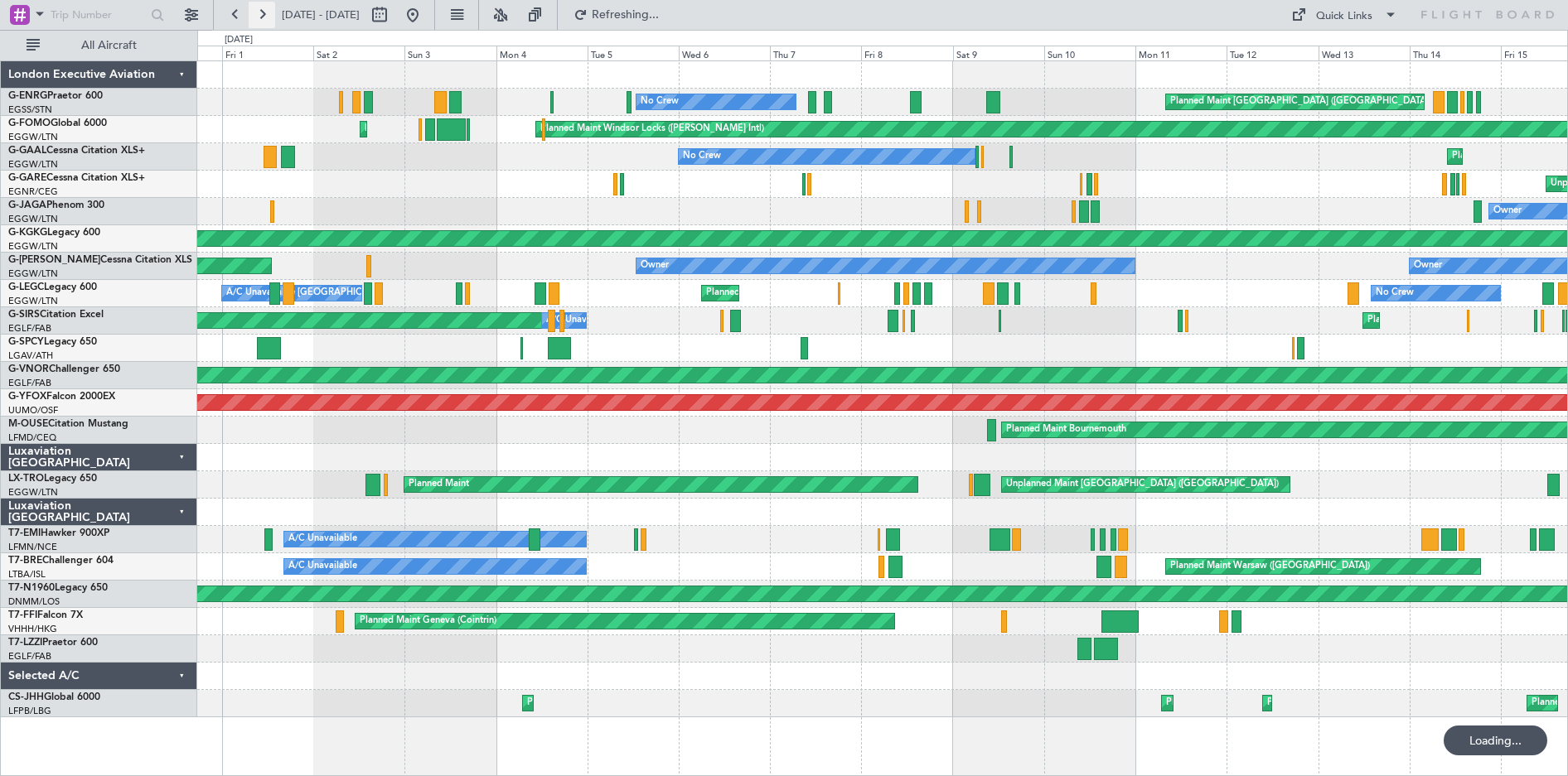
click at [271, 16] on button at bounding box center [262, 15] width 27 height 27
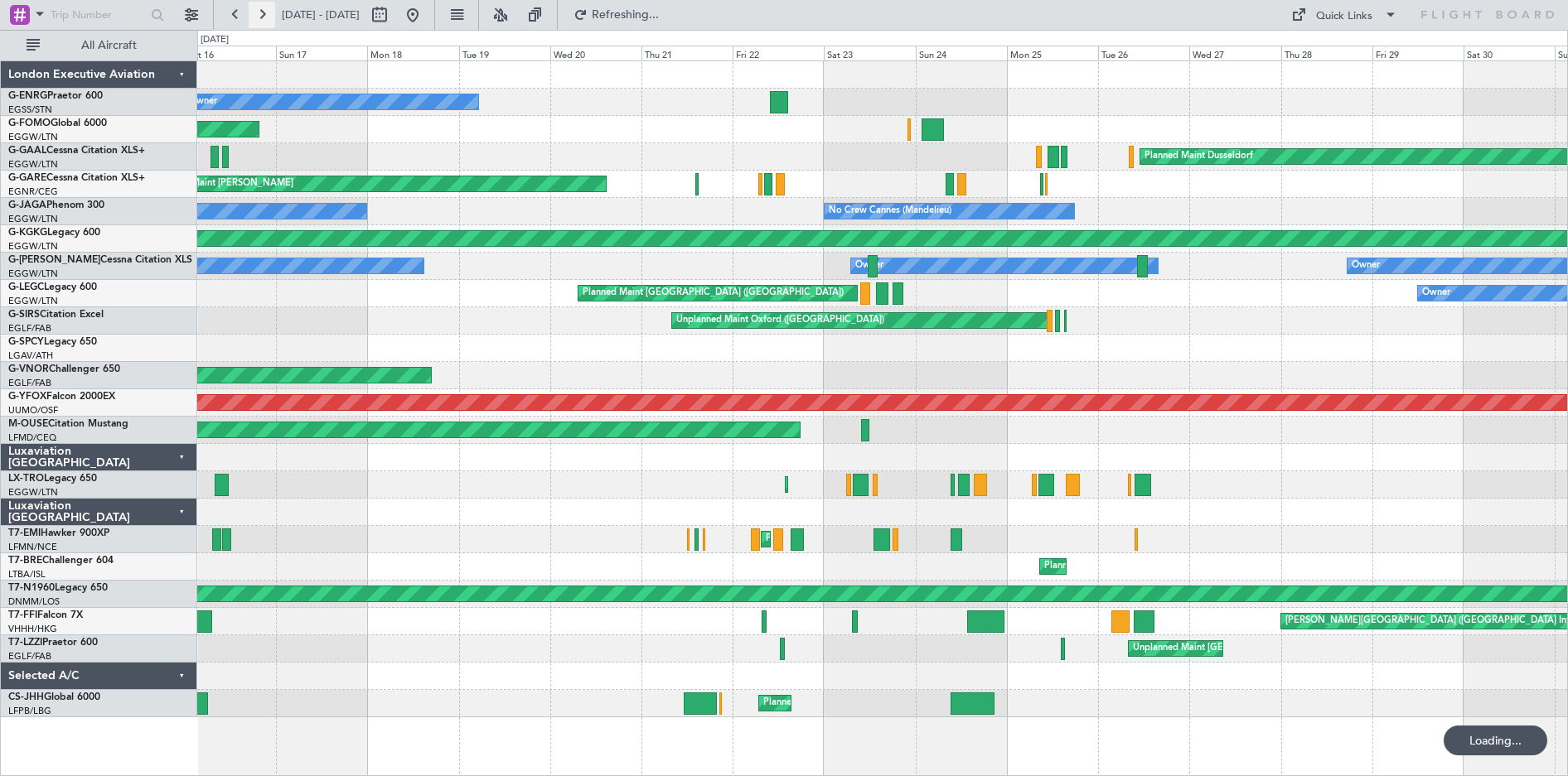
click at [271, 16] on button at bounding box center [262, 15] width 27 height 27
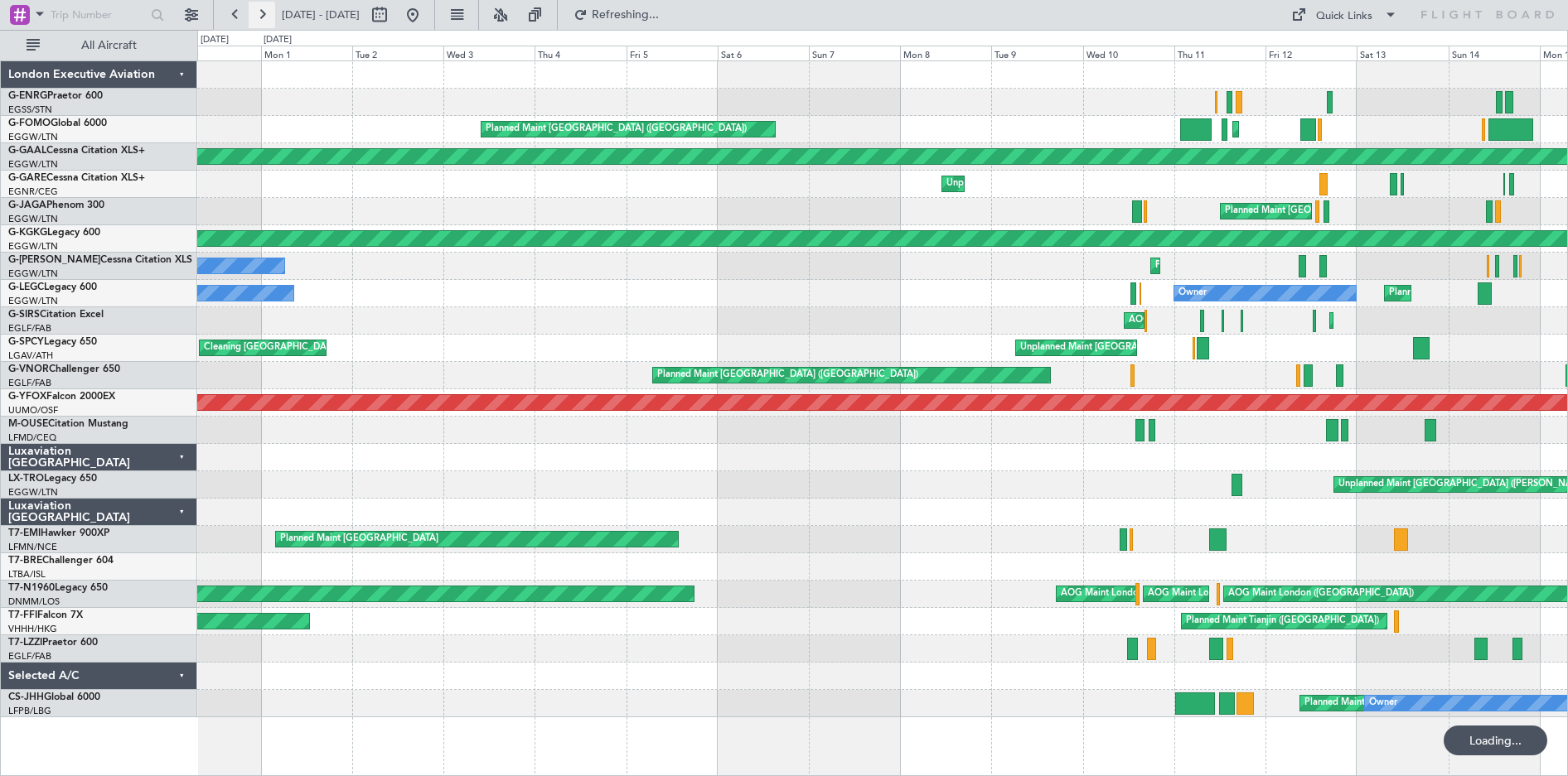
click at [271, 16] on button at bounding box center [262, 15] width 27 height 27
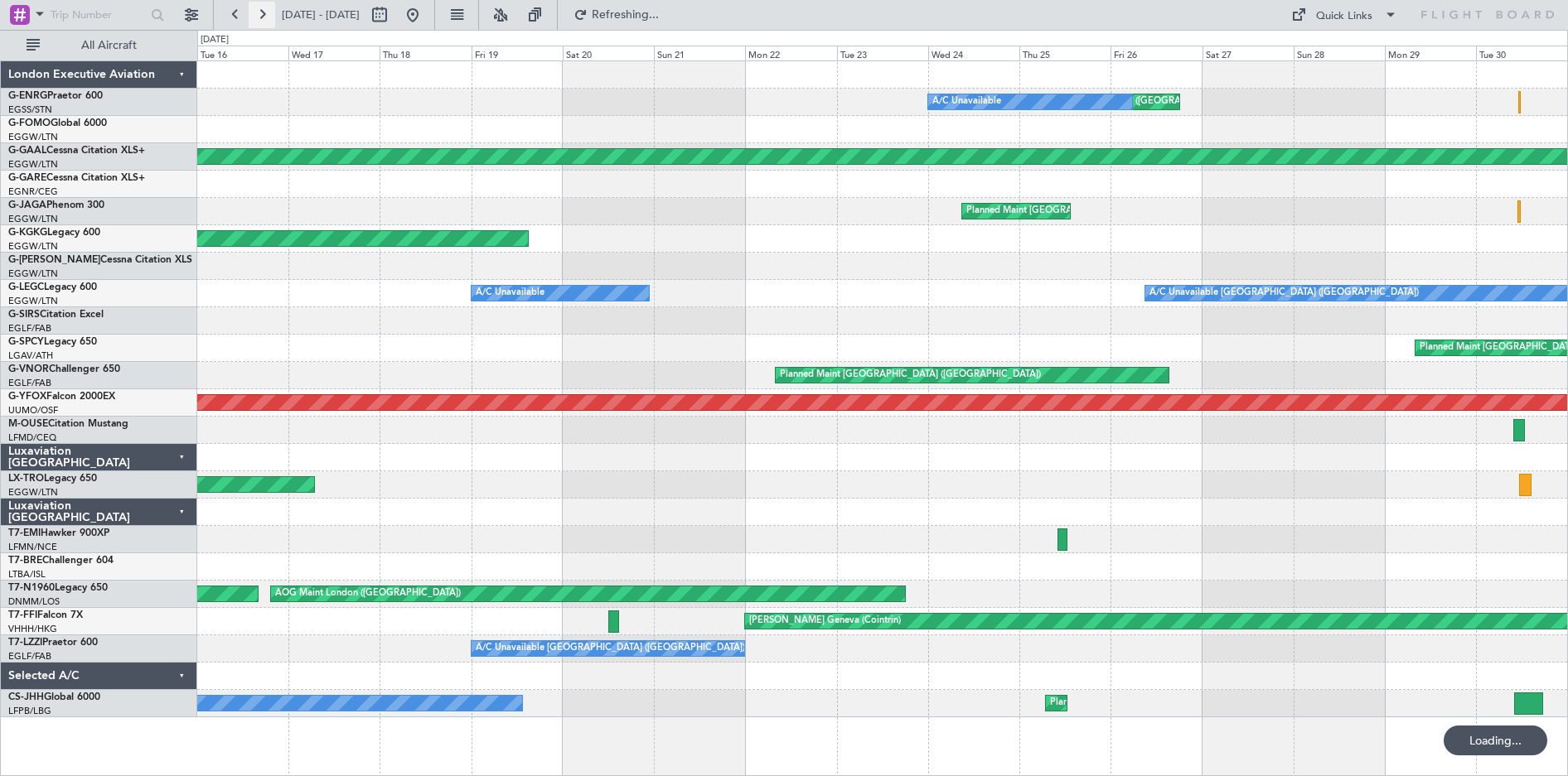
click at [271, 16] on button at bounding box center [262, 15] width 27 height 27
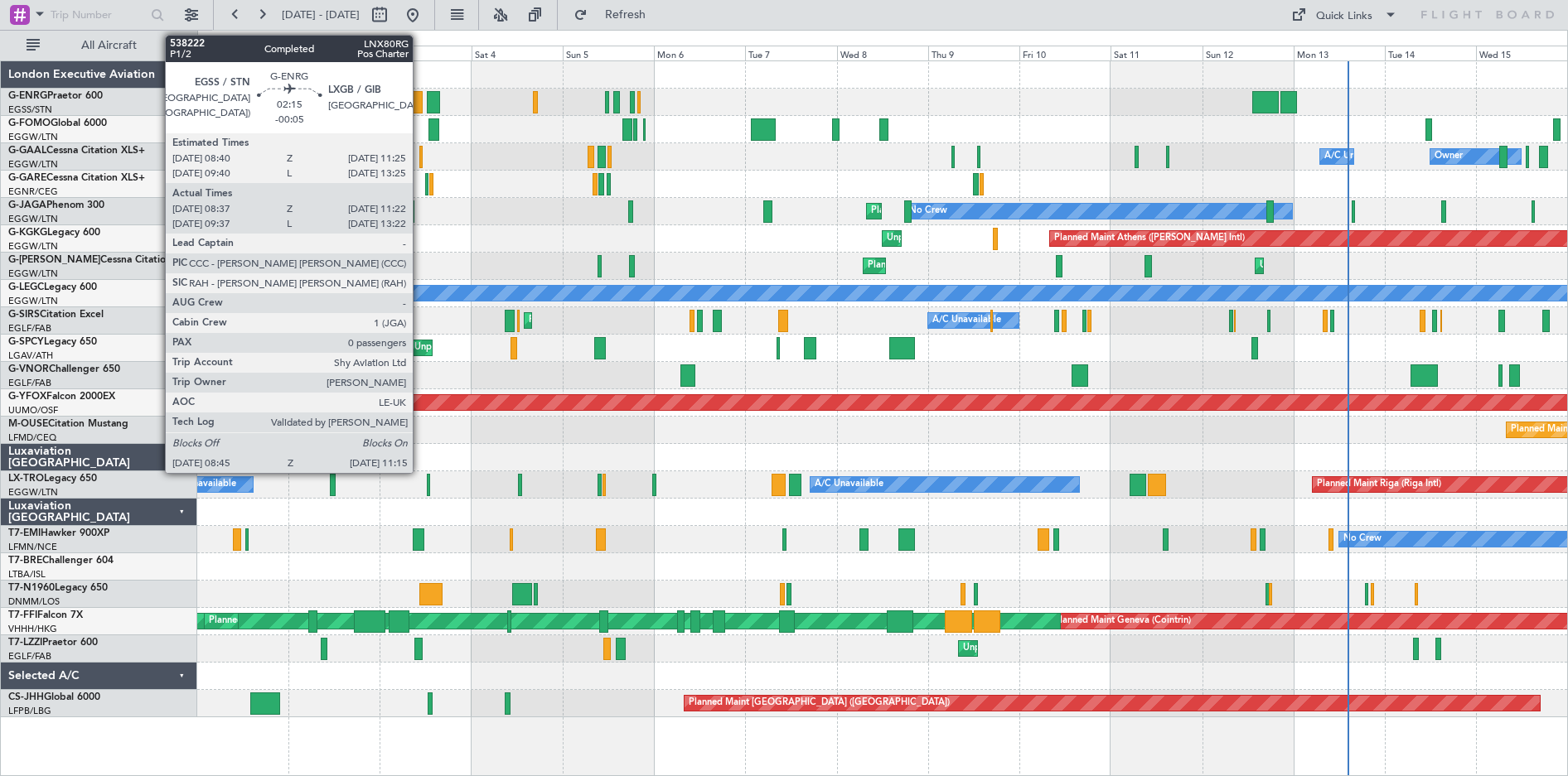
click at [420, 107] on div at bounding box center [417, 103] width 10 height 23
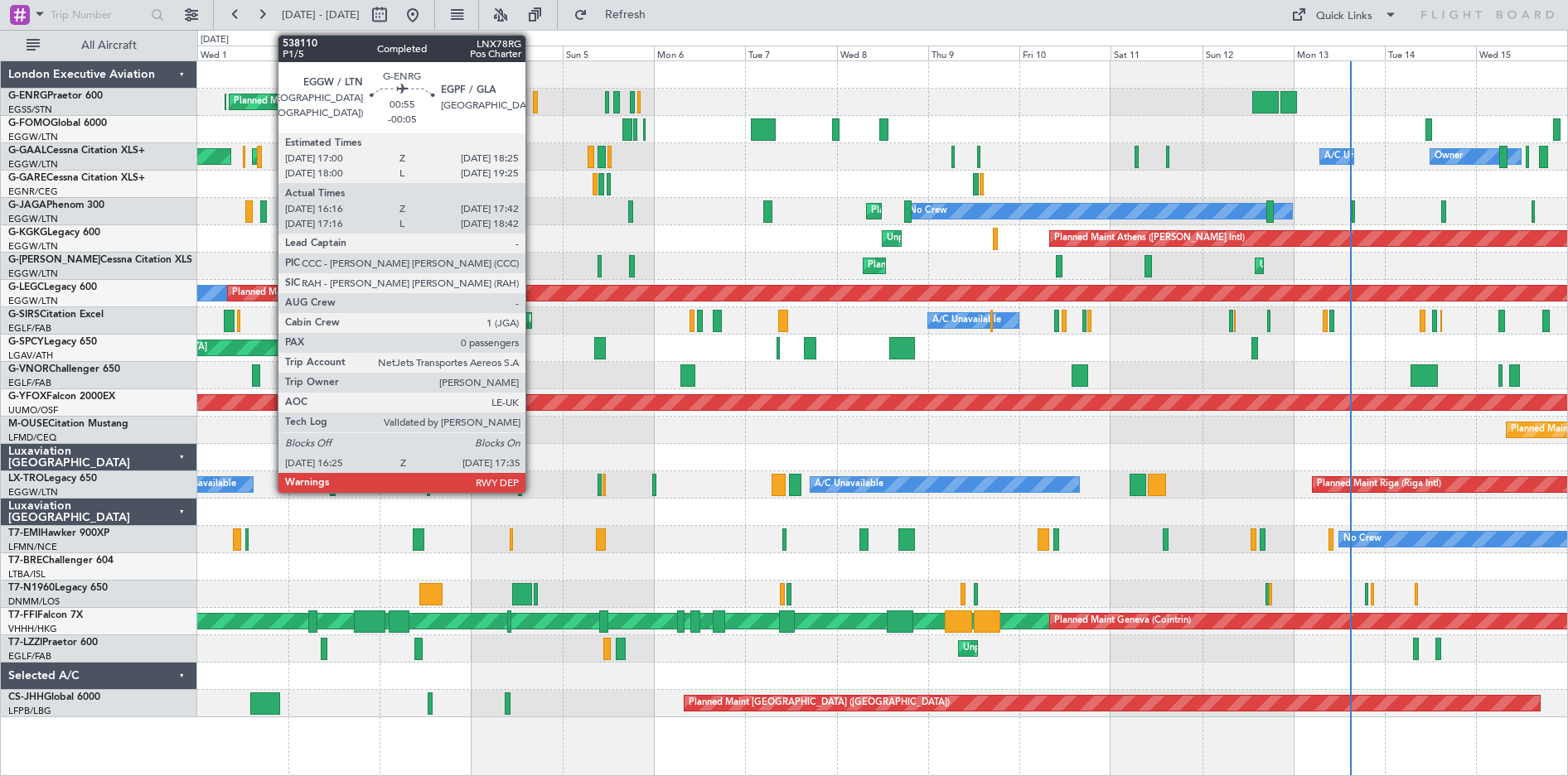
click at [533, 104] on div at bounding box center [535, 103] width 5 height 23
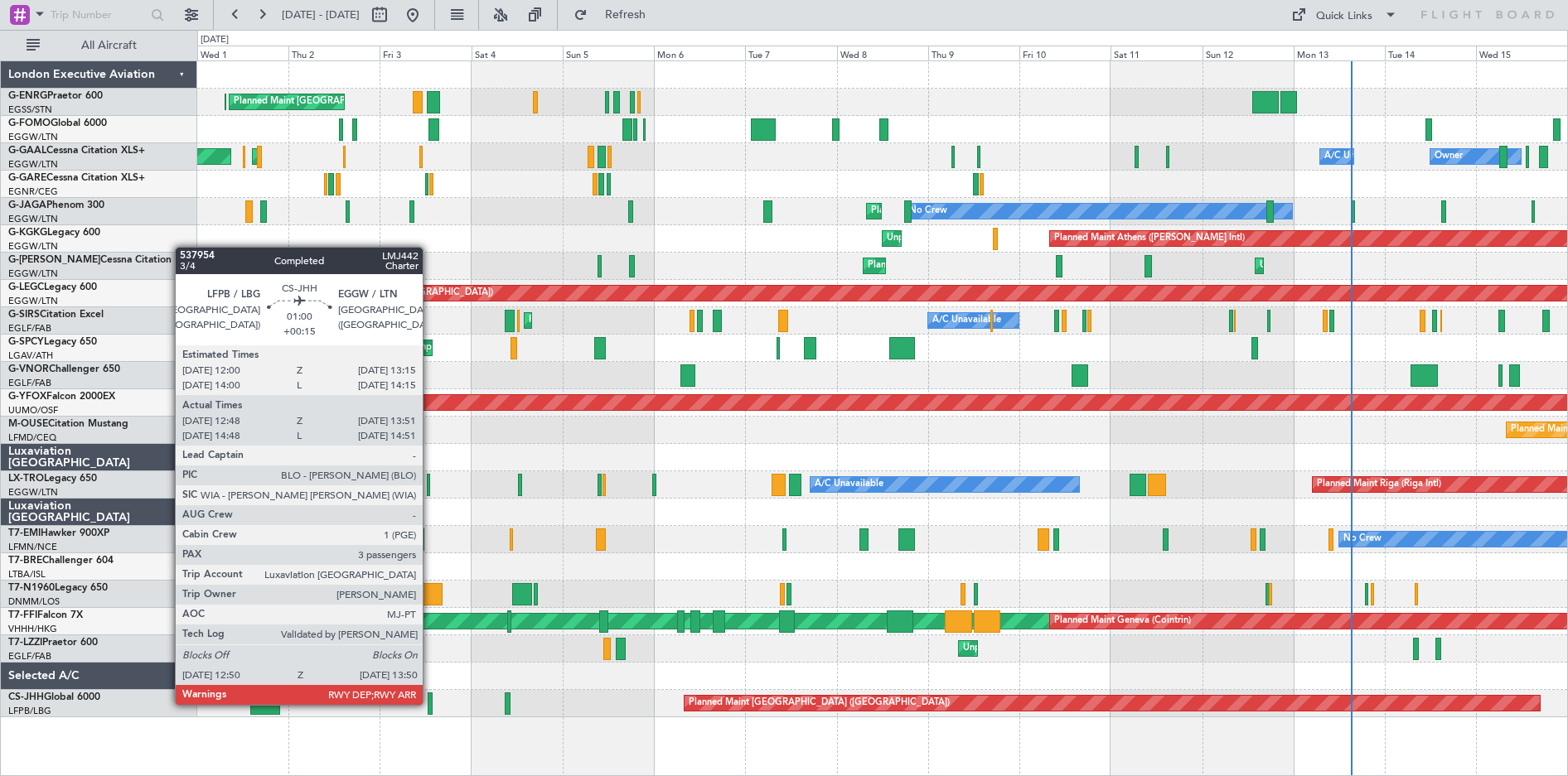
click at [430, 703] on div at bounding box center [430, 704] width 4 height 23
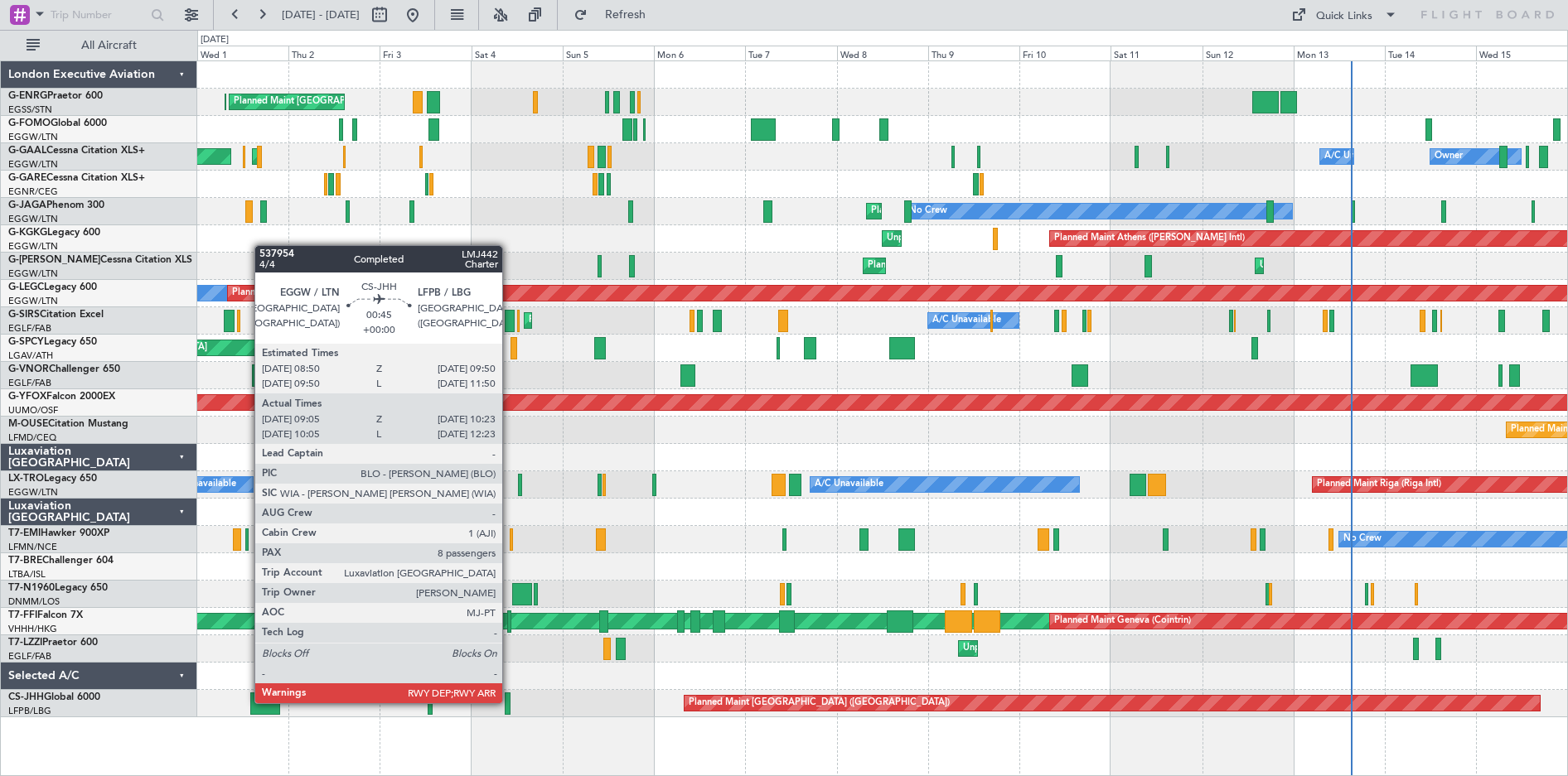
click at [509, 702] on div at bounding box center [507, 704] width 5 height 23
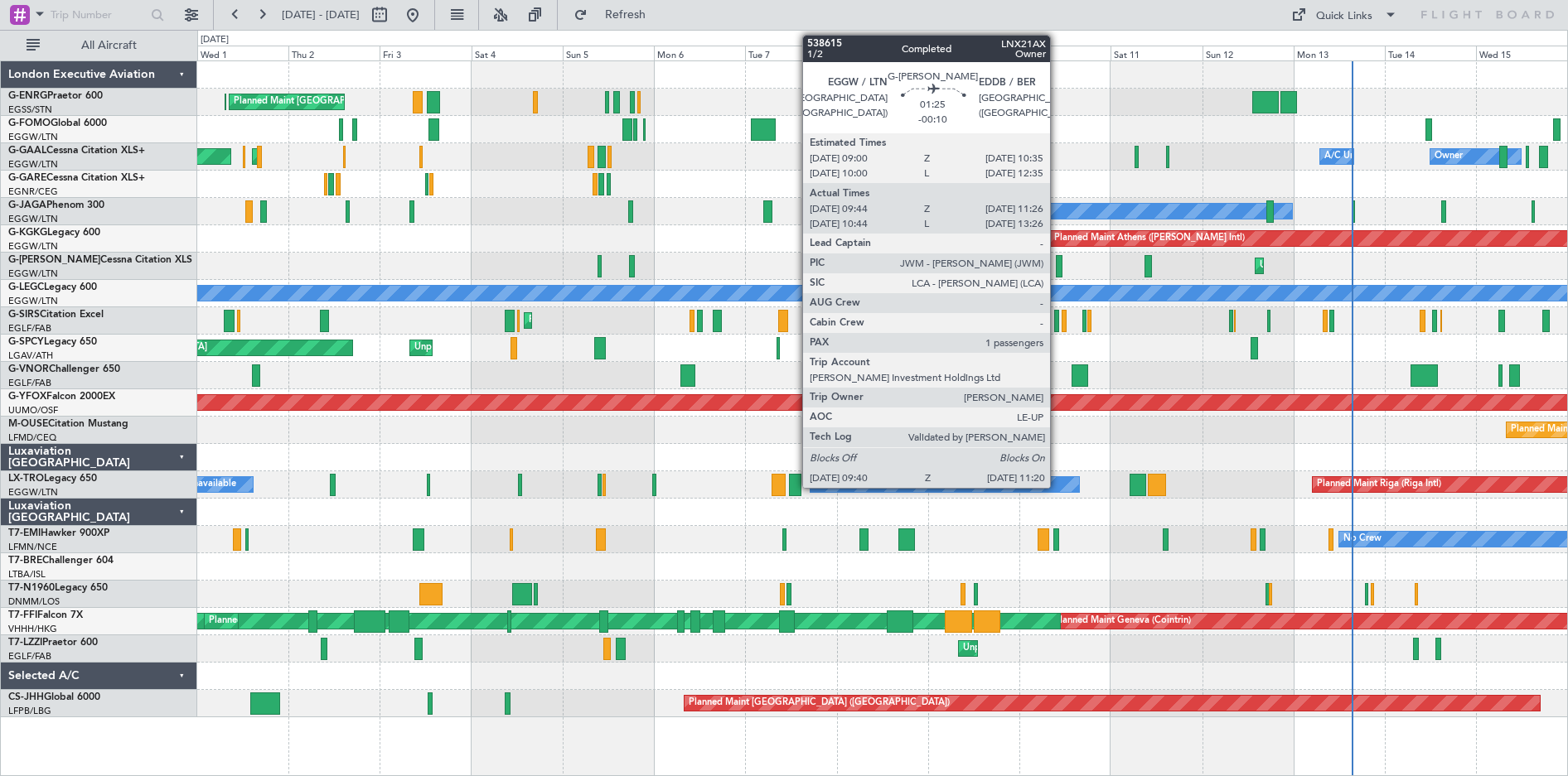
click at [1058, 269] on div at bounding box center [1059, 267] width 7 height 23
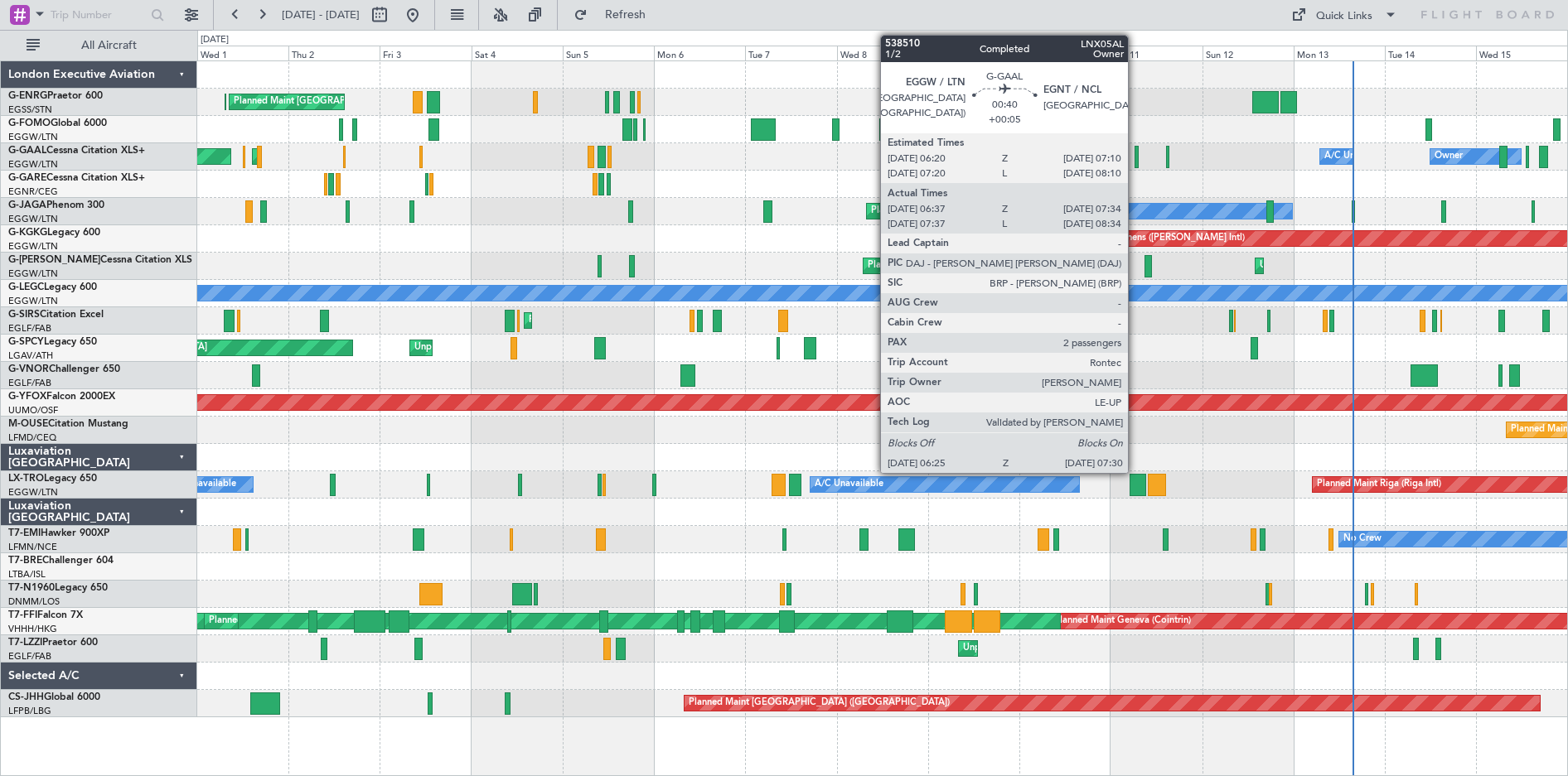
click at [1136, 161] on div at bounding box center [1137, 157] width 4 height 23
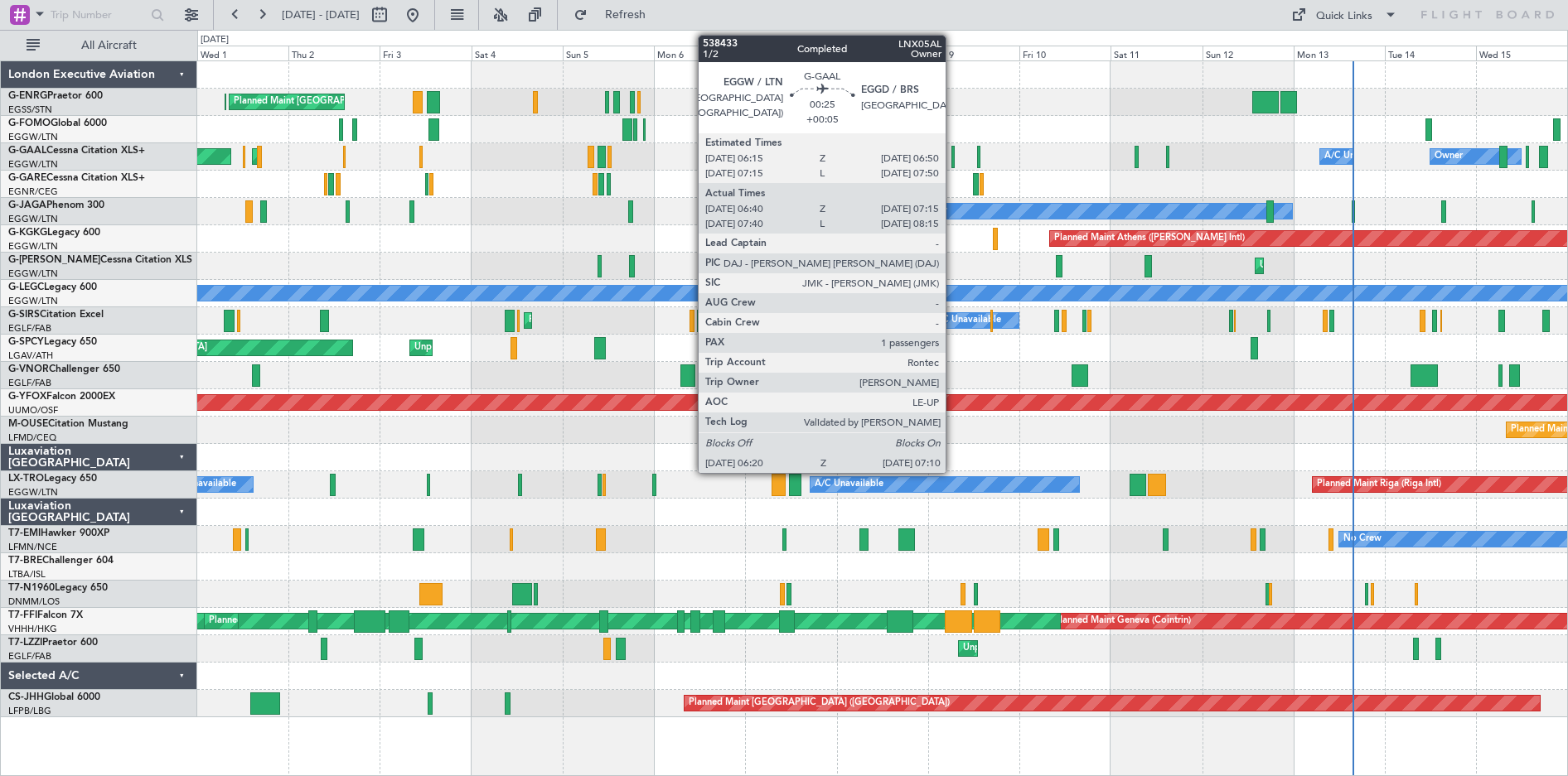
click at [953, 159] on div at bounding box center [952, 157] width 3 height 23
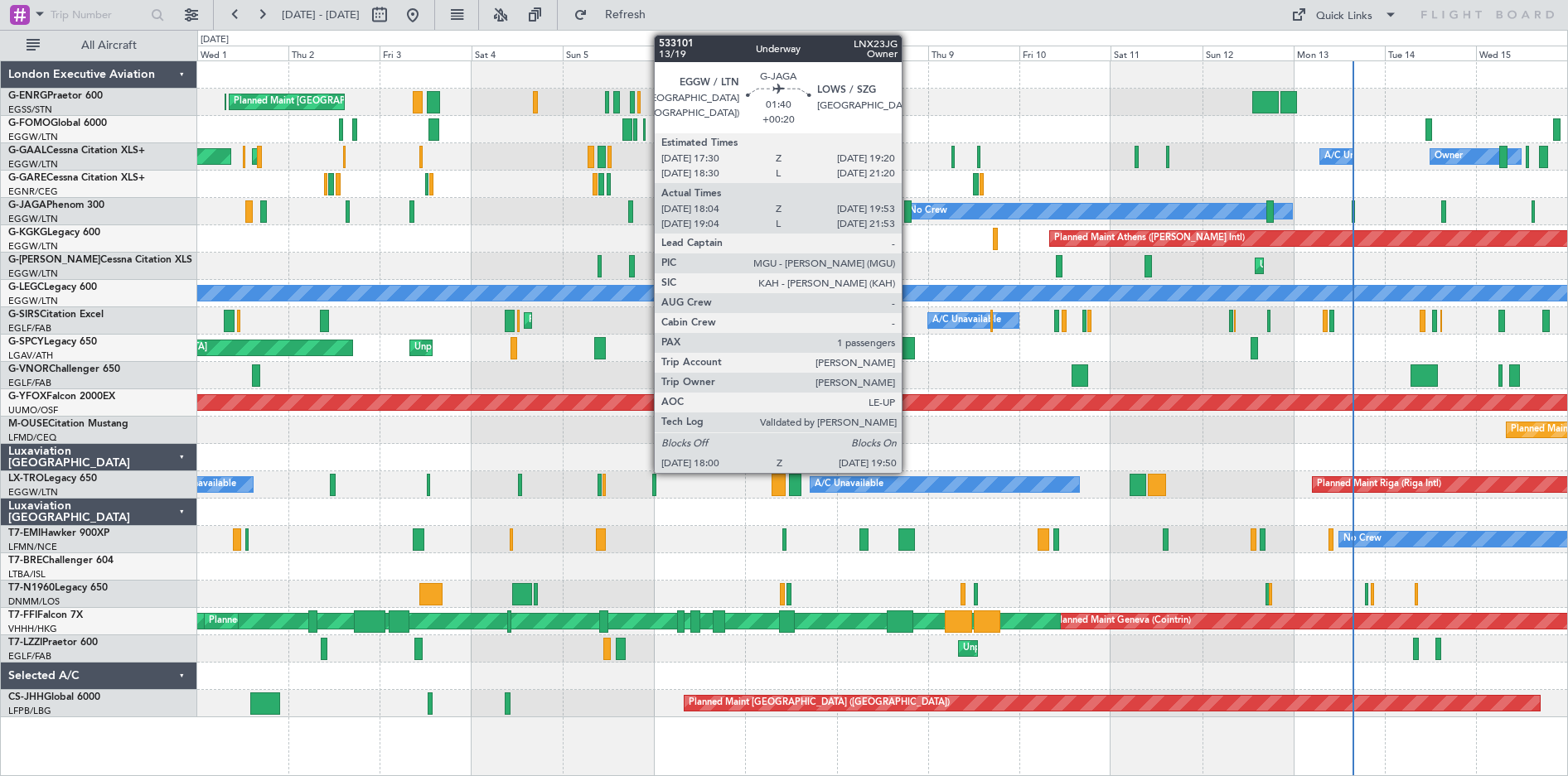
click at [909, 212] on div at bounding box center [908, 212] width 8 height 23
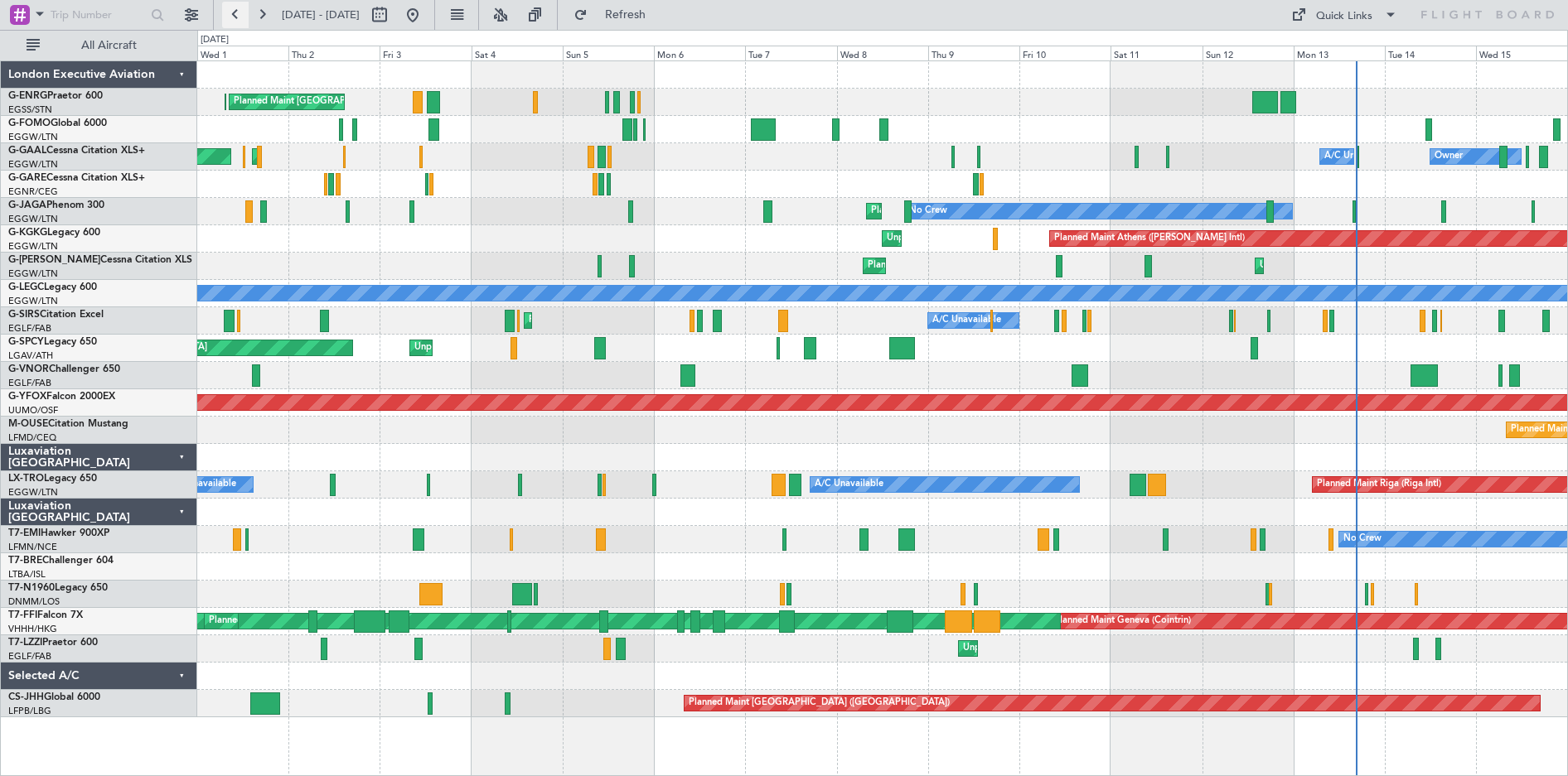
click at [231, 13] on button at bounding box center [236, 15] width 27 height 27
